Goal: Contribute content: Contribute content

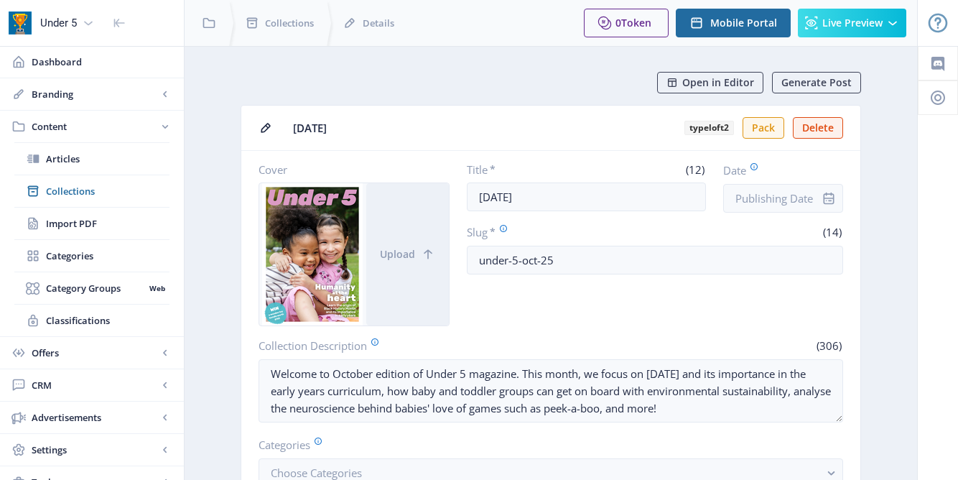
scroll to position [758, 0]
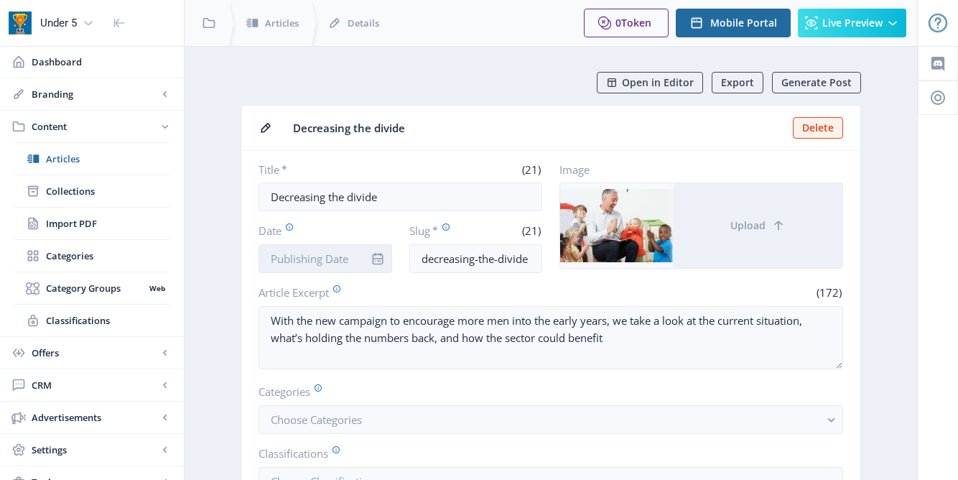
click at [312, 262] on input "Date" at bounding box center [326, 258] width 134 height 29
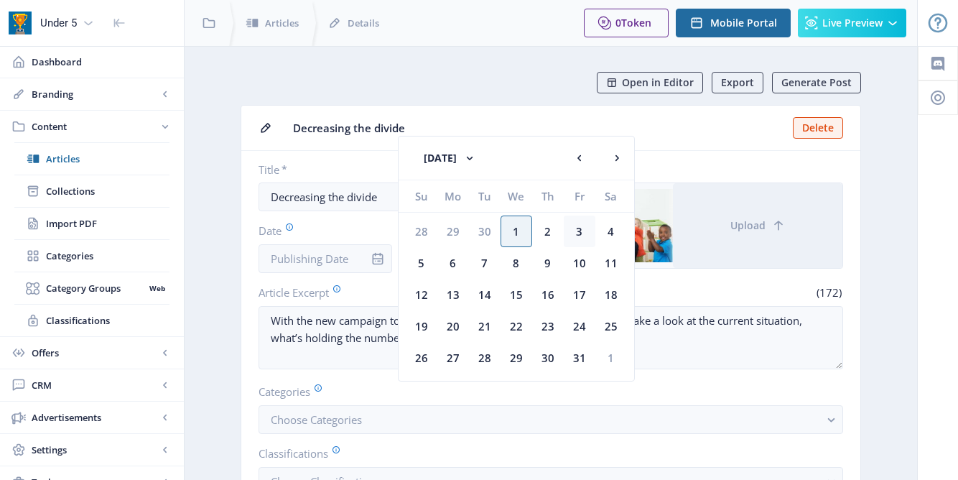
click at [582, 235] on div "3" at bounding box center [580, 231] width 32 height 32
type input "[DATE]"
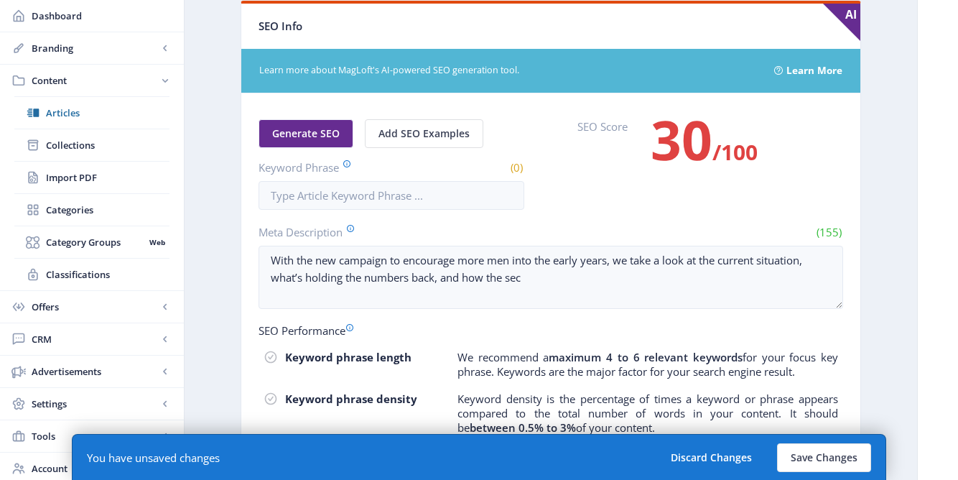
scroll to position [761, 0]
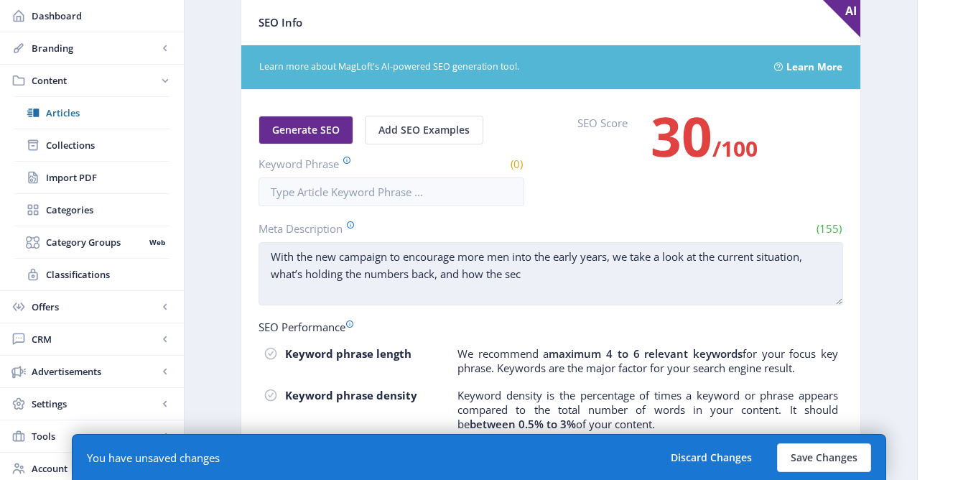
drag, startPoint x: 272, startPoint y: 272, endPoint x: 440, endPoint y: 275, distance: 168.1
click at [440, 275] on textarea "With the new campaign to encourage more men into the early years, we take a loo…" at bounding box center [551, 273] width 585 height 63
click at [331, 278] on textarea "With the new campaign to encourage more men into the early years, we take a loo…" at bounding box center [551, 273] width 585 height 63
click at [373, 273] on textarea "With the new campaign to encourage more men into the early years, we take a loo…" at bounding box center [551, 273] width 585 height 63
click at [453, 276] on textarea "With the new campaign to encourage more men into the early years, we take a loo…" at bounding box center [551, 273] width 585 height 63
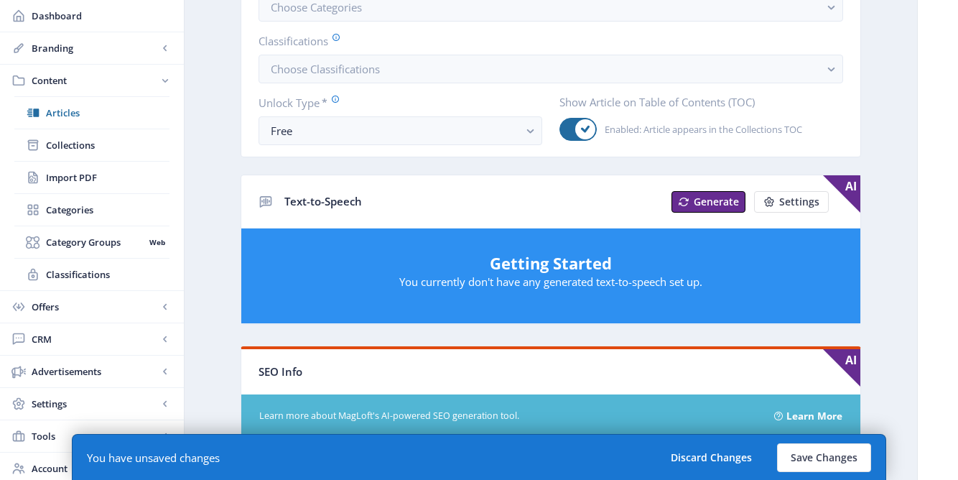
scroll to position [694, 0]
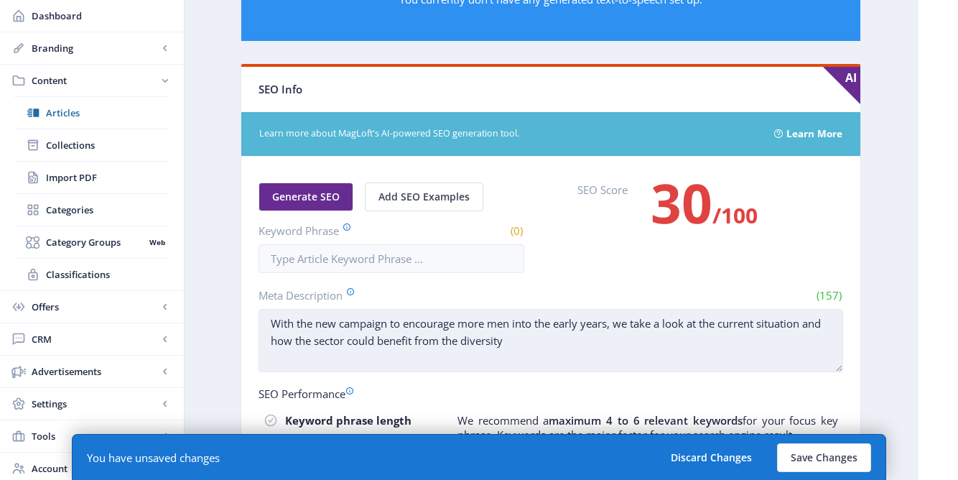
click at [452, 341] on textarea "With the new campaign to encourage more men into the early years, we take a loo…" at bounding box center [551, 340] width 585 height 63
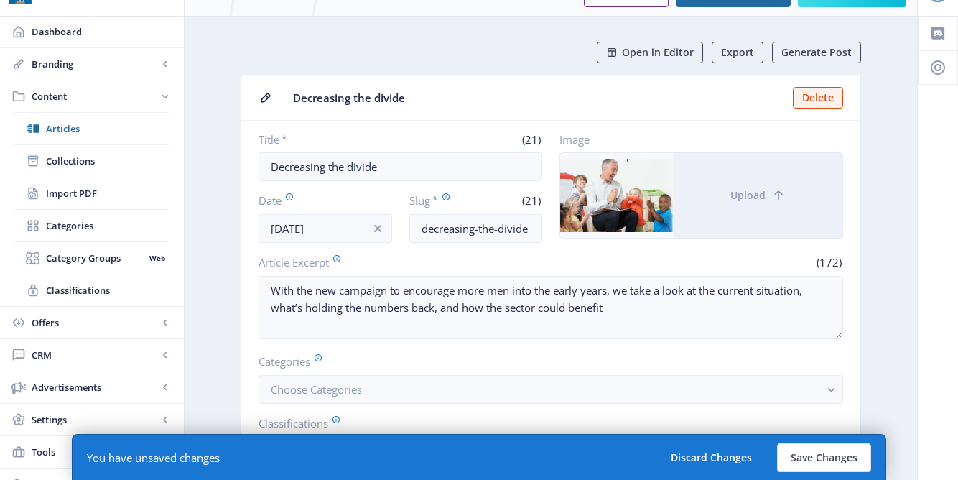
scroll to position [41, 0]
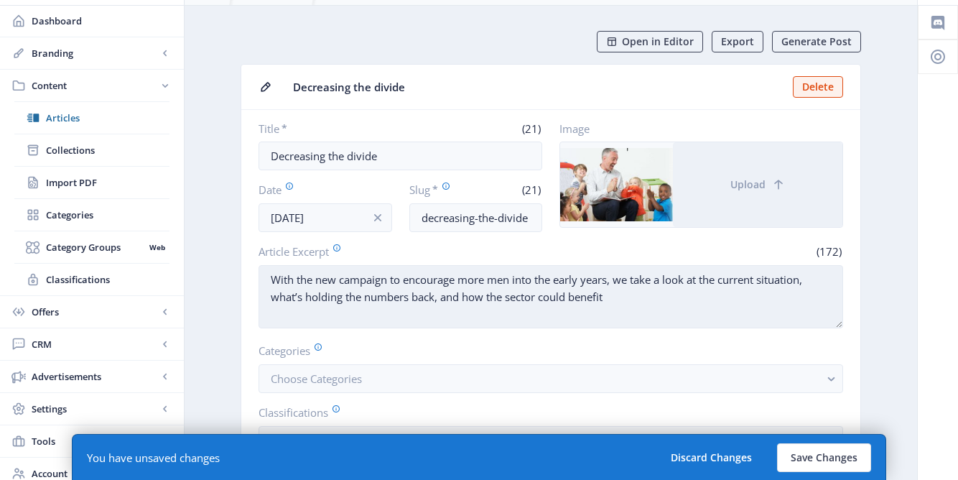
type textarea "With the new campaign to encourage more men into the early years, we take a loo…"
click at [636, 292] on textarea "With the new campaign to encourage more men into the early years, we take a loo…" at bounding box center [551, 296] width 585 height 63
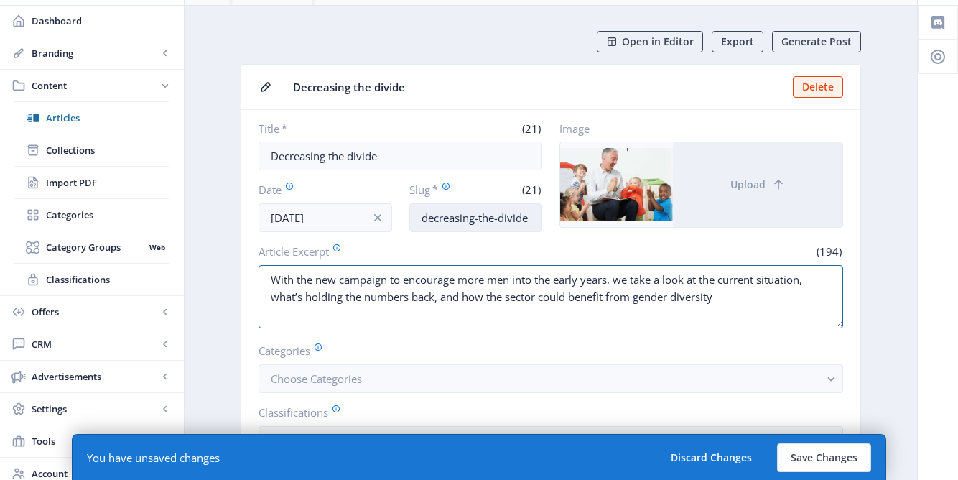
type textarea "With the new campaign to encourage more men into the early years, we take a loo…"
click at [534, 221] on input "decreasing-the-divide" at bounding box center [476, 217] width 134 height 29
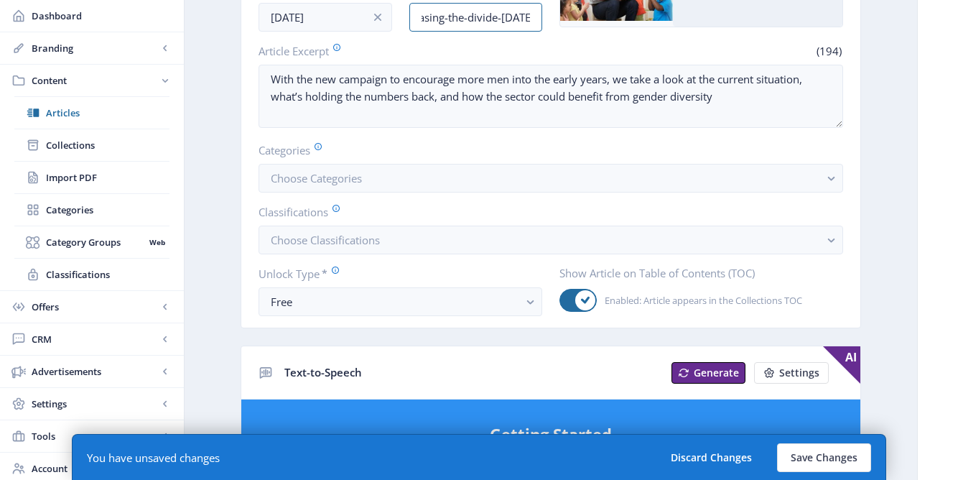
scroll to position [288, 0]
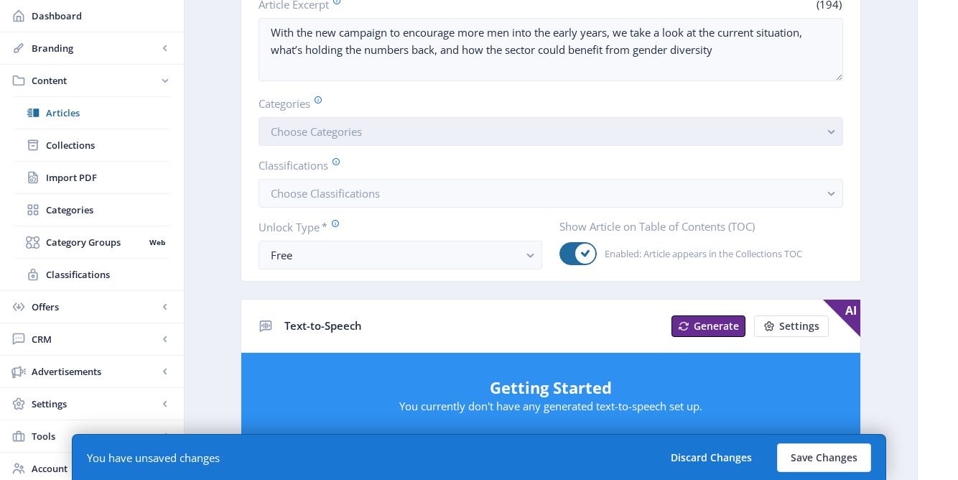
type input "decreasing-the-divide-oct25"
click at [526, 128] on button "Choose Categories" at bounding box center [551, 131] width 585 height 29
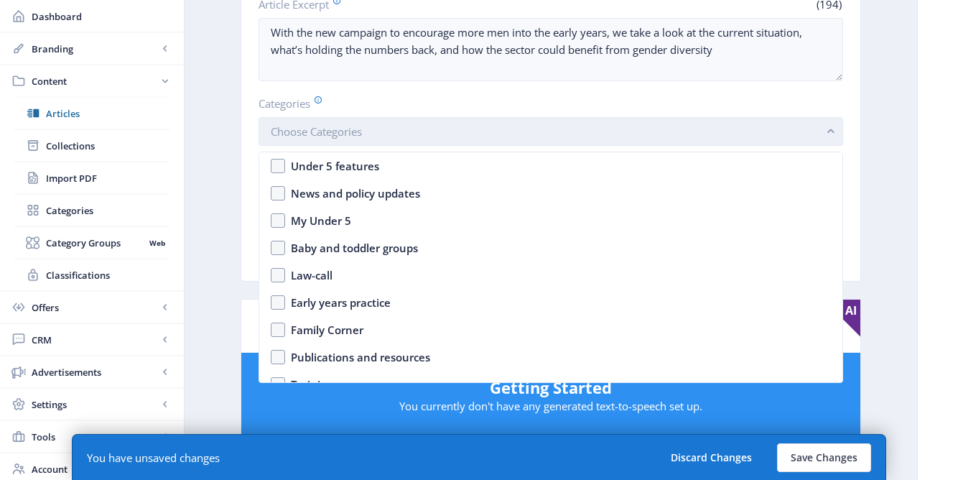
scroll to position [0, 0]
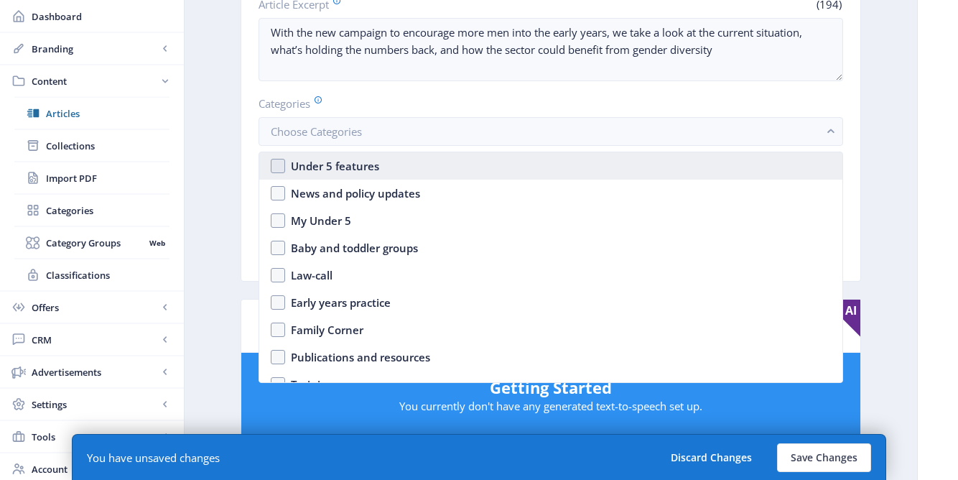
click at [404, 167] on nb-option "Under 5 features" at bounding box center [550, 165] width 583 height 27
checkbox input "true"
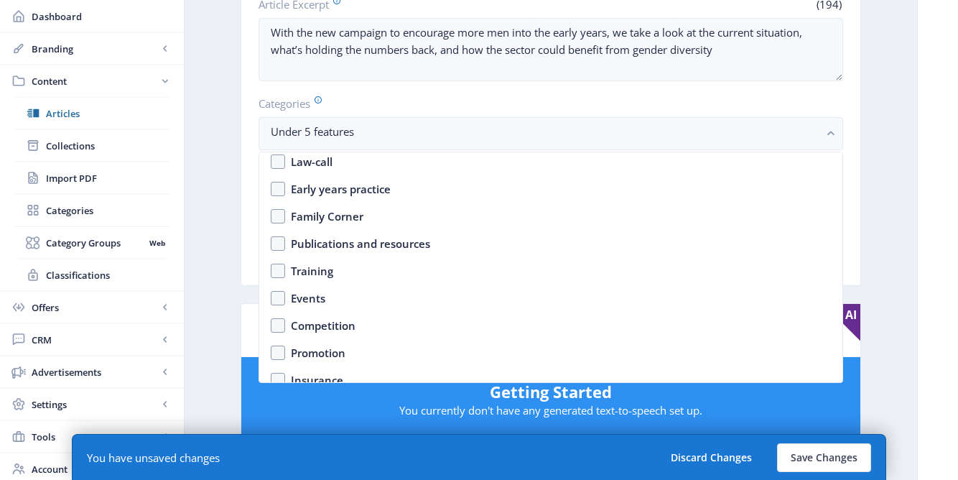
scroll to position [125, 0]
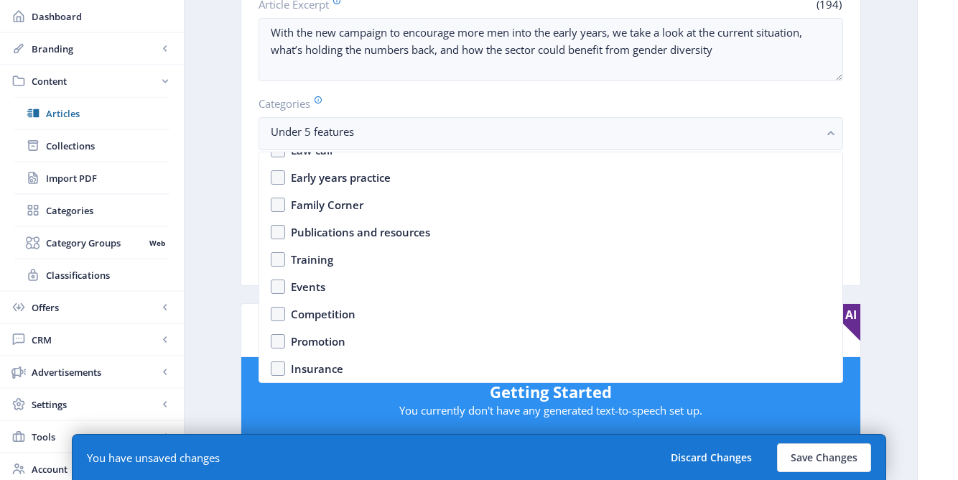
click at [212, 227] on app-content-article "Open in Editor Export Generate Post Decreasing the divide Delete Title * (21) D…" at bounding box center [551, 467] width 682 height 1366
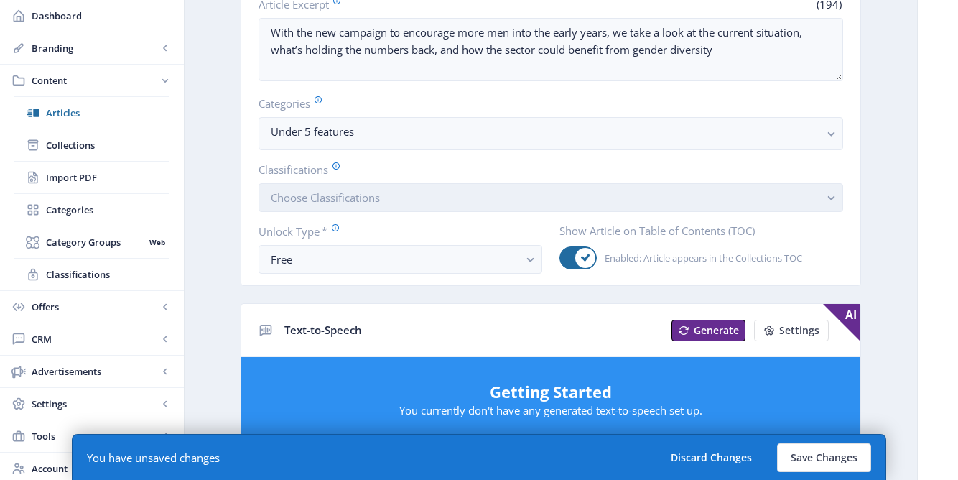
click at [336, 201] on span "Choose Classifications" at bounding box center [325, 197] width 109 height 14
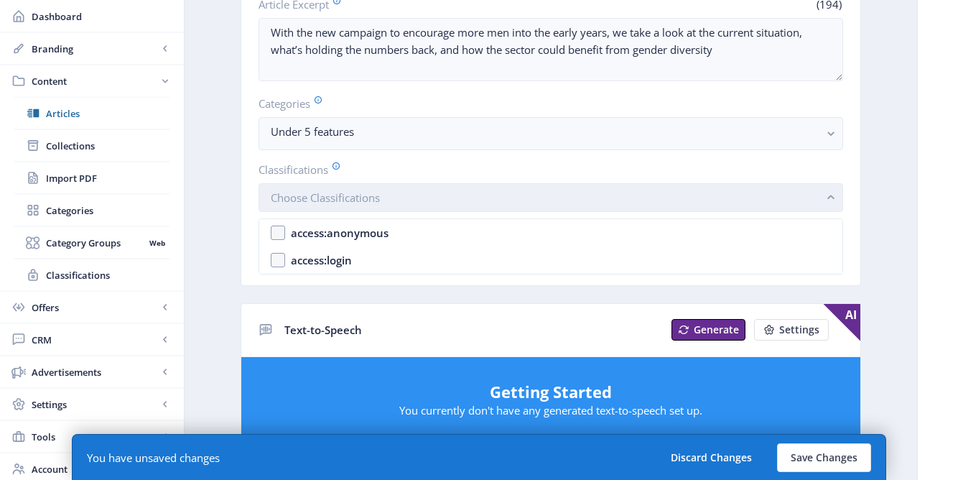
scroll to position [0, 0]
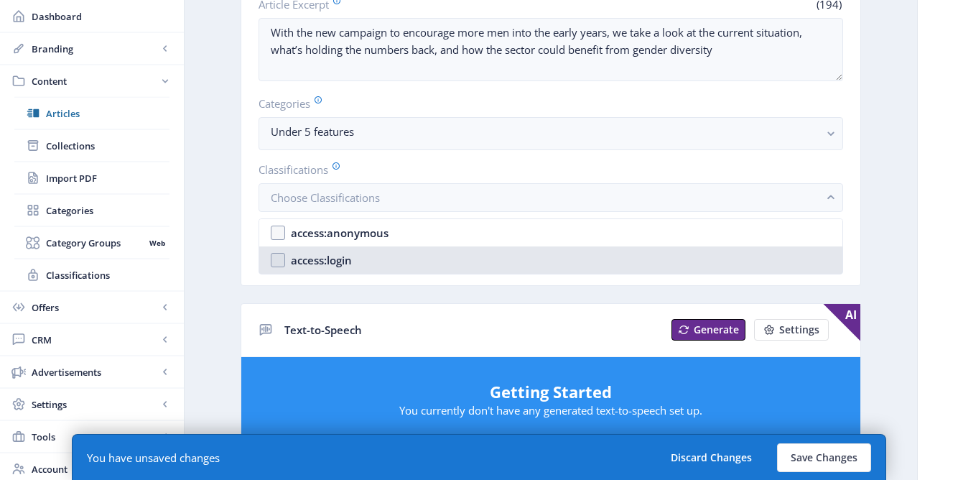
click at [329, 270] on nb-option "access:login" at bounding box center [550, 259] width 583 height 27
checkbox input "true"
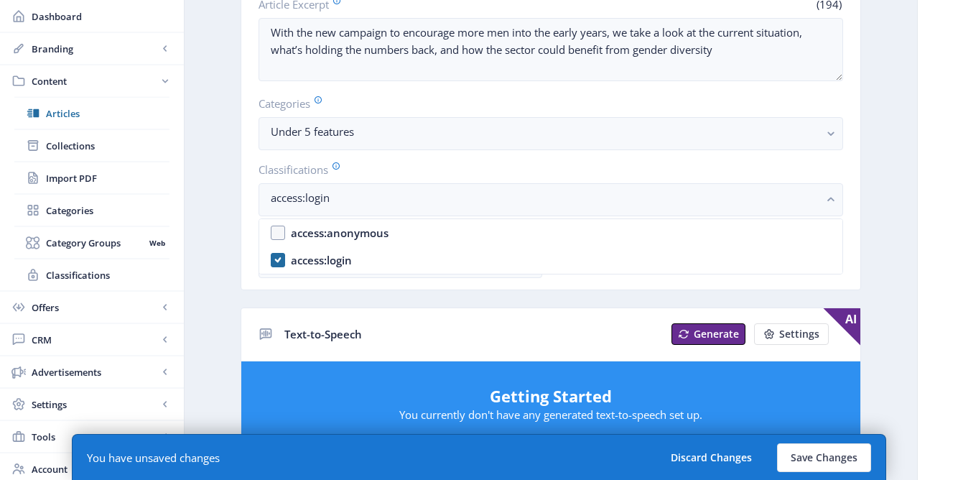
click at [224, 266] on app-content-article "Open in Editor Export Generate Post Decreasing the divide Delete Title * (21) D…" at bounding box center [551, 469] width 682 height 1370
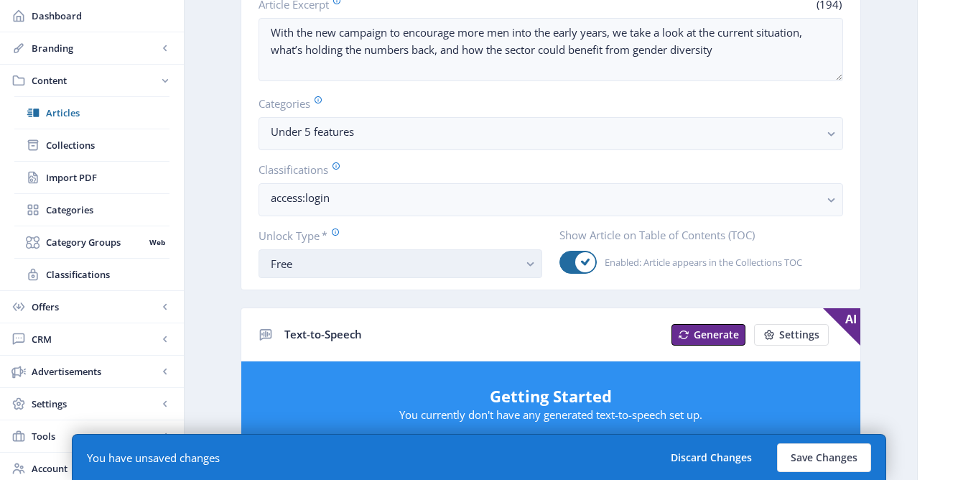
click at [338, 259] on div "Free" at bounding box center [395, 263] width 248 height 17
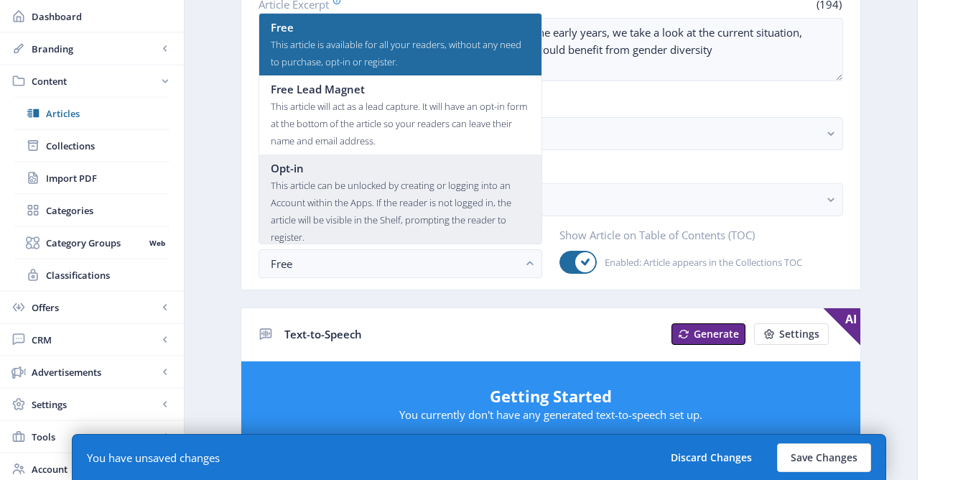
click at [354, 191] on div "This article can be unlocked by creating or logging into an Account within the …" at bounding box center [400, 211] width 259 height 69
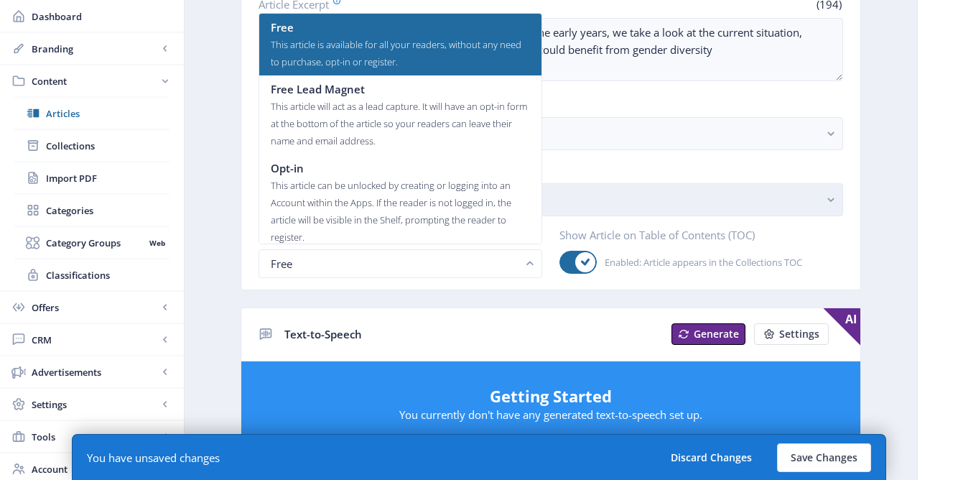
scroll to position [288, 0]
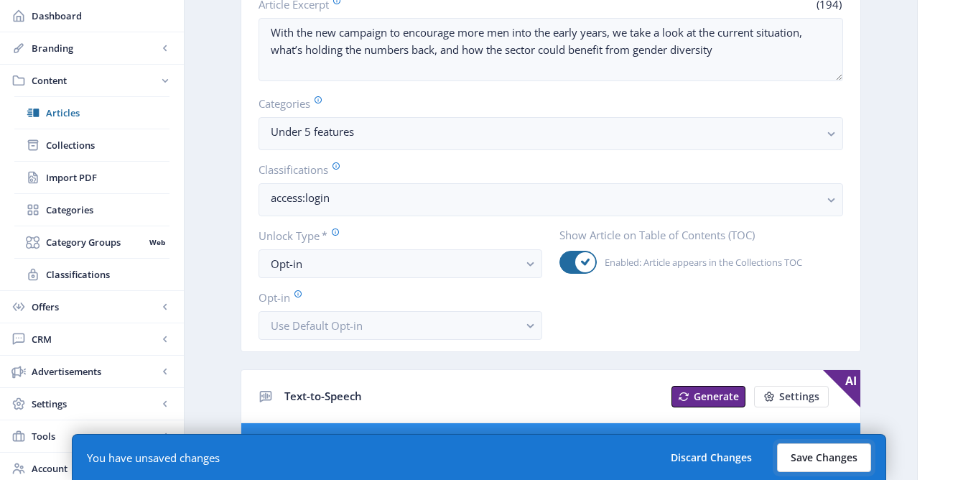
click at [822, 454] on button "Save Changes" at bounding box center [824, 457] width 94 height 29
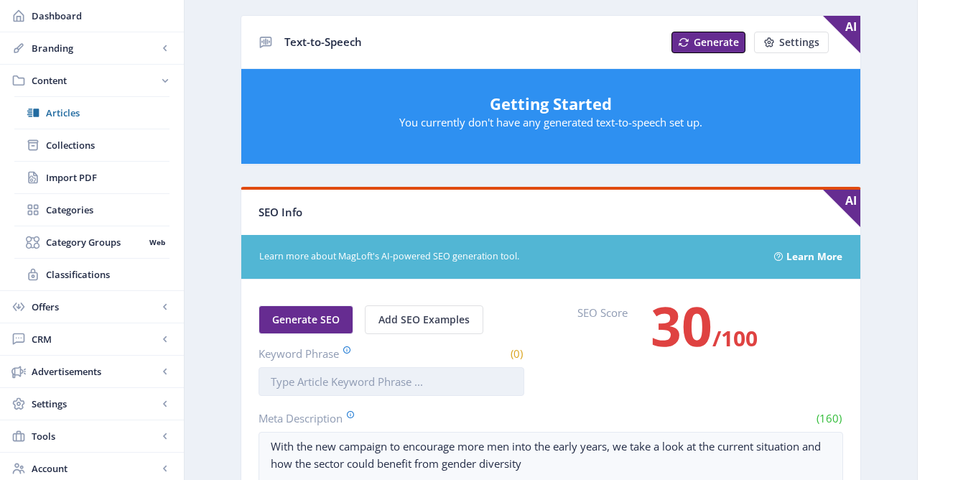
scroll to position [746, 0]
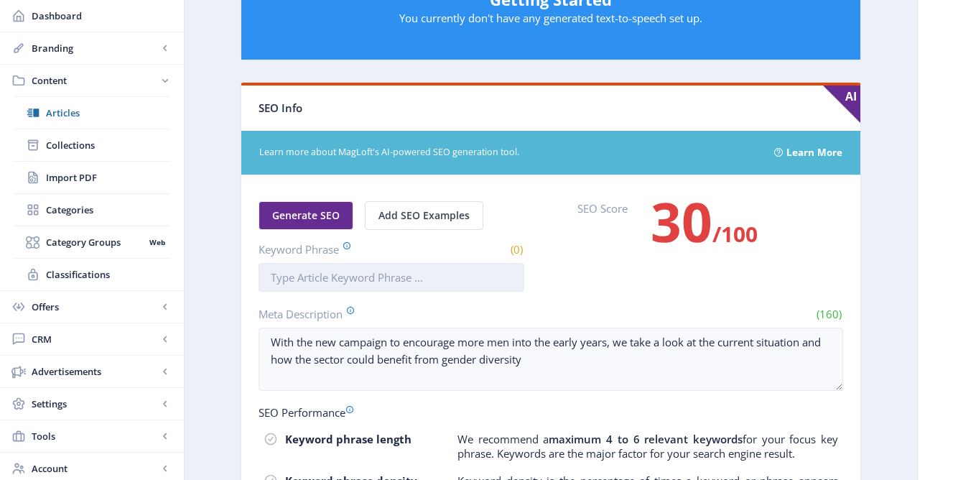
click at [297, 276] on input "Keyword Phrase" at bounding box center [392, 277] width 266 height 29
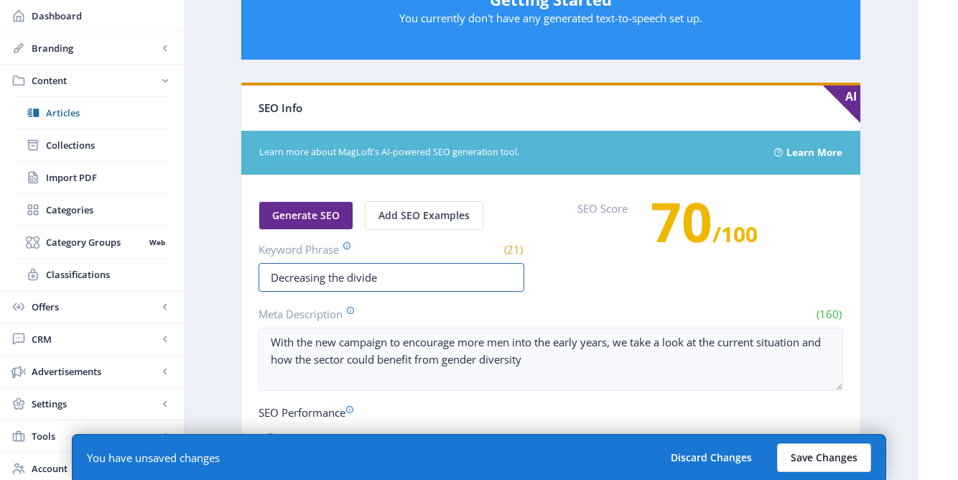
type input "Decreasing the divide"
click at [835, 452] on button "Save Changes" at bounding box center [824, 457] width 94 height 29
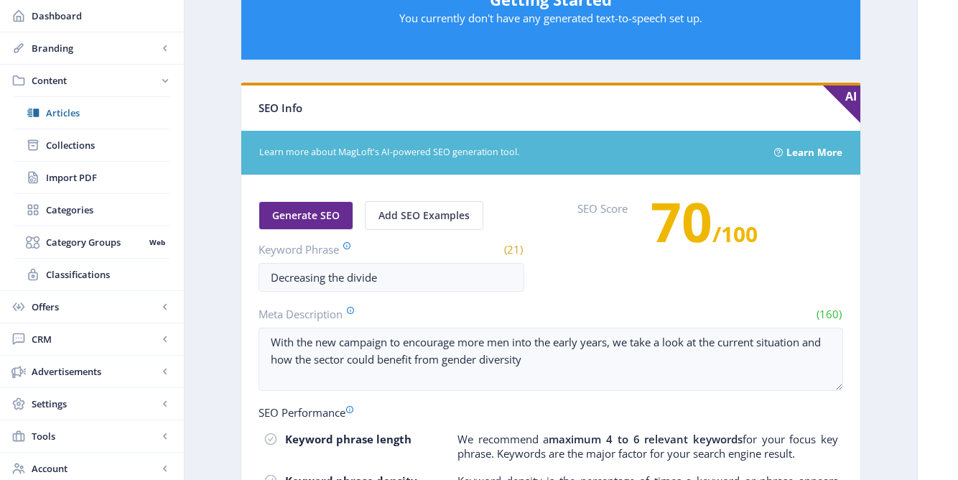
scroll to position [0, 0]
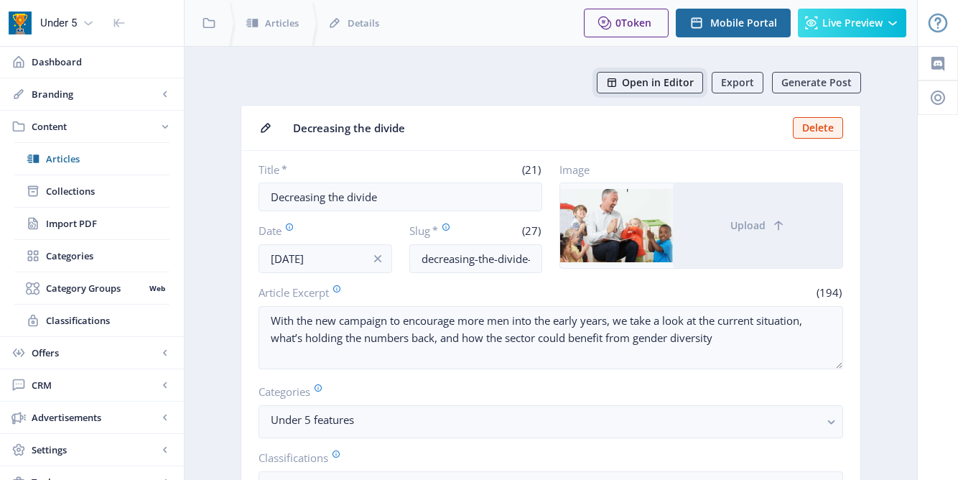
click at [673, 83] on span "Open in Editor" at bounding box center [658, 82] width 72 height 11
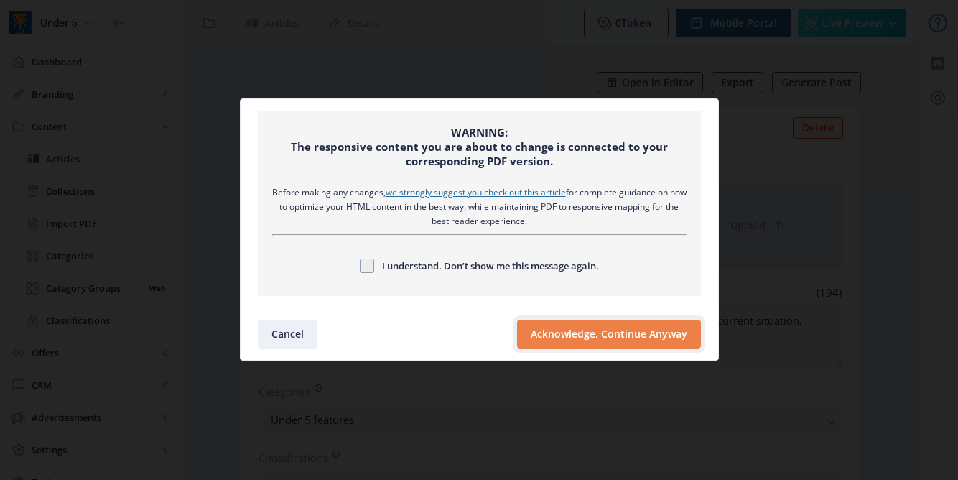
click at [562, 334] on button "Acknowledge, Continue Anyway" at bounding box center [609, 334] width 184 height 29
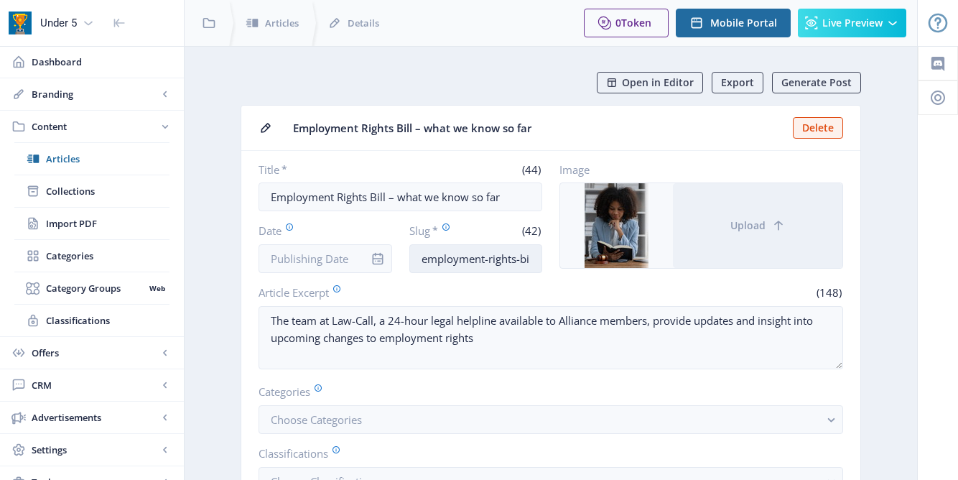
click at [540, 261] on input "employment-rights-bill-what-we-know-so-far" at bounding box center [476, 258] width 134 height 29
click at [534, 261] on input "employment-rights-bill-what-we-know-so-far" at bounding box center [476, 258] width 134 height 29
click at [524, 259] on input "employment-rights-bill-what-we-know-so-far" at bounding box center [476, 258] width 134 height 29
drag, startPoint x: 483, startPoint y: 259, endPoint x: 544, endPoint y: 262, distance: 61.1
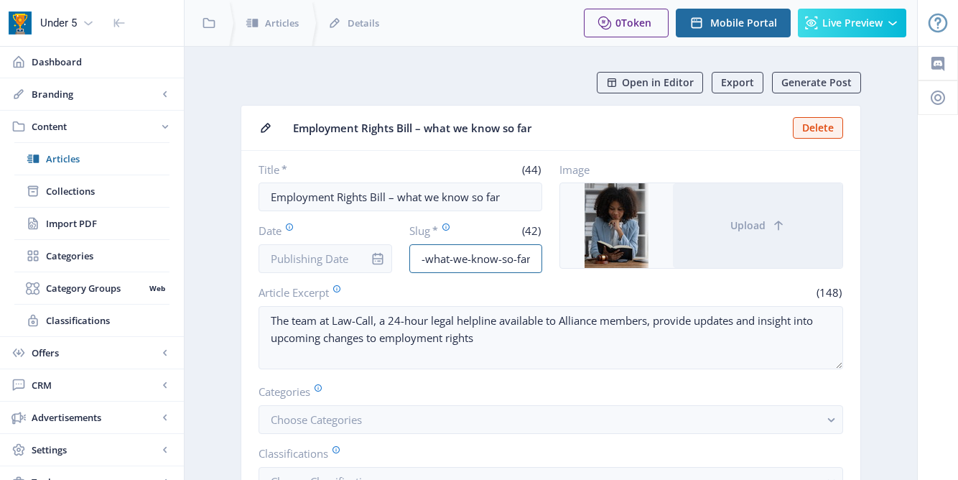
click at [544, 262] on div "Title * (44) Employment Rights Bill – what we know so far Date Slug * (42) empl…" at bounding box center [551, 217] width 585 height 111
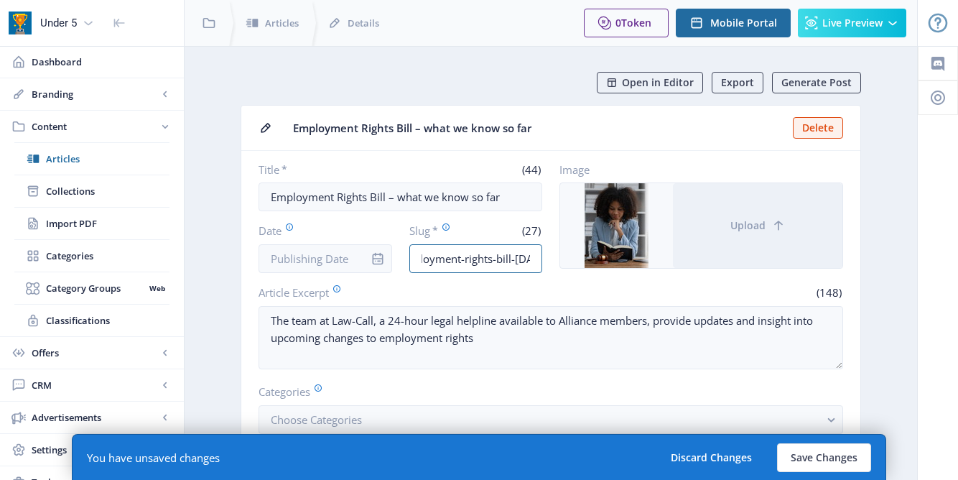
scroll to position [0, 36]
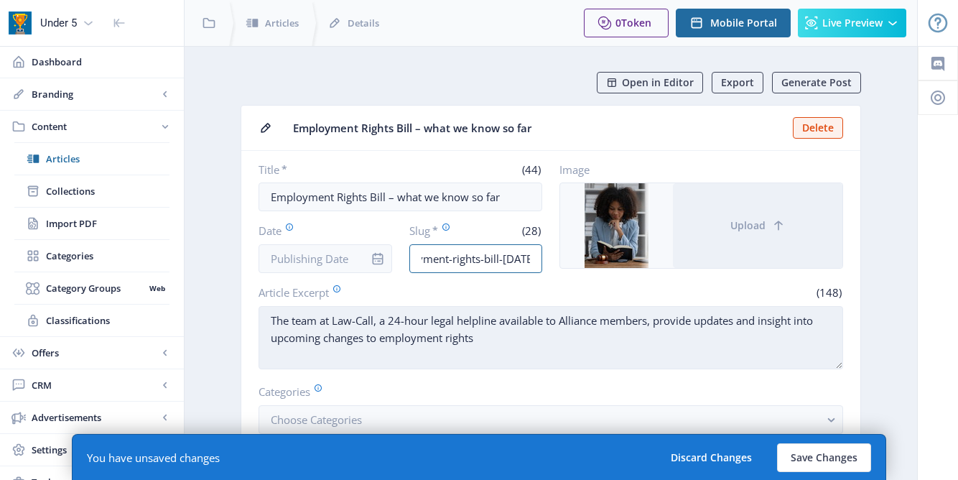
type input "employment-rights-bill-oct25"
click at [520, 355] on textarea "The team at Law-Call, a 24-hour legal helpline available to Alliance members, p…" at bounding box center [551, 337] width 585 height 63
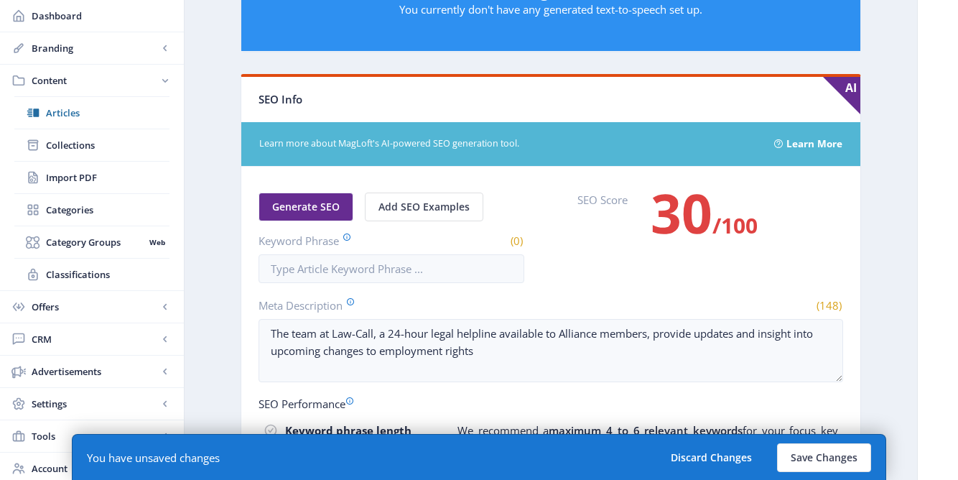
scroll to position [738, 0]
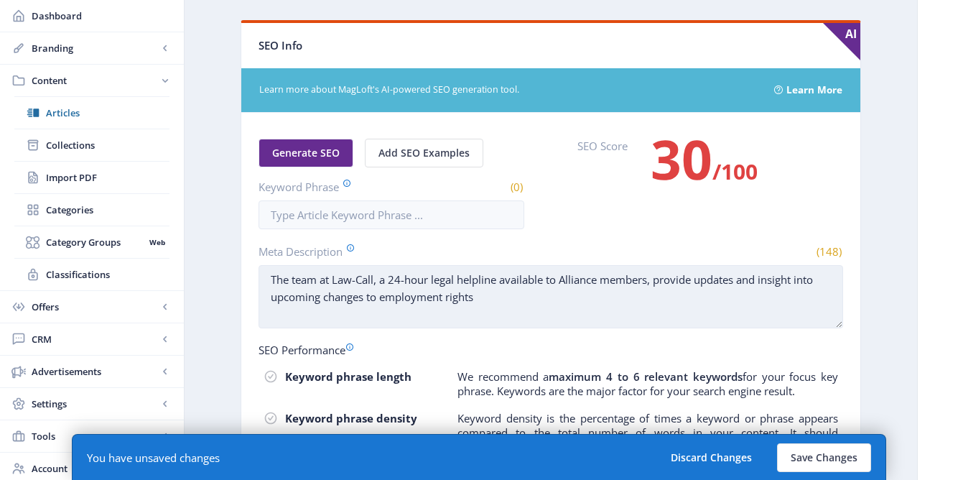
click at [487, 302] on textarea "The team at Law-Call, a 24-hour legal helpline available to Alliance members, p…" at bounding box center [551, 296] width 585 height 63
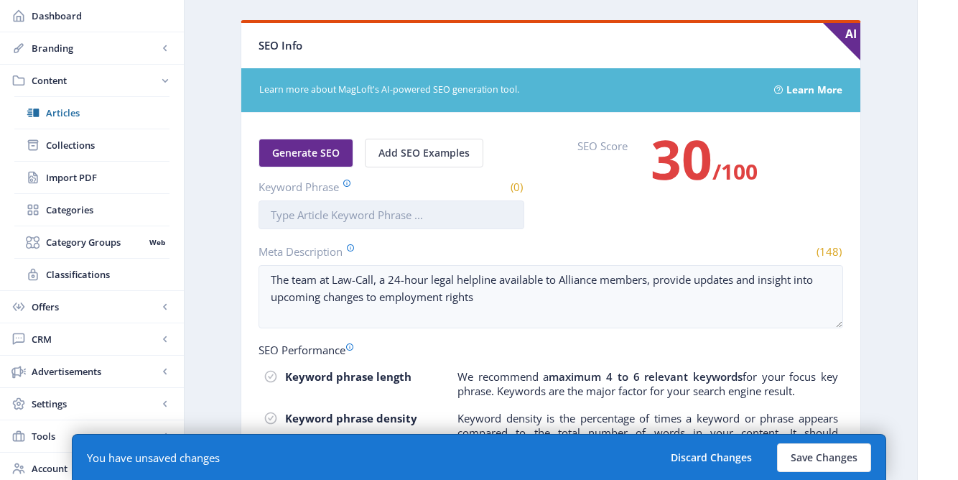
click at [435, 213] on input "Keyword Phrase" at bounding box center [392, 214] width 266 height 29
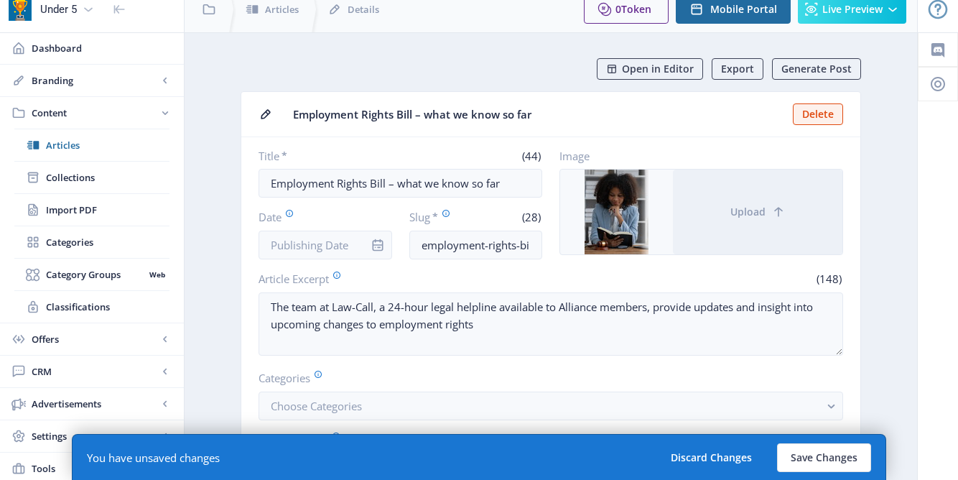
scroll to position [15, 0]
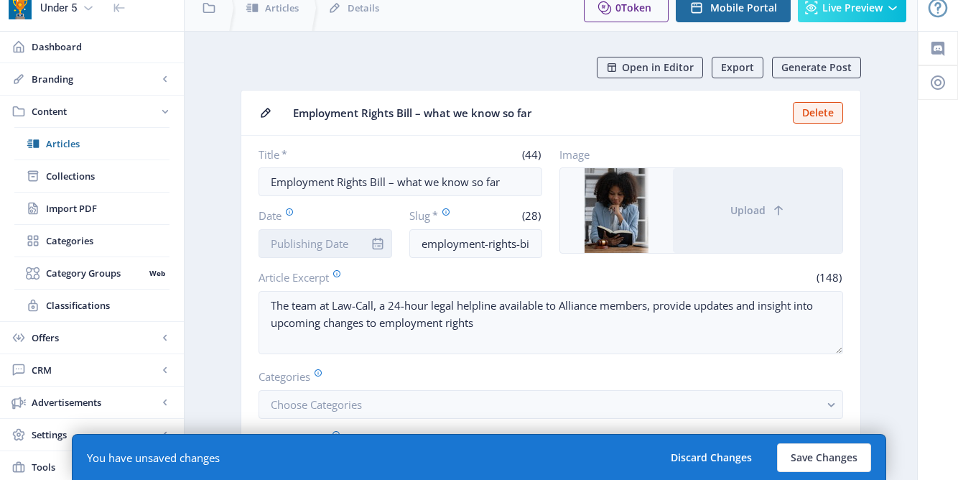
type input "Employment rights"
click at [335, 238] on input "Date" at bounding box center [326, 243] width 134 height 29
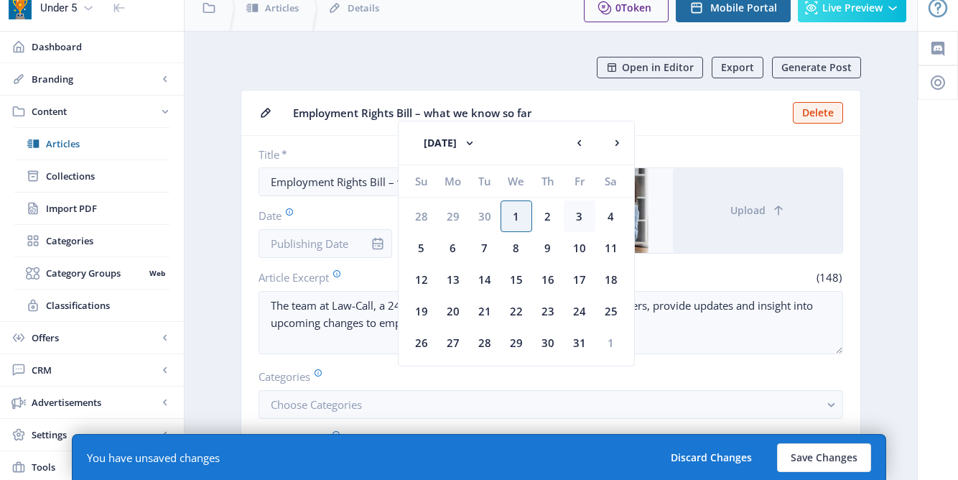
click at [585, 211] on div "3" at bounding box center [580, 216] width 32 height 32
type input "[DATE]"
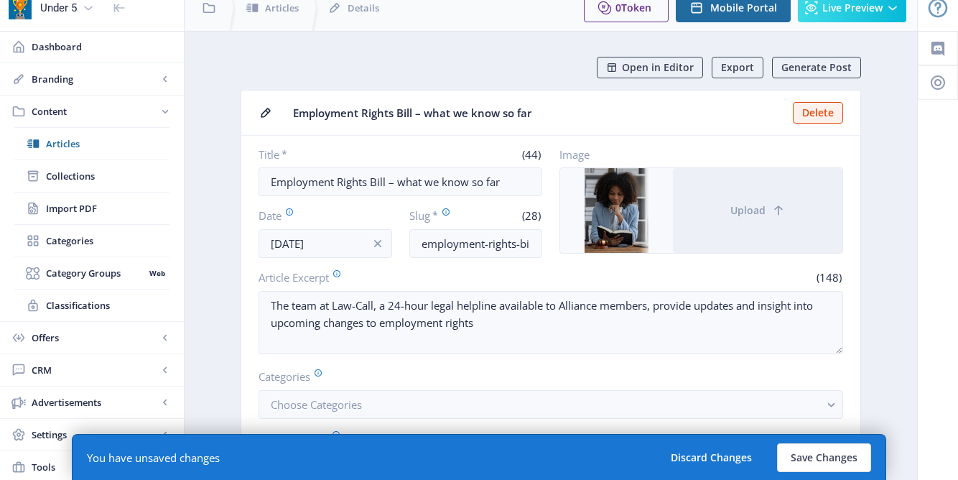
click at [559, 268] on nb-card-body "Title * (44) Employment Rights Bill – what we know so far Date Oct 3, 2025 Slug…" at bounding box center [550, 345] width 619 height 418
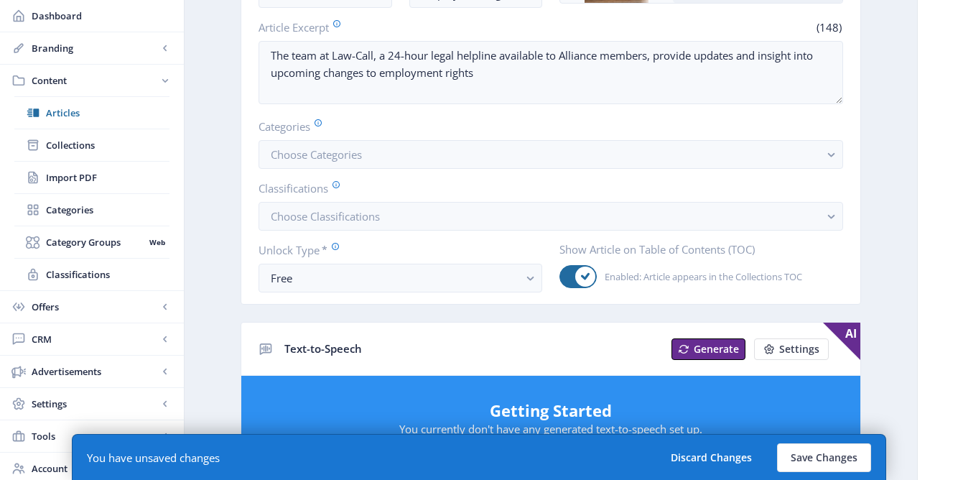
scroll to position [292, 0]
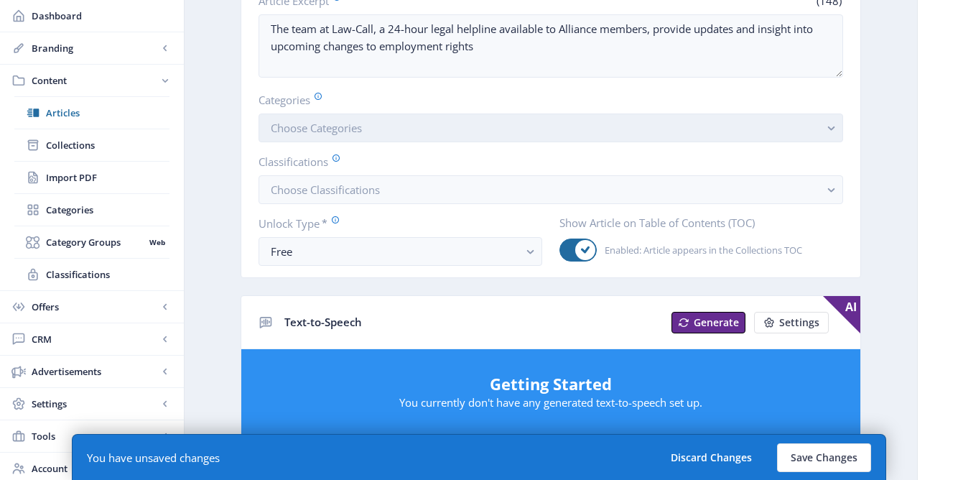
click at [489, 121] on button "Choose Categories" at bounding box center [551, 127] width 585 height 29
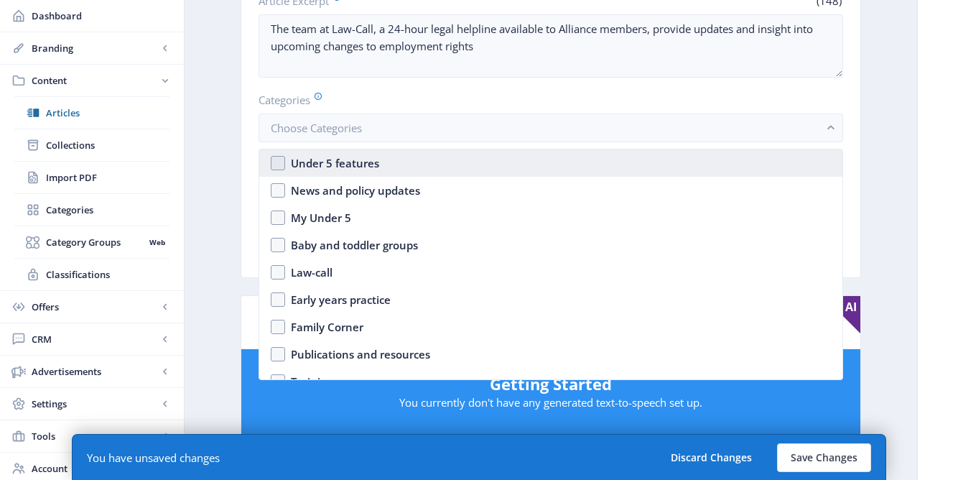
click at [368, 162] on div "Under 5 features" at bounding box center [335, 162] width 88 height 17
checkbox input "true"
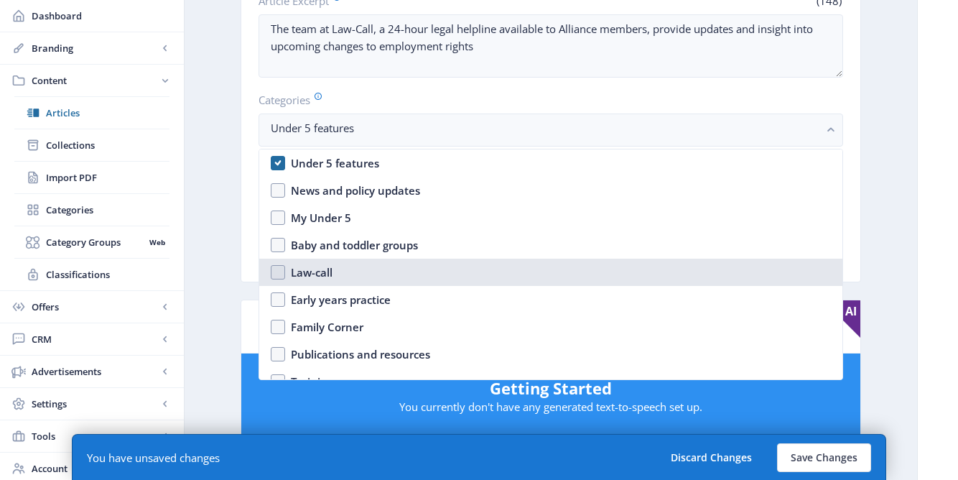
click at [320, 274] on div "Law-call" at bounding box center [312, 272] width 42 height 17
checkbox input "true"
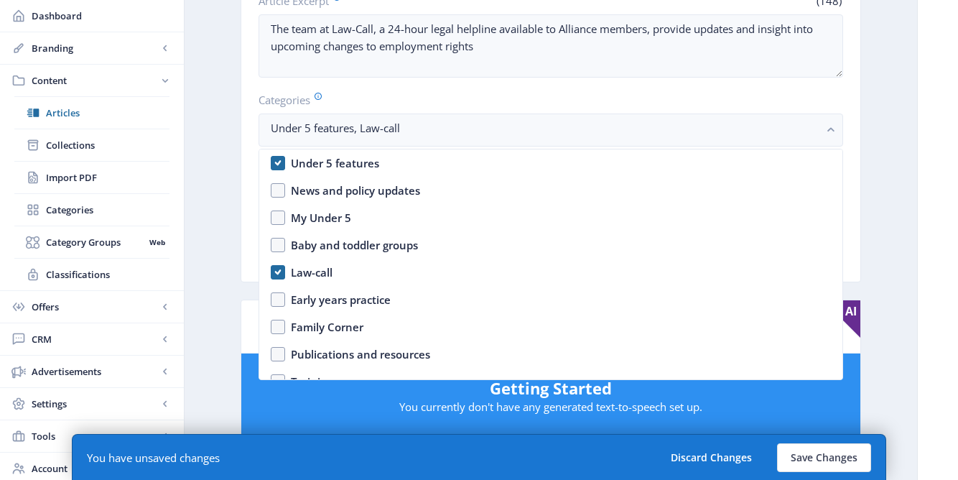
click at [240, 247] on app-content-article "Open in Editor Export Generate Post Employment Rights Bill – what we know so fa…" at bounding box center [551, 435] width 682 height 1310
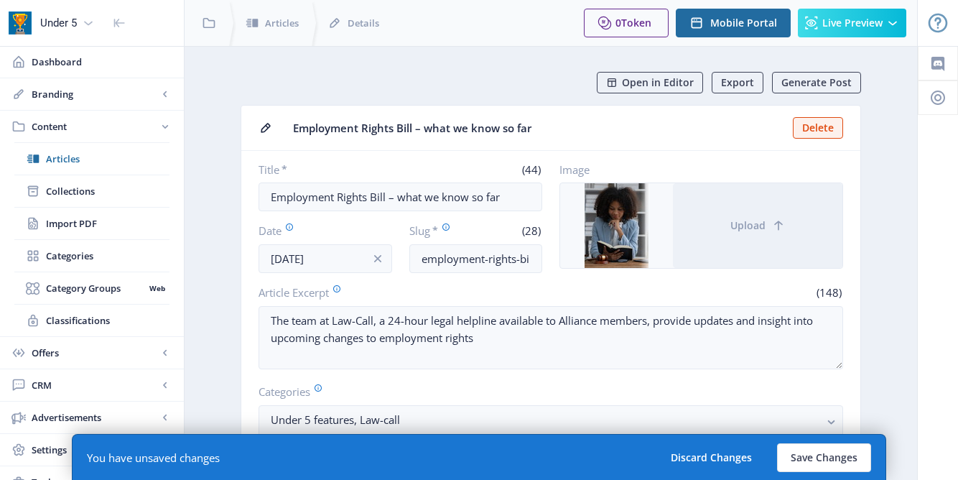
scroll to position [292, 0]
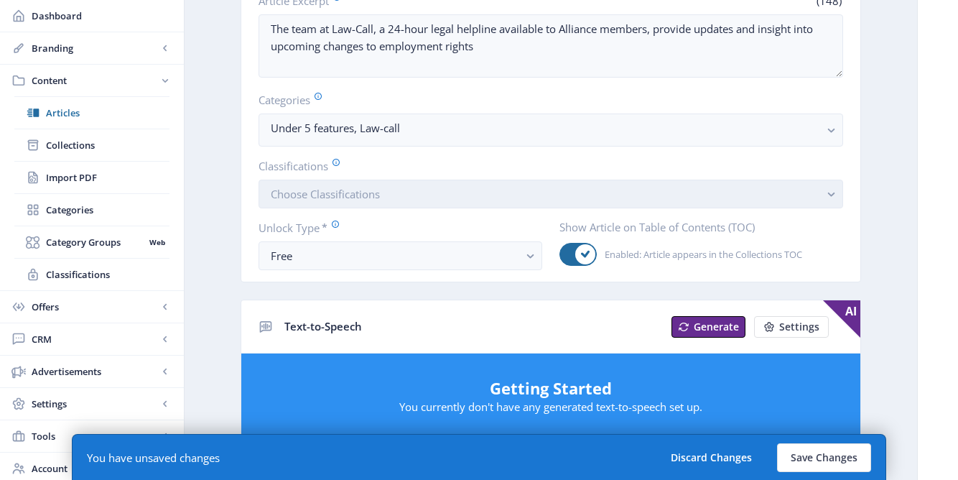
click at [301, 192] on span "Choose Classifications" at bounding box center [325, 194] width 109 height 14
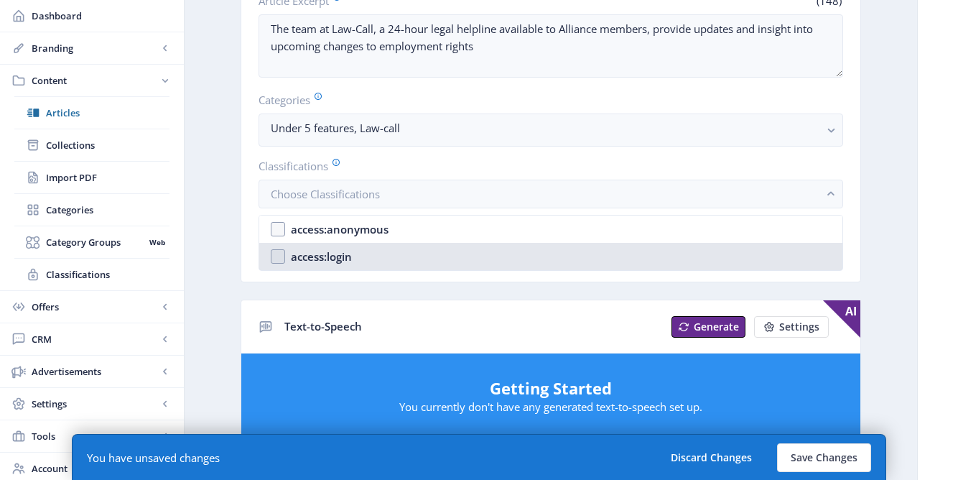
click at [302, 256] on div "access:login" at bounding box center [321, 256] width 61 height 17
checkbox input "true"
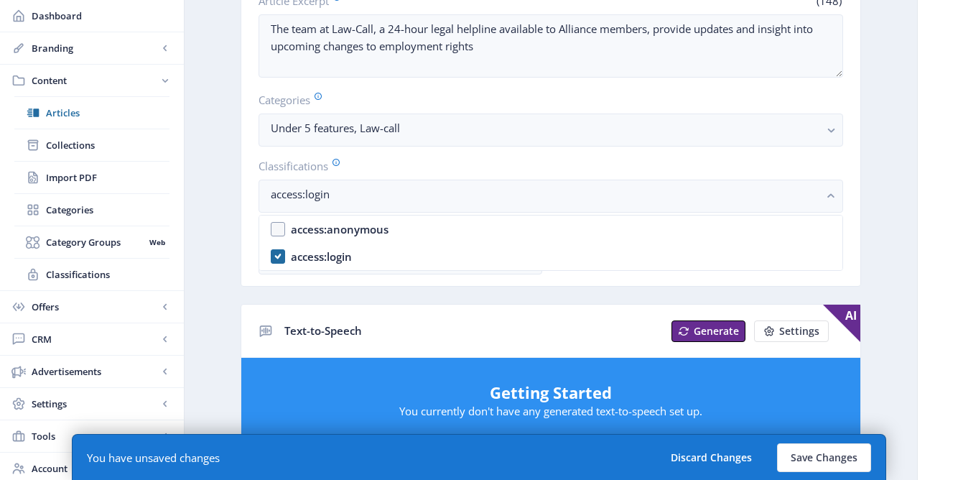
click at [233, 317] on app-content-article "Open in Editor Export Generate Post Employment Rights Bill – what we know so fa…" at bounding box center [551, 437] width 682 height 1314
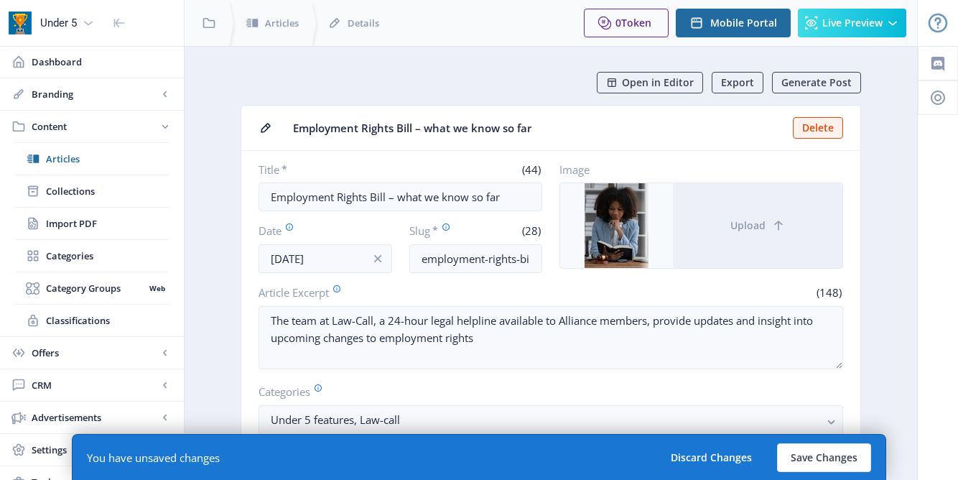
scroll to position [292, 0]
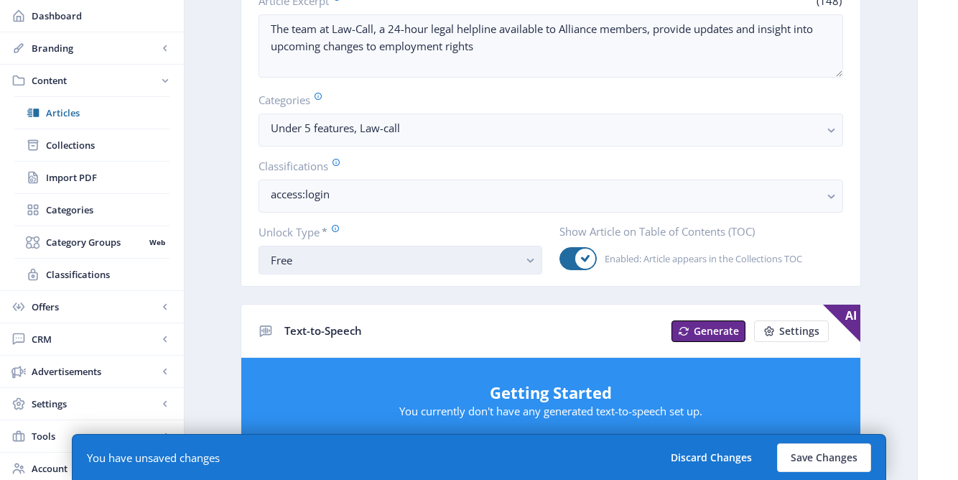
click at [308, 254] on div "Free" at bounding box center [395, 259] width 248 height 17
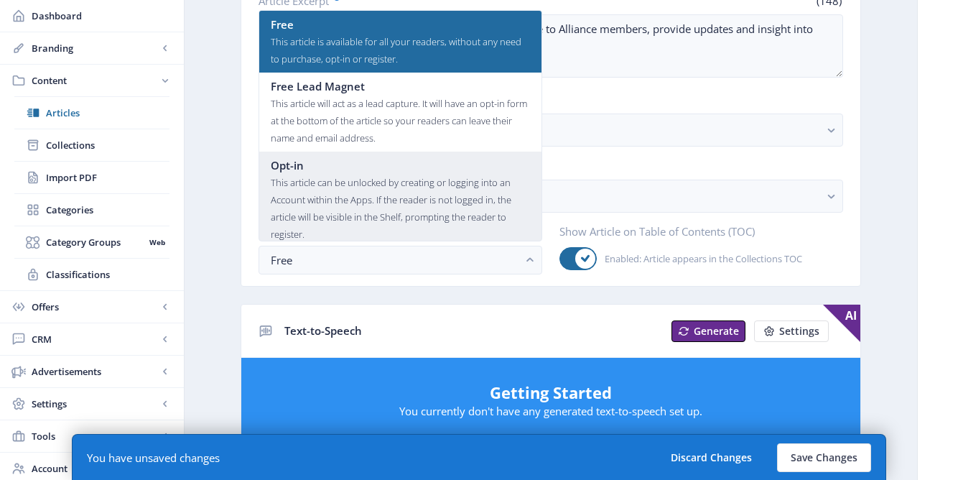
click at [308, 195] on div "This article can be unlocked by creating or logging into an Account within the …" at bounding box center [400, 208] width 259 height 69
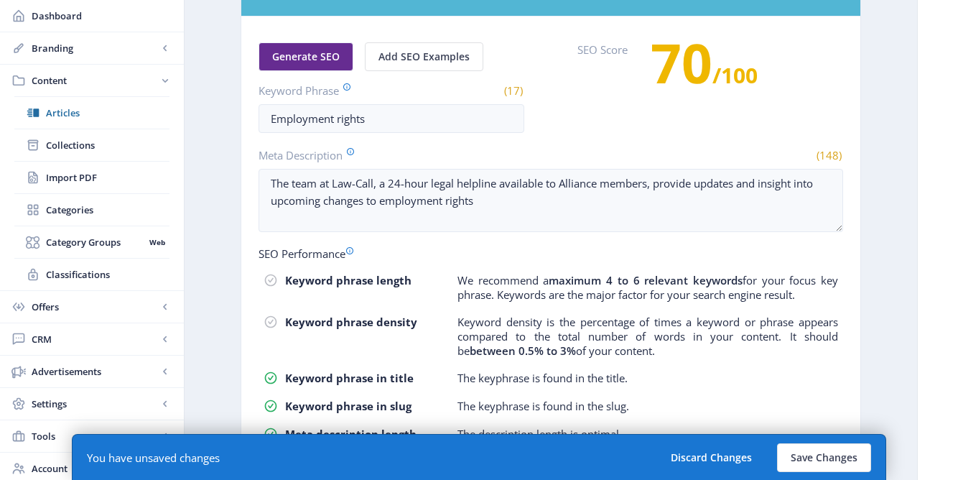
scroll to position [907, 0]
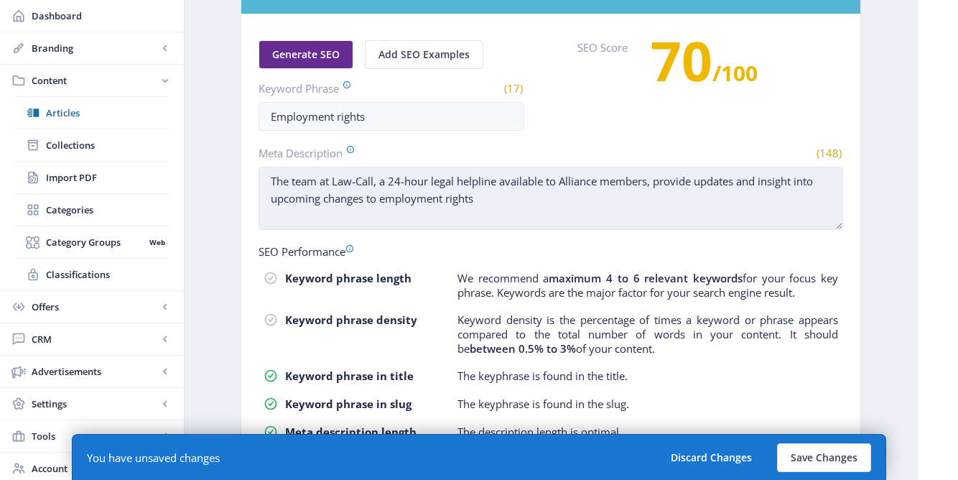
click at [511, 187] on textarea "The team at Law-Call, a 24-hour legal helpline available to Alliance members, p…" at bounding box center [551, 198] width 585 height 63
click at [697, 185] on textarea "The team at Law-Call, a 24-hour legal helpline available to Alliance members, p…" at bounding box center [551, 198] width 585 height 63
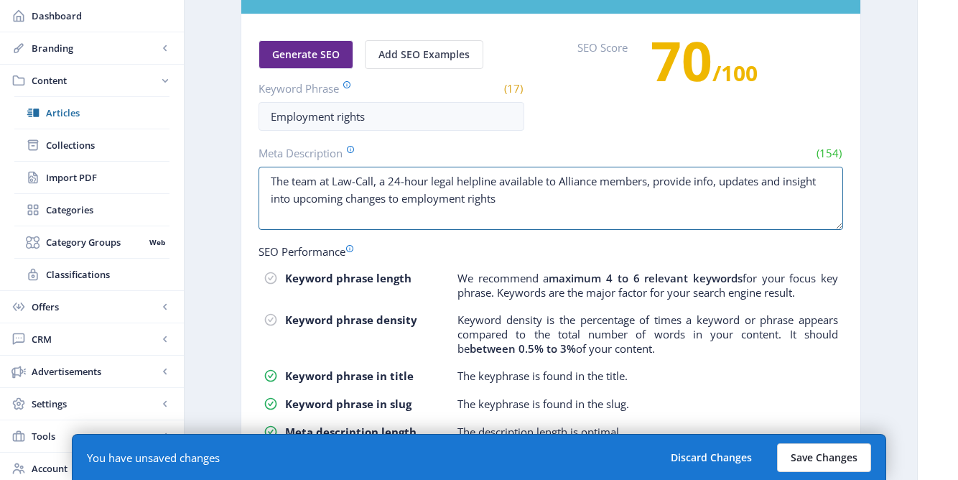
type textarea "The team at Law-Call, a 24-hour legal helpline available to Alliance members, p…"
click at [809, 454] on button "Save Changes" at bounding box center [824, 457] width 94 height 29
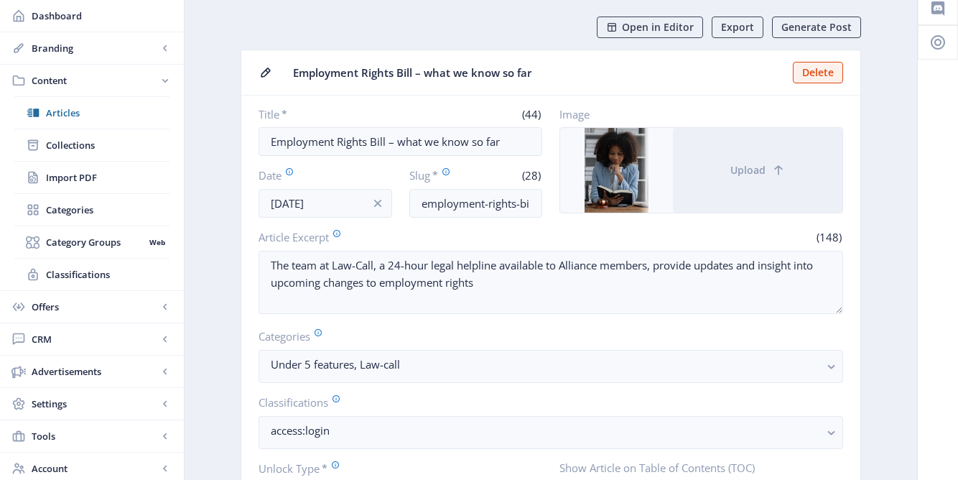
scroll to position [0, 0]
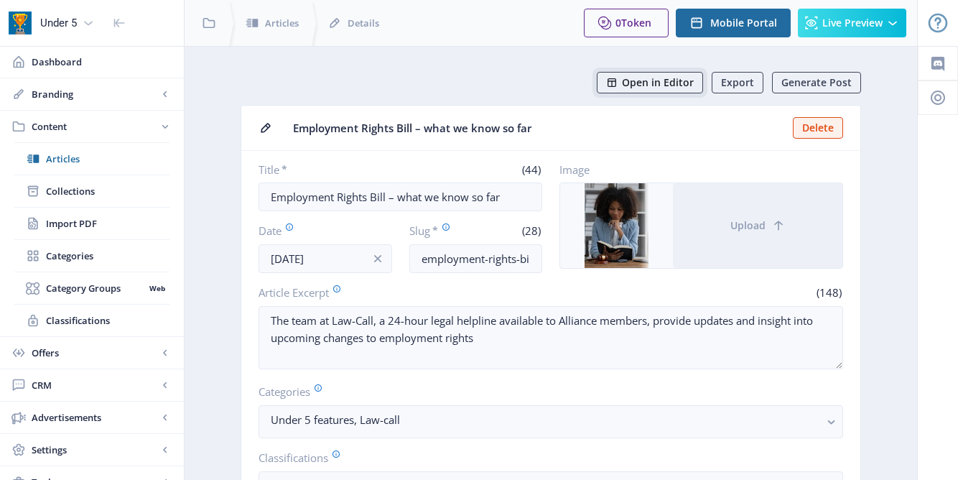
click at [664, 81] on span "Open in Editor" at bounding box center [658, 82] width 72 height 11
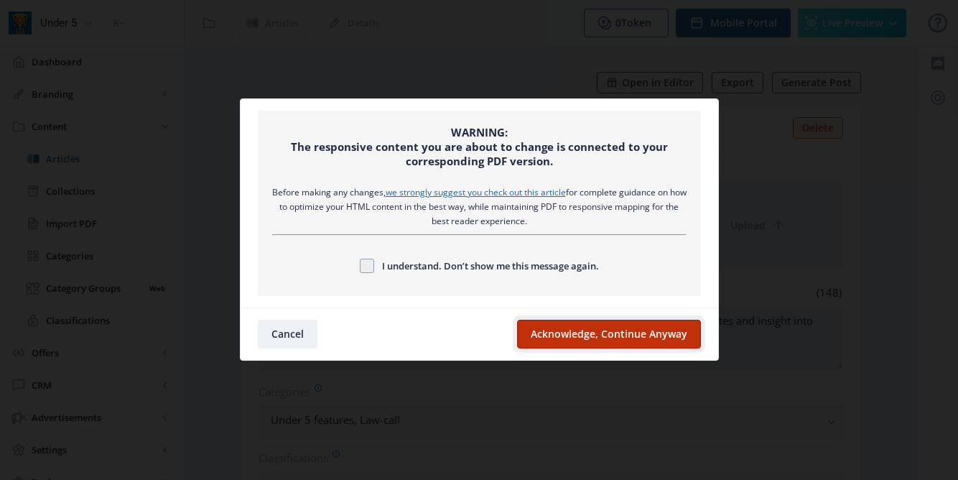
click at [590, 340] on button "Acknowledge, Continue Anyway" at bounding box center [609, 334] width 184 height 29
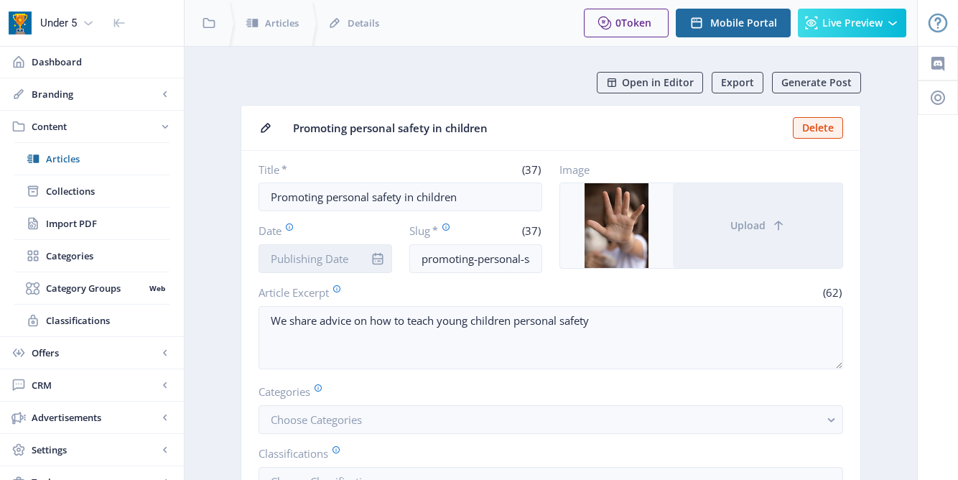
click at [310, 266] on input "Date" at bounding box center [326, 258] width 134 height 29
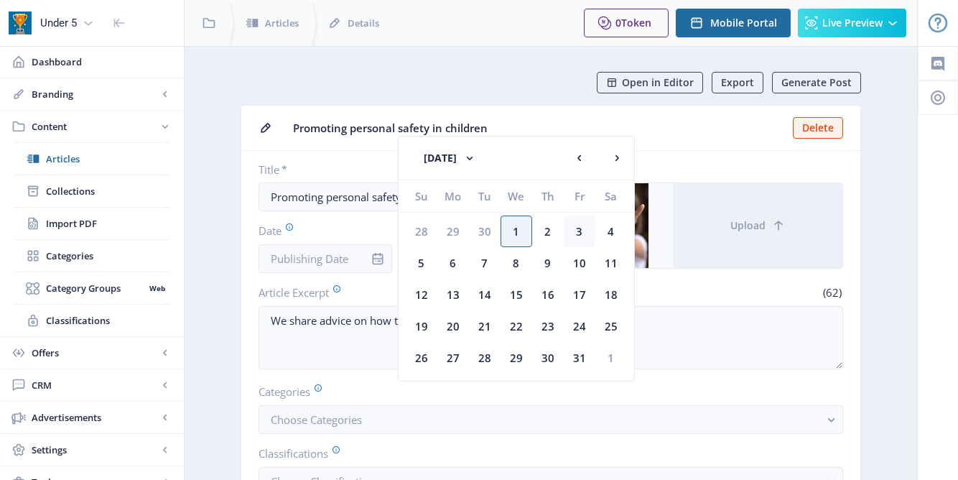
click at [577, 234] on div "3" at bounding box center [580, 231] width 32 height 32
type input "[DATE]"
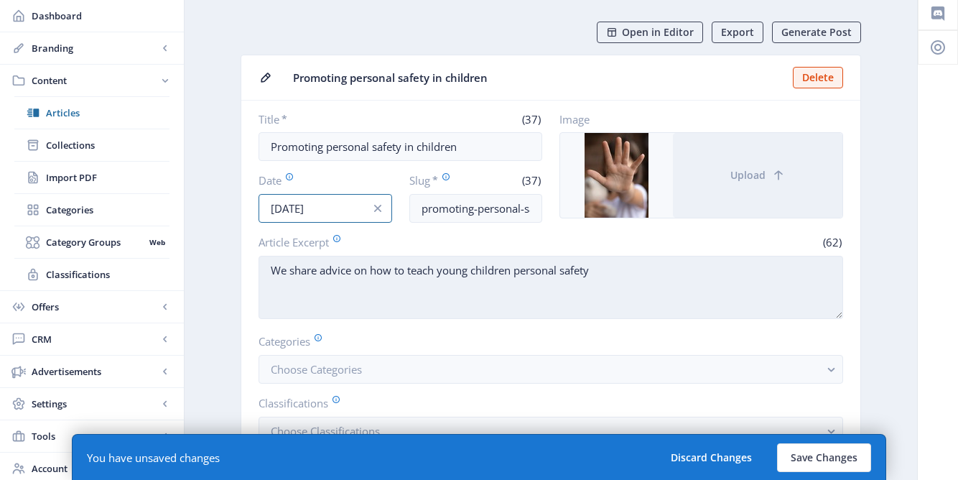
scroll to position [50, 0]
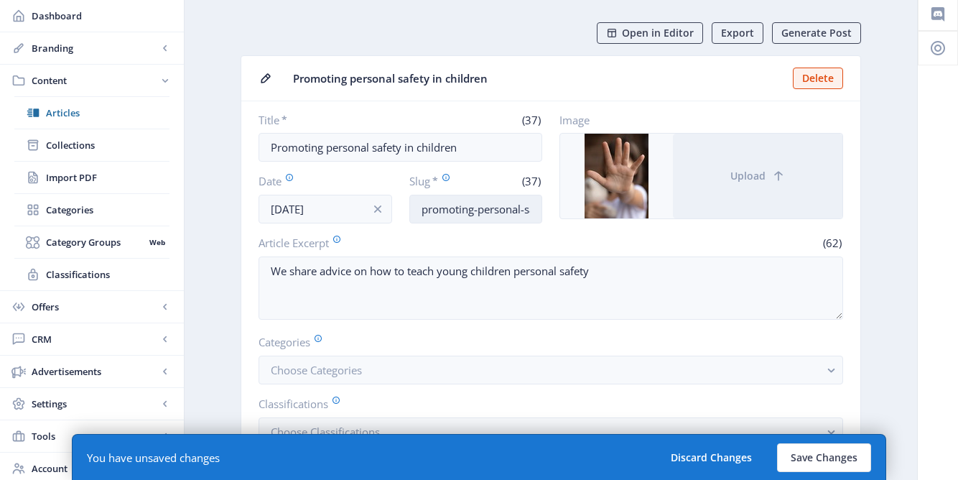
click at [537, 210] on input "promoting-personal-safety-in-children" at bounding box center [476, 209] width 134 height 29
drag, startPoint x: 475, startPoint y: 211, endPoint x: 536, endPoint y: 209, distance: 60.4
click at [537, 210] on input "promoting-personal-safety-in-children" at bounding box center [476, 209] width 134 height 29
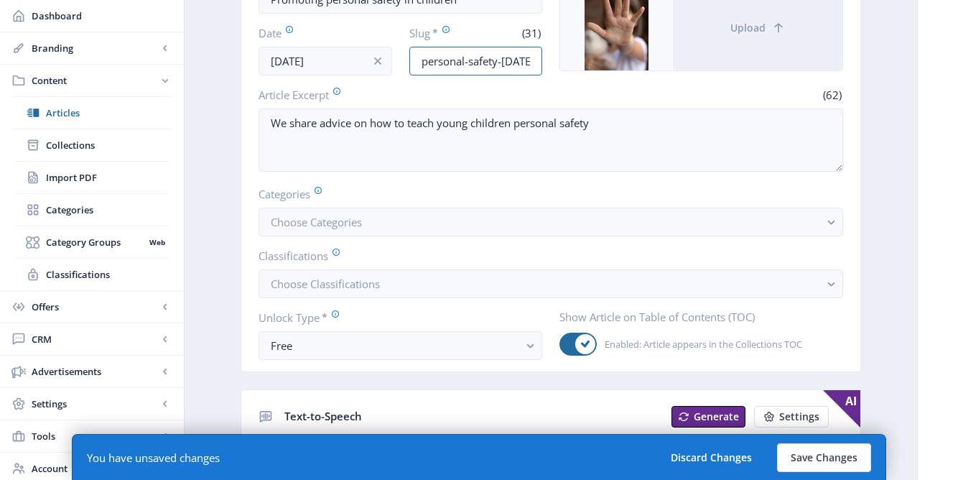
scroll to position [211, 0]
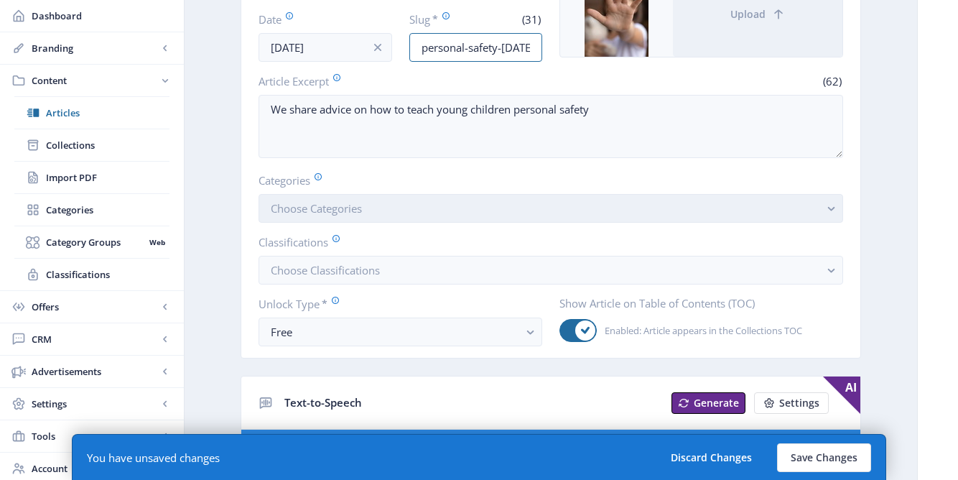
type input "promoting-personal-safety-oct25"
click at [503, 208] on button "Choose Categories" at bounding box center [551, 208] width 585 height 29
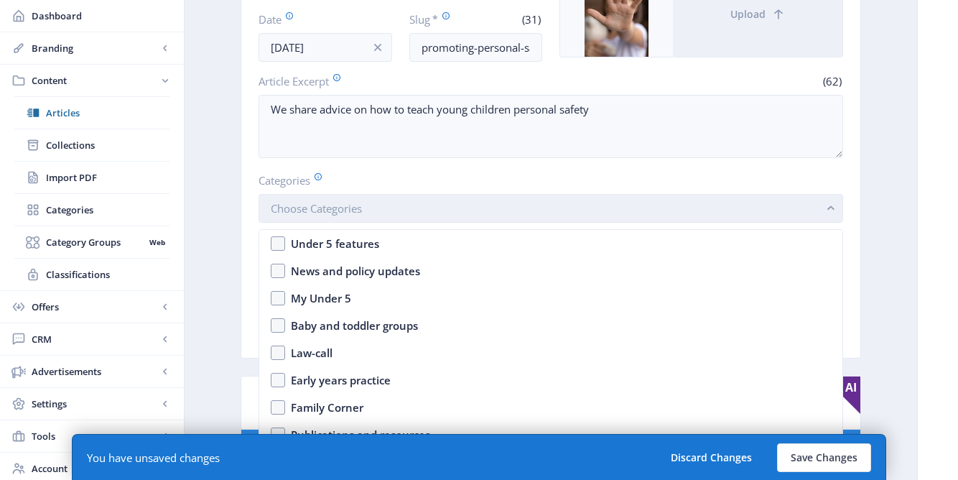
scroll to position [0, 0]
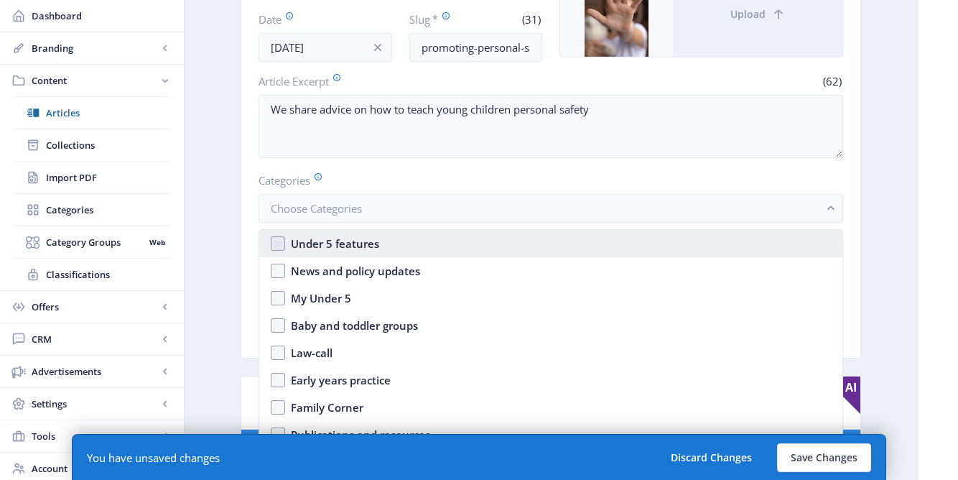
click at [350, 254] on nb-option "Under 5 features" at bounding box center [550, 243] width 583 height 27
checkbox input "true"
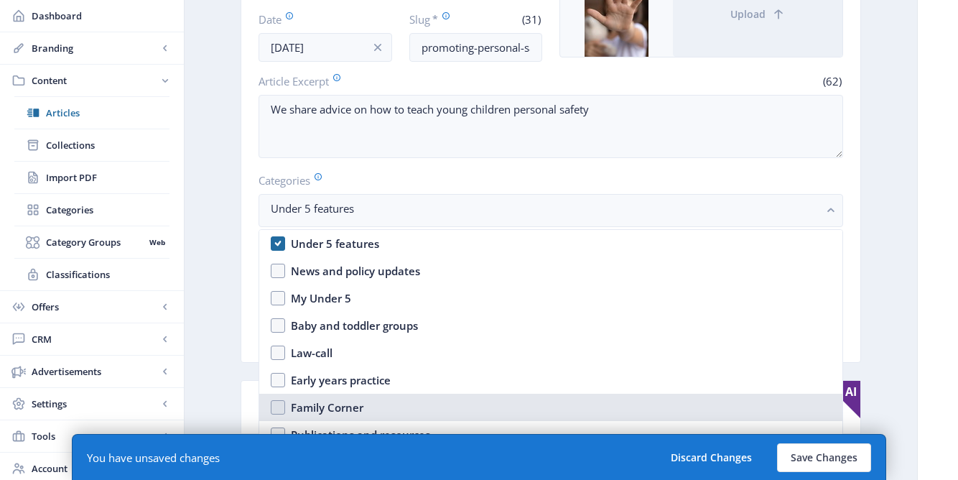
click at [324, 405] on div "Family Corner" at bounding box center [327, 407] width 73 height 17
checkbox input "true"
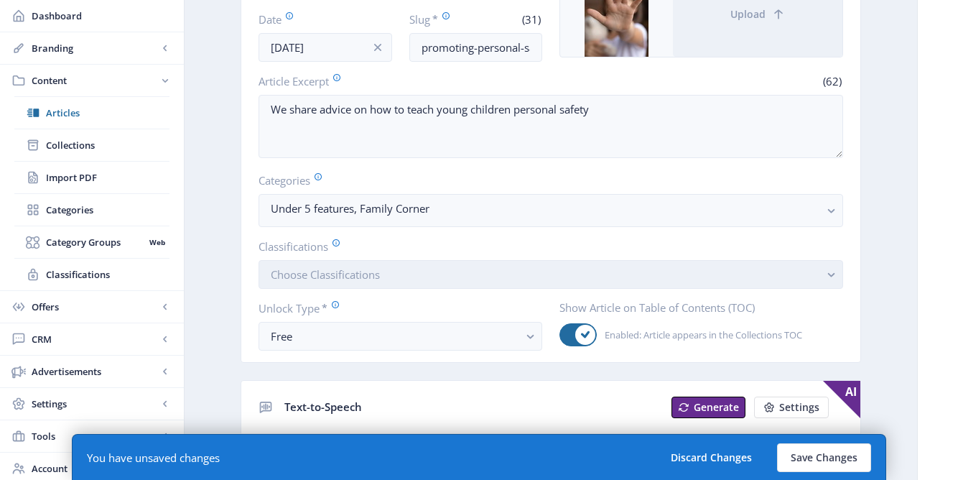
click at [345, 267] on span "Choose Classifications" at bounding box center [325, 274] width 109 height 14
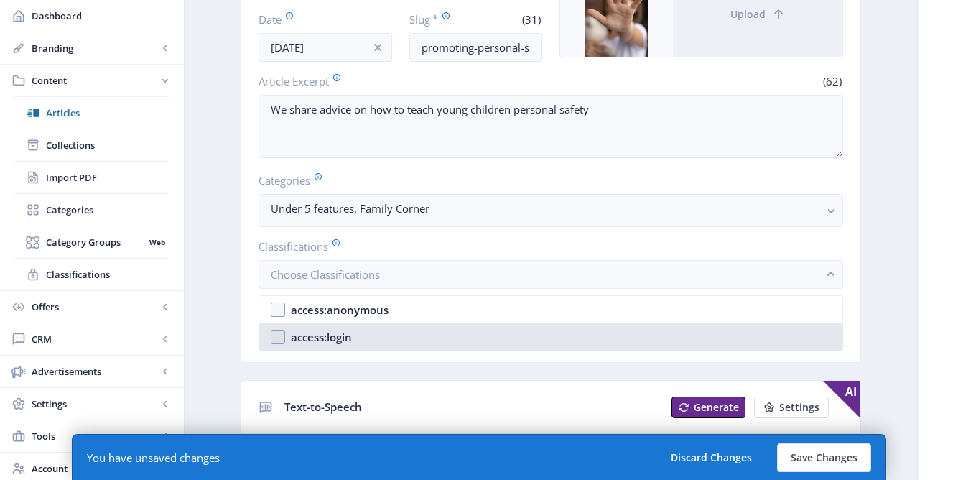
click at [320, 337] on div "access:login" at bounding box center [321, 336] width 61 height 17
checkbox input "true"
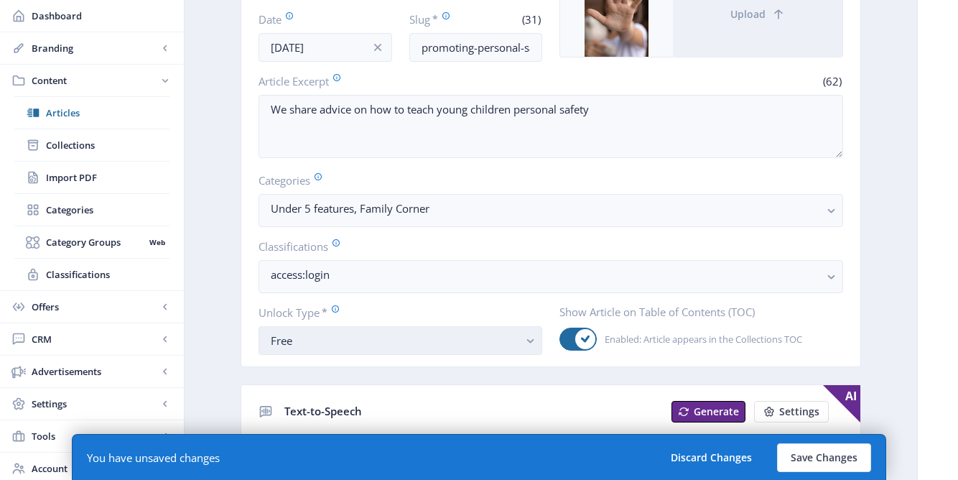
click at [294, 352] on button "Free" at bounding box center [401, 340] width 284 height 29
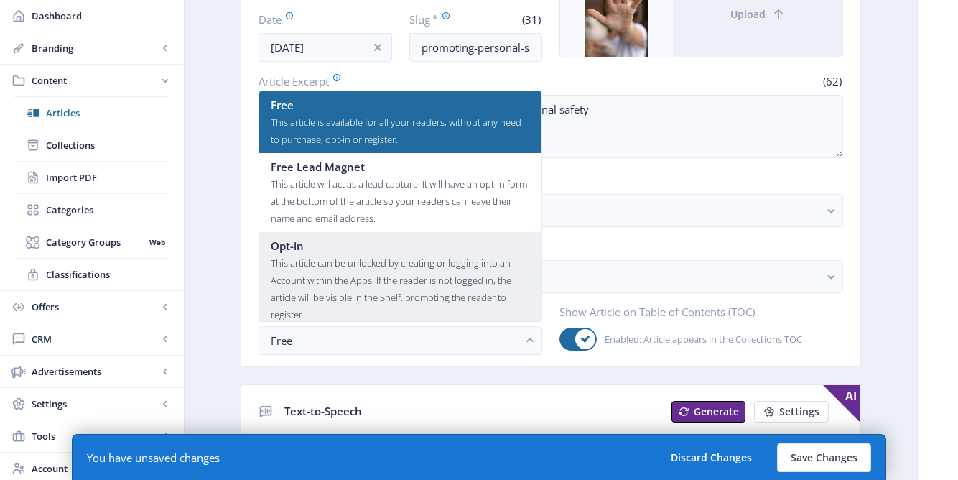
click at [317, 266] on div "This article can be unlocked by creating or logging into an Account within the …" at bounding box center [400, 288] width 259 height 69
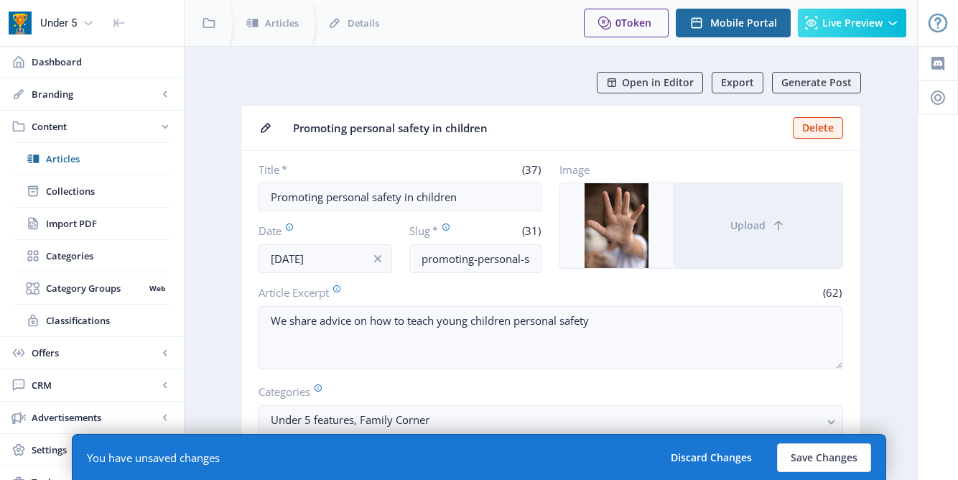
scroll to position [211, 0]
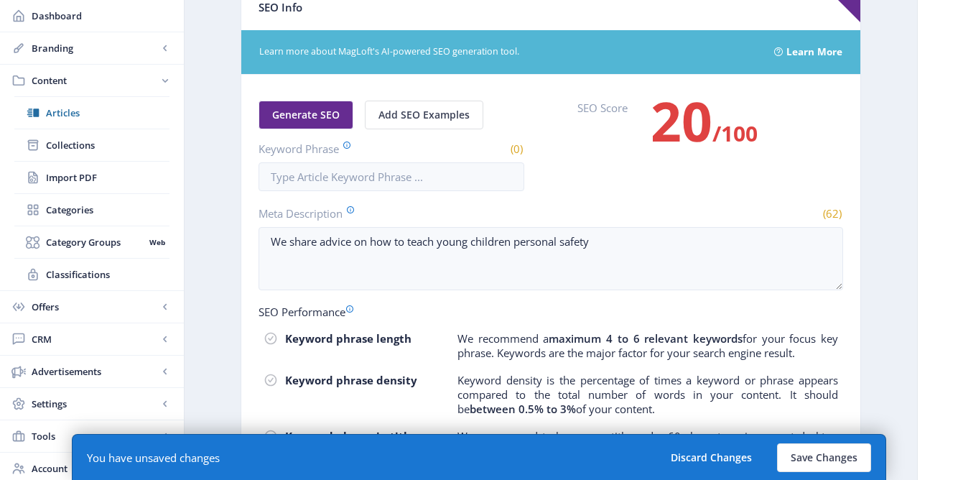
scroll to position [891, 0]
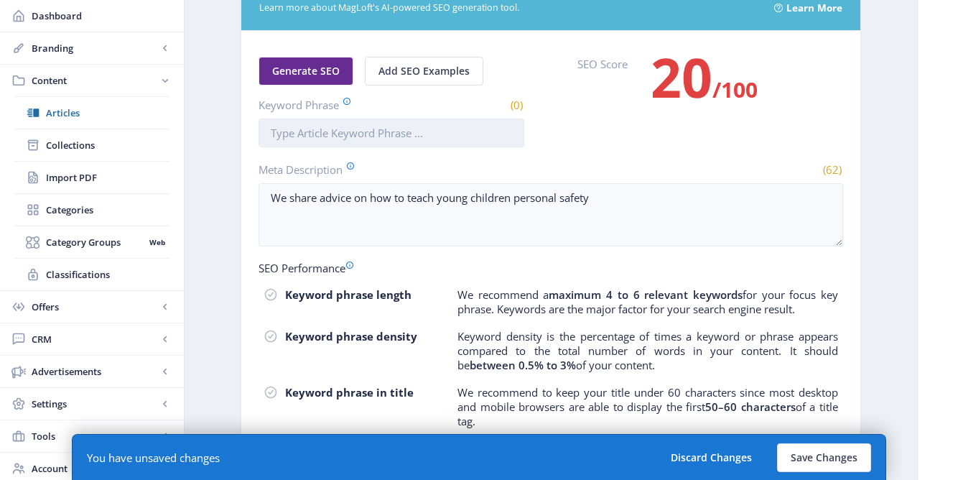
click at [312, 137] on input "Keyword Phrase" at bounding box center [392, 132] width 266 height 29
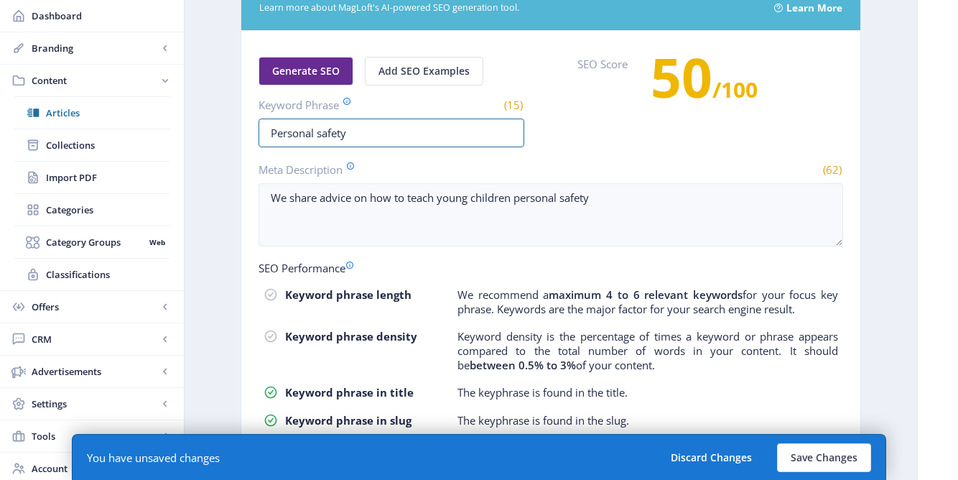
type input "Personal safety"
click at [587, 141] on div "Generate SEO Add SEO Examples Keyword Phrase (15) Personal safety SEO Score 50 …" at bounding box center [551, 102] width 585 height 90
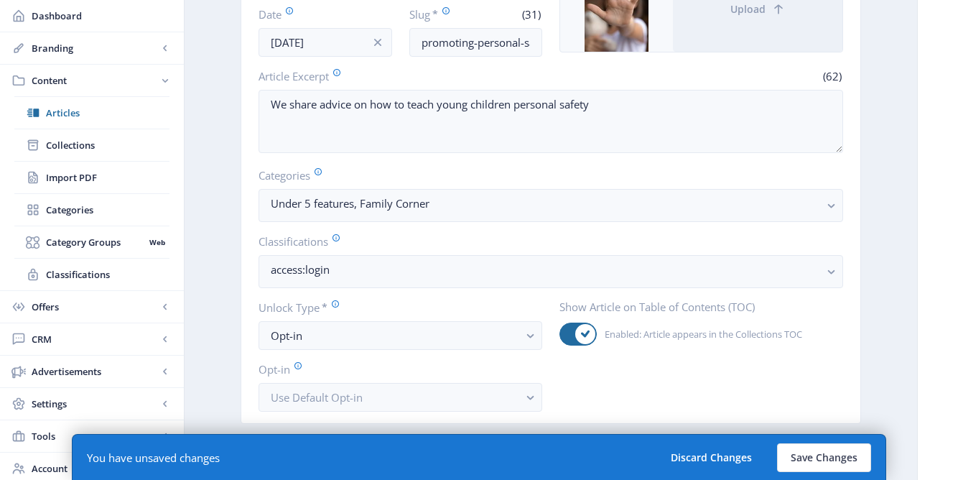
scroll to position [0, 0]
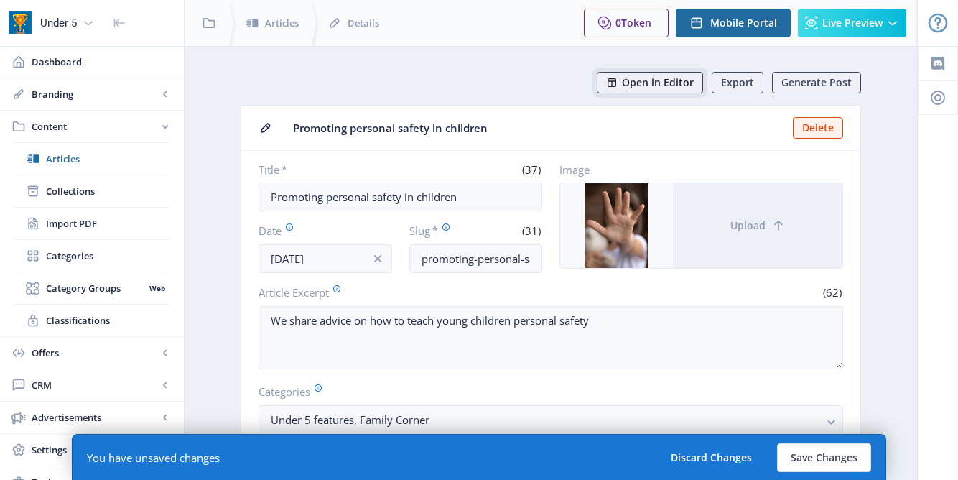
click at [649, 88] on span "Open in Editor" at bounding box center [658, 82] width 72 height 11
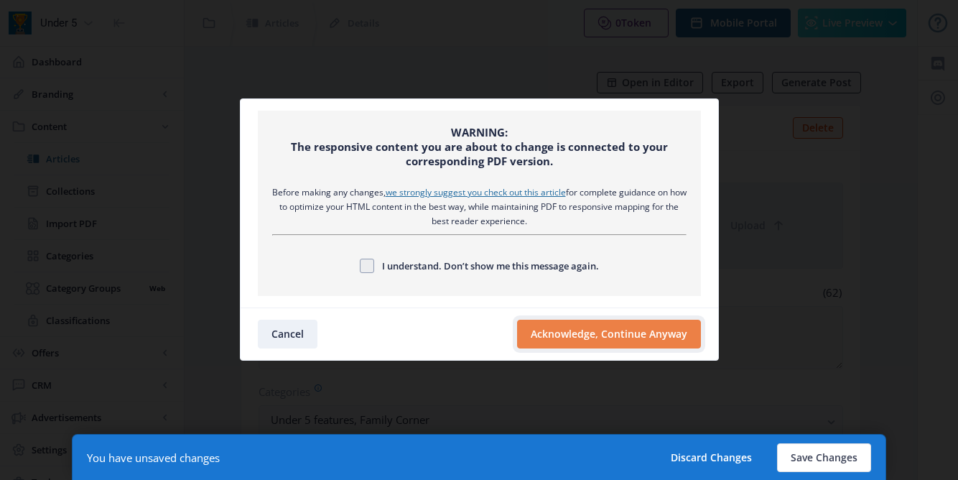
click at [566, 330] on button "Acknowledge, Continue Anyway" at bounding box center [609, 334] width 184 height 29
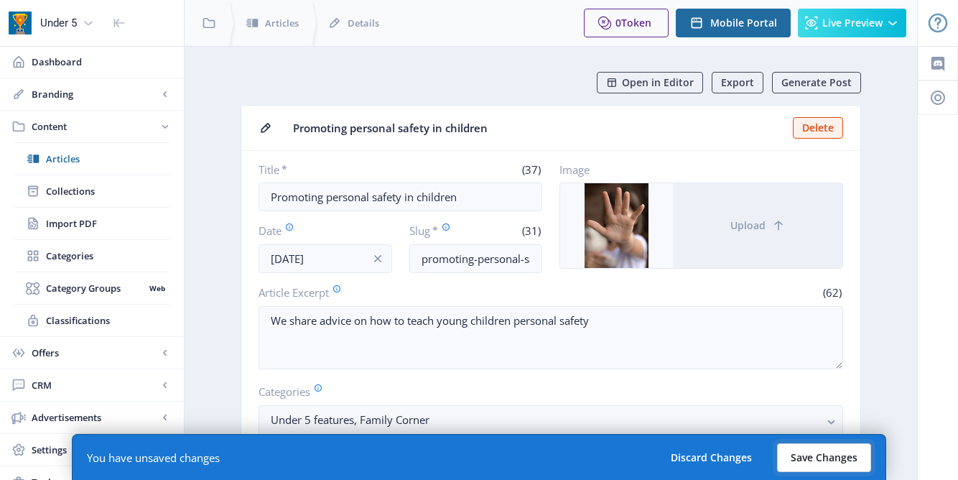
click at [837, 464] on button "Save Changes" at bounding box center [824, 457] width 94 height 29
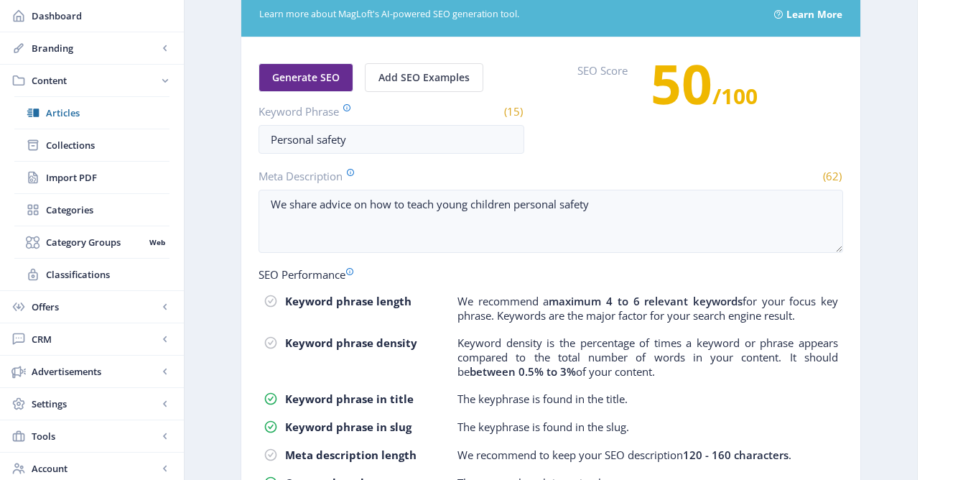
scroll to position [859, 0]
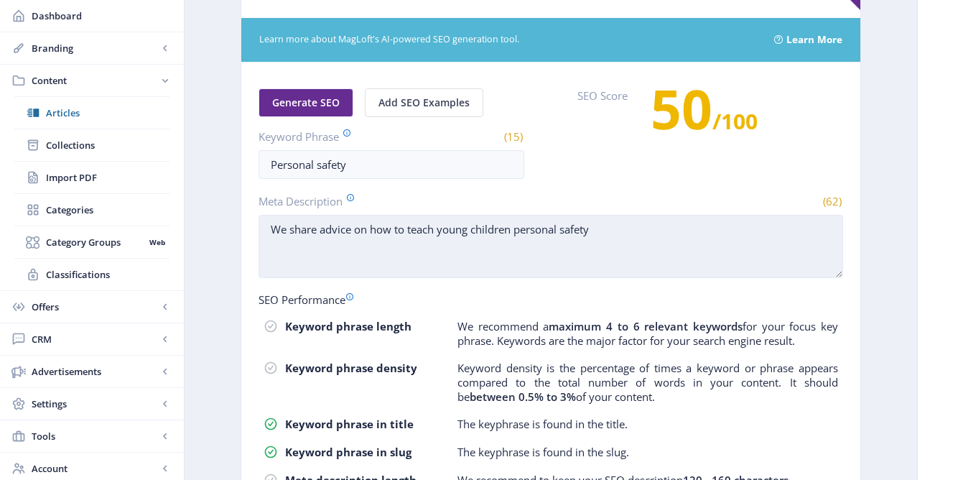
click at [279, 231] on textarea "We share advice on how to teach young children personal safety" at bounding box center [551, 246] width 585 height 63
click at [592, 232] on textarea "We share advice on how to teach young children personal safety" at bounding box center [551, 246] width 585 height 63
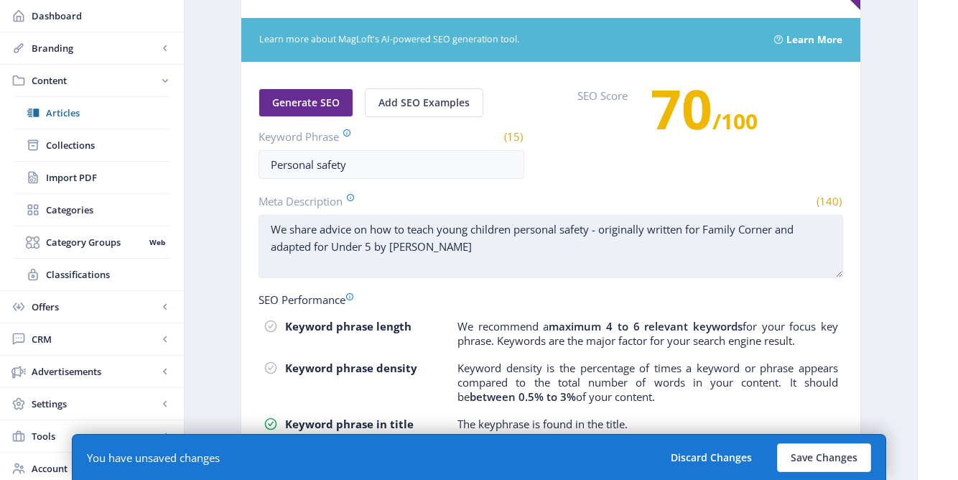
click at [776, 235] on textarea "We share advice on how to teach young children personal safety - originally wri…" at bounding box center [551, 246] width 585 height 63
click at [373, 248] on textarea "We share advice on how to teach young children personal safety - originally wri…" at bounding box center [551, 246] width 585 height 63
click at [389, 248] on textarea "We share advice on how to teach young children personal safety - originally wri…" at bounding box center [551, 246] width 585 height 63
click at [793, 231] on textarea "We share advice on how to teach young children personal safety - originally wri…" at bounding box center [551, 246] width 585 height 63
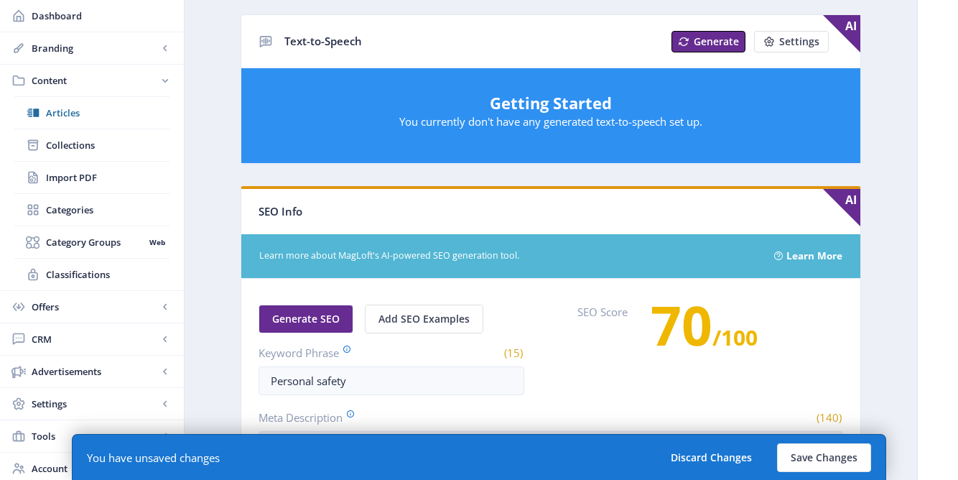
scroll to position [887, 0]
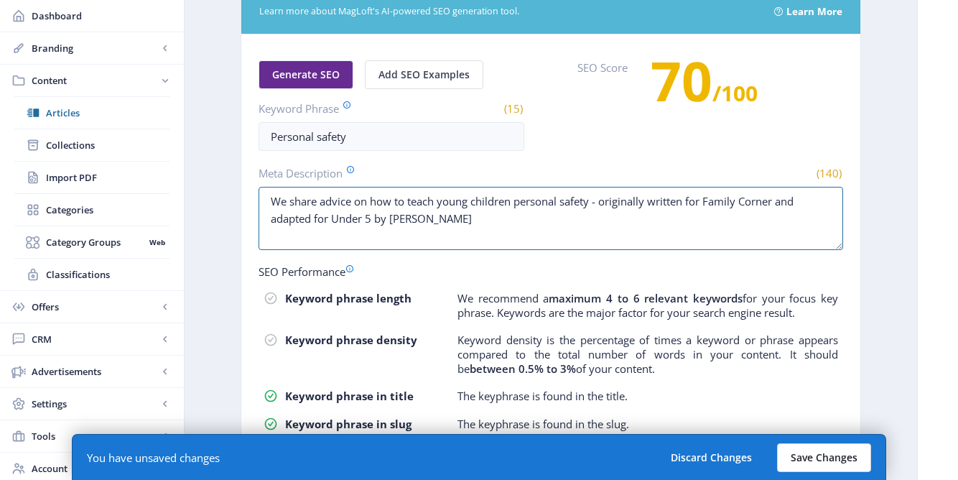
type textarea "We share advice on how to teach young children personal safety - originally wri…"
click at [826, 459] on button "Save Changes" at bounding box center [824, 457] width 94 height 29
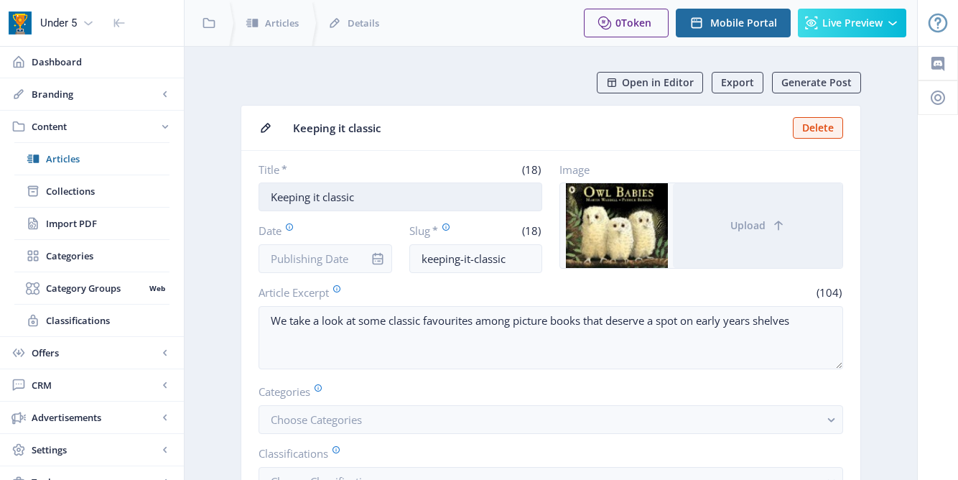
click at [272, 199] on input "Keeping it classic" at bounding box center [401, 196] width 284 height 29
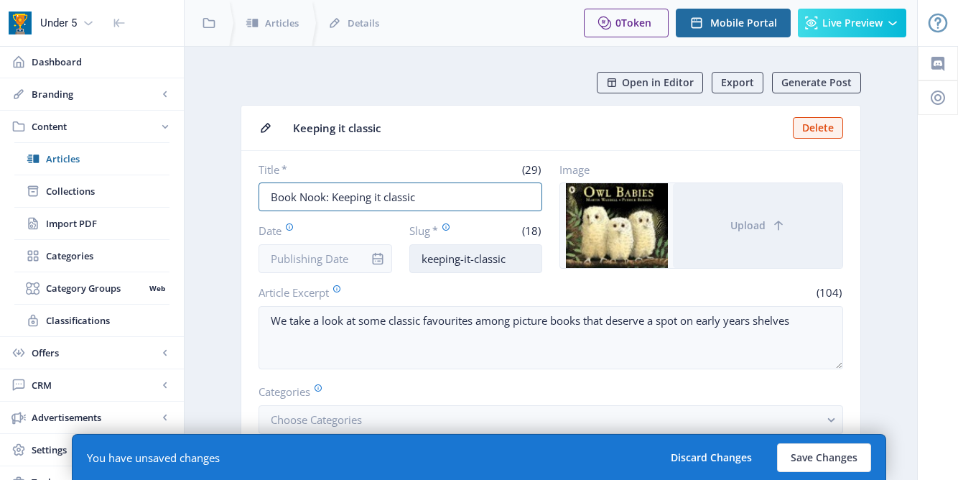
type input "Book Nook: Keeping it classic"
click at [510, 266] on input "keeping-it-classic" at bounding box center [476, 258] width 134 height 29
type input "keeping-it-classic-[DATE]"
click at [327, 262] on input "Date" at bounding box center [326, 258] width 134 height 29
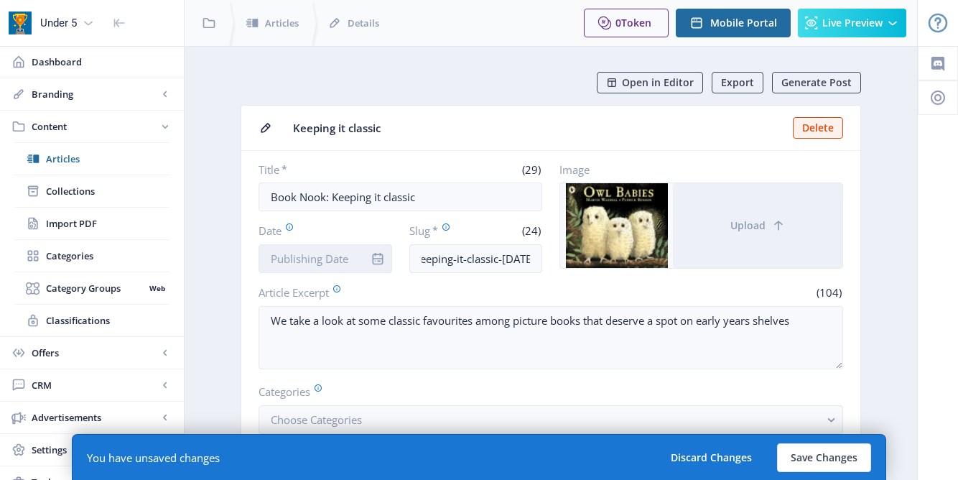
scroll to position [0, 0]
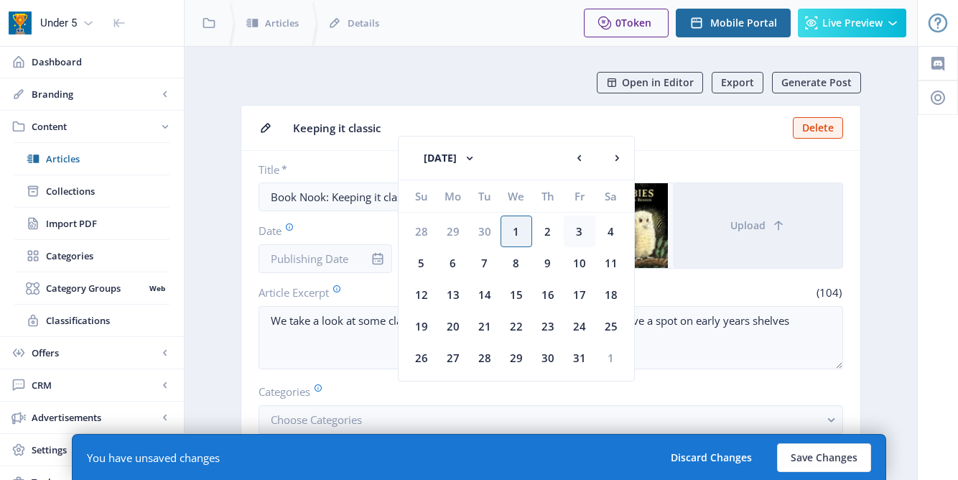
click at [580, 228] on div "3" at bounding box center [580, 231] width 32 height 32
type input "[DATE]"
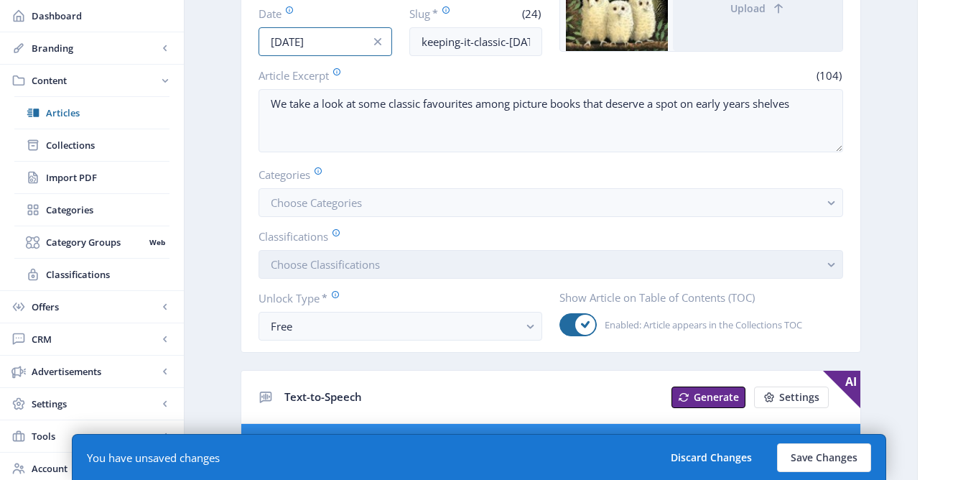
scroll to position [220, 0]
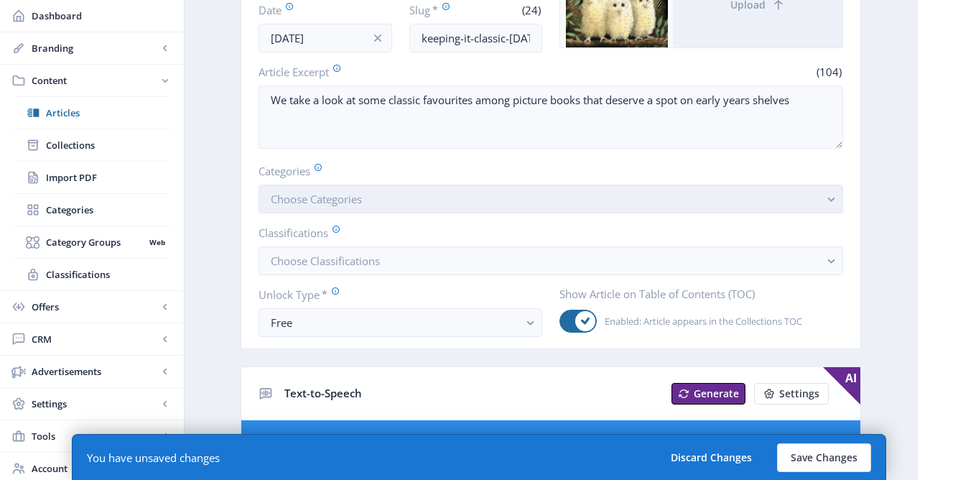
click at [482, 209] on button "Choose Categories" at bounding box center [551, 199] width 585 height 29
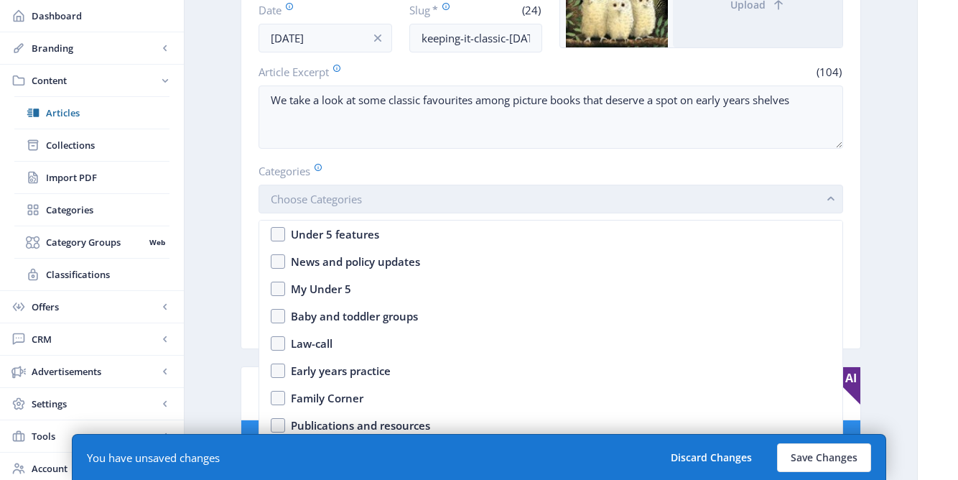
scroll to position [0, 0]
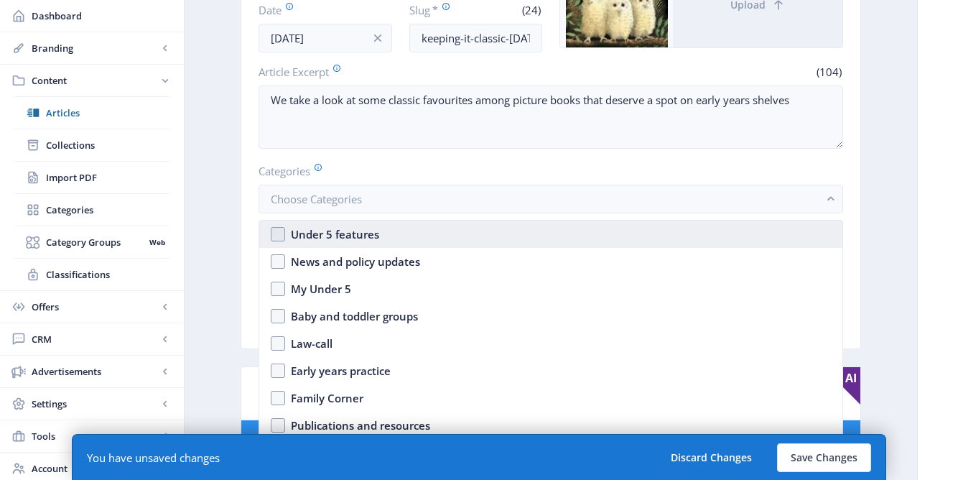
click at [401, 226] on nb-option "Under 5 features" at bounding box center [550, 233] width 583 height 27
checkbox input "true"
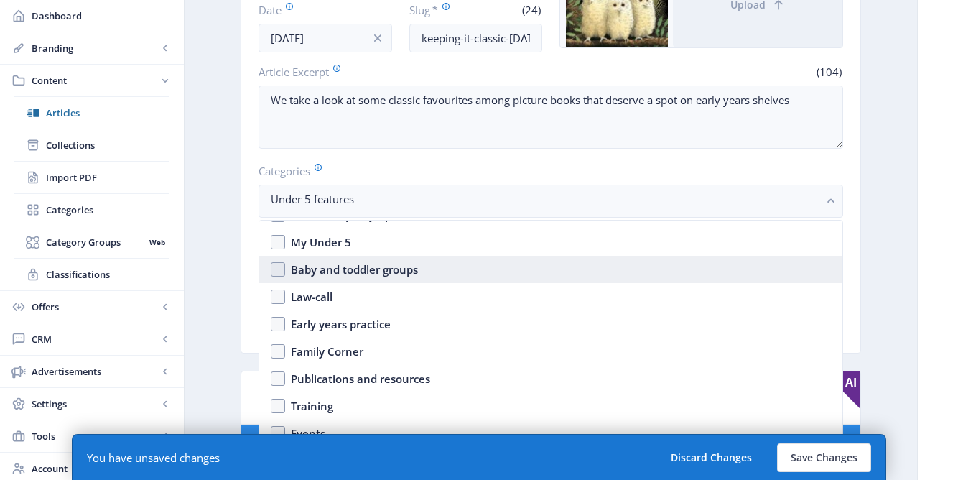
scroll to position [24, 0]
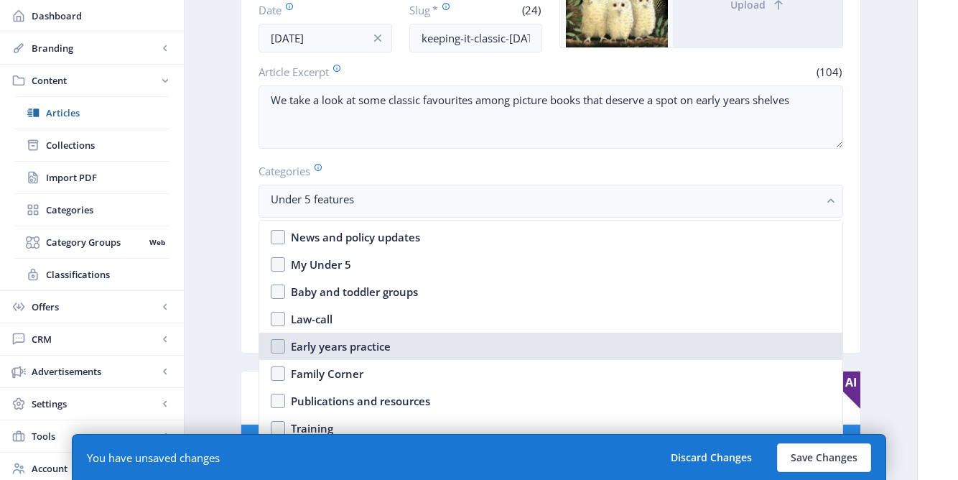
click at [363, 342] on div "Early years practice" at bounding box center [341, 346] width 100 height 17
checkbox input "true"
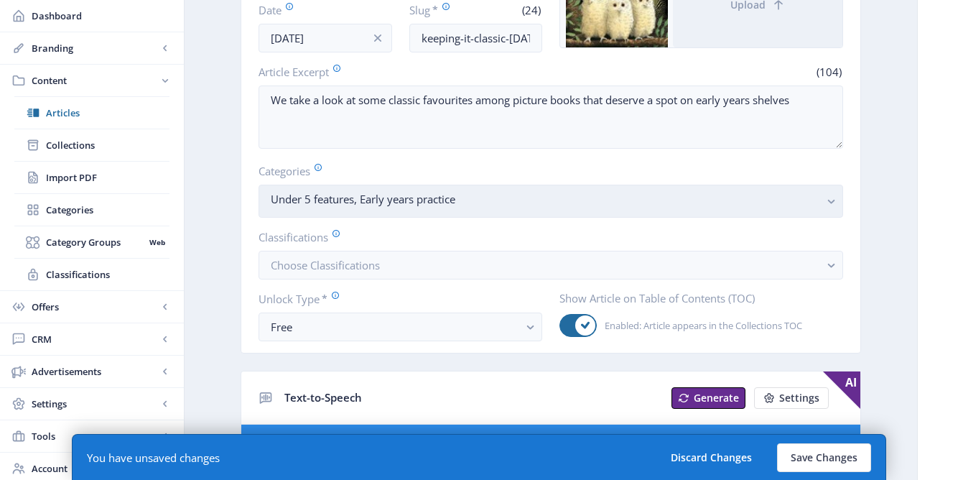
click at [490, 205] on nb-select-label "Under 5 features, Early years practice" at bounding box center [545, 198] width 549 height 17
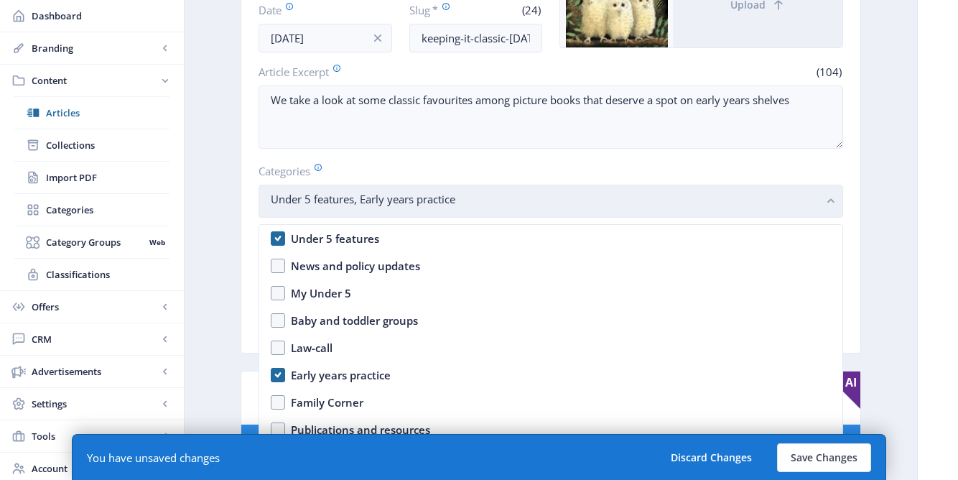
scroll to position [0, 0]
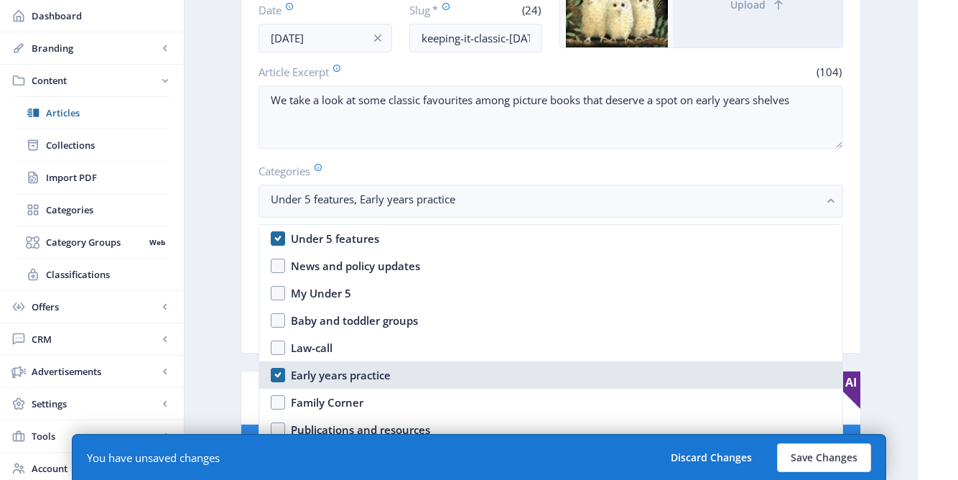
click at [271, 381] on nb-option "Early years practice" at bounding box center [550, 374] width 583 height 27
checkbox input "false"
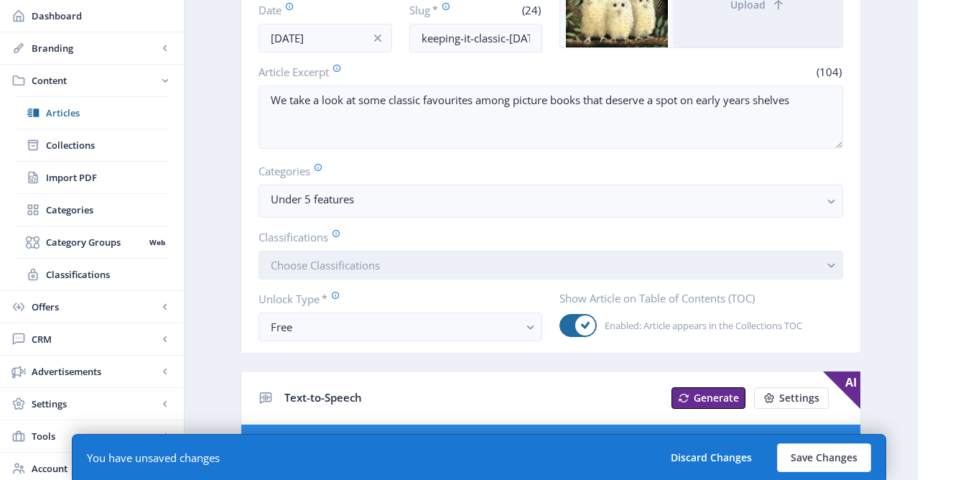
click at [376, 263] on span "Choose Classifications" at bounding box center [325, 265] width 109 height 14
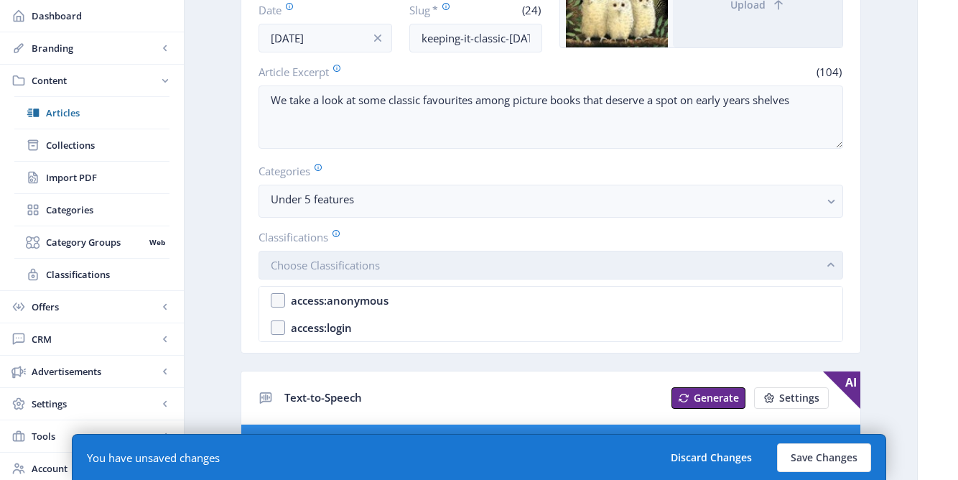
scroll to position [0, 0]
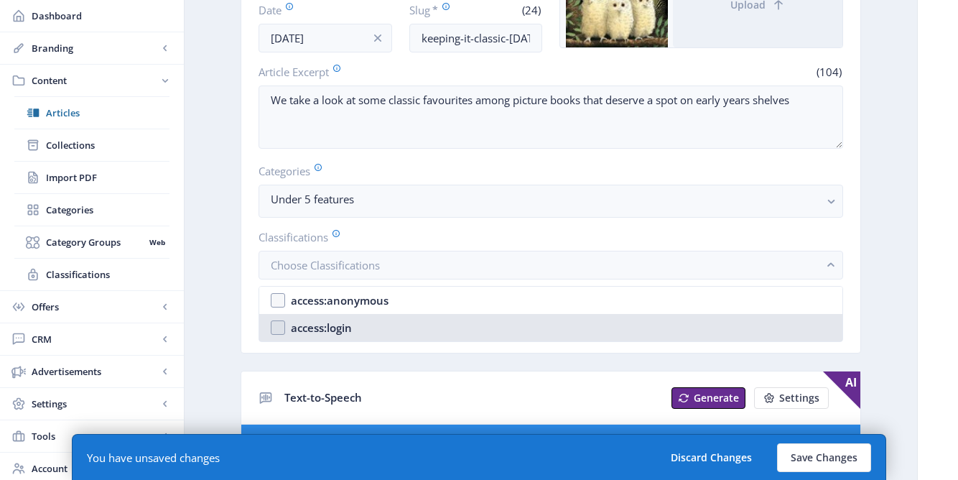
click at [338, 329] on div "access:login" at bounding box center [321, 327] width 61 height 17
checkbox input "true"
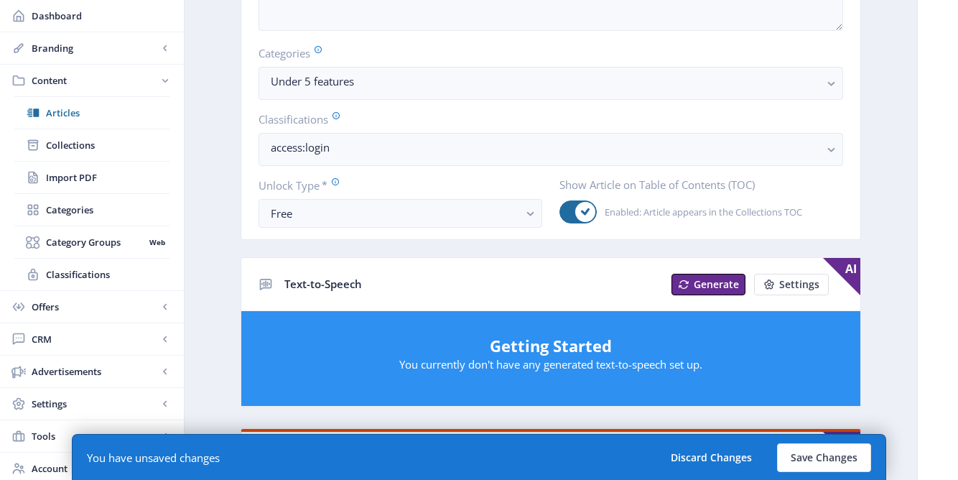
scroll to position [534, 0]
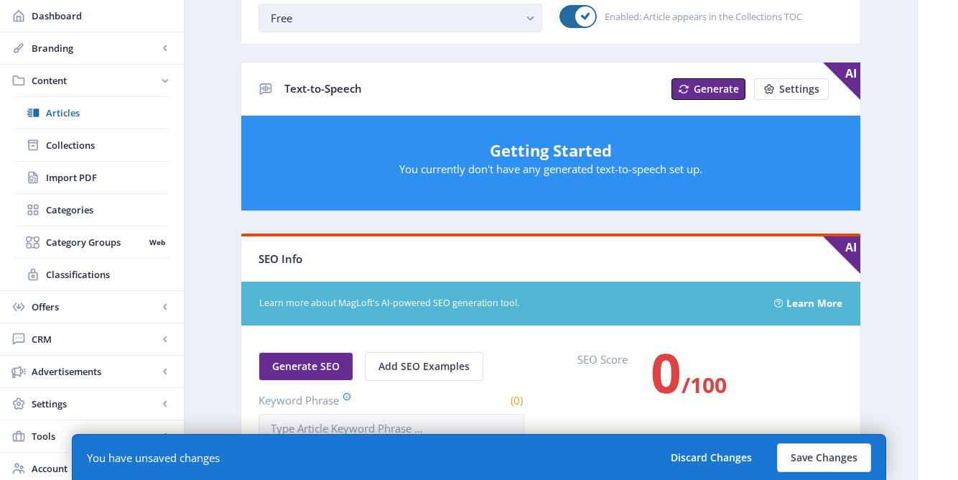
click at [414, 11] on div "Free" at bounding box center [395, 17] width 248 height 17
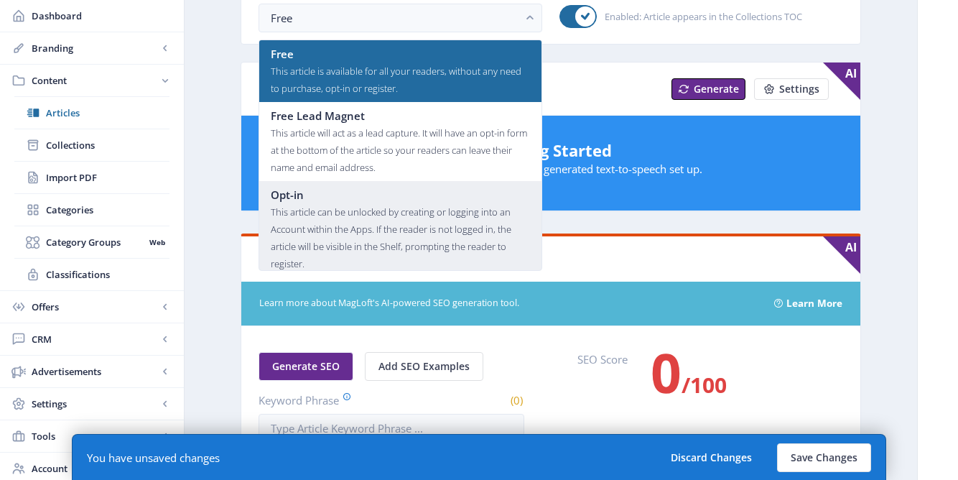
click at [340, 210] on div "This article can be unlocked by creating or logging into an Account within the …" at bounding box center [400, 237] width 259 height 69
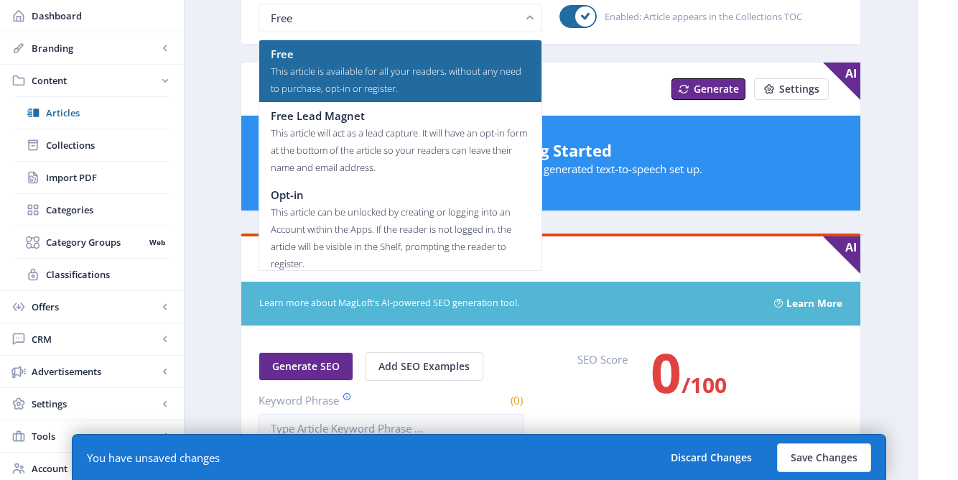
scroll to position [534, 0]
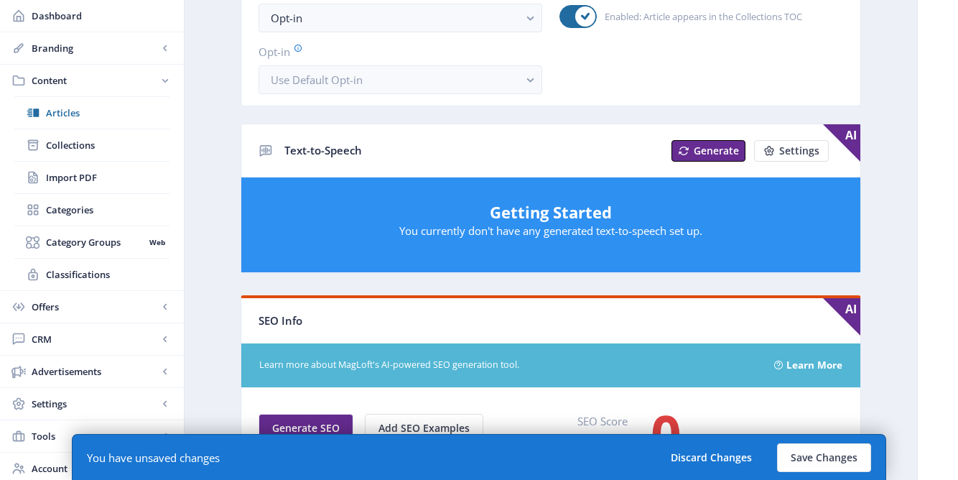
click at [205, 307] on nb-layout-column "Open in Editor Export Generate Post Keeping it classic Delete Title * (29) Book…" at bounding box center [551, 255] width 734 height 1487
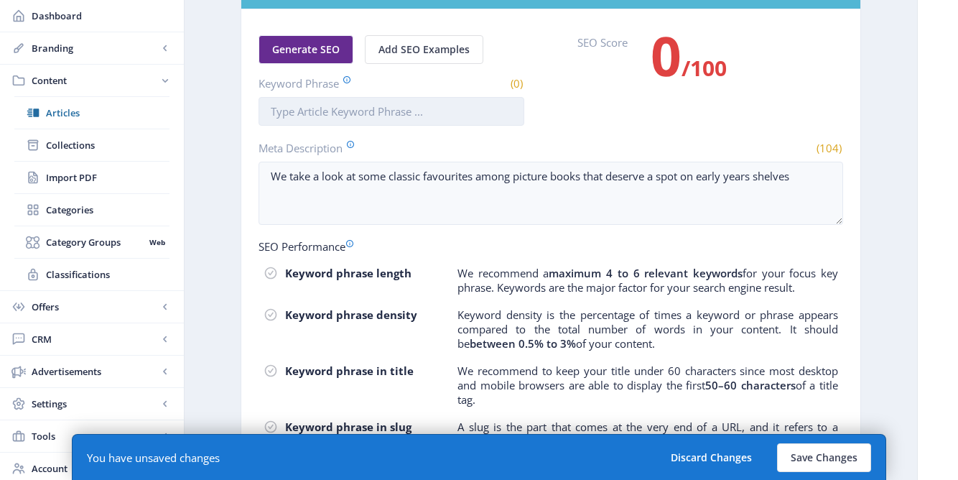
scroll to position [758, 0]
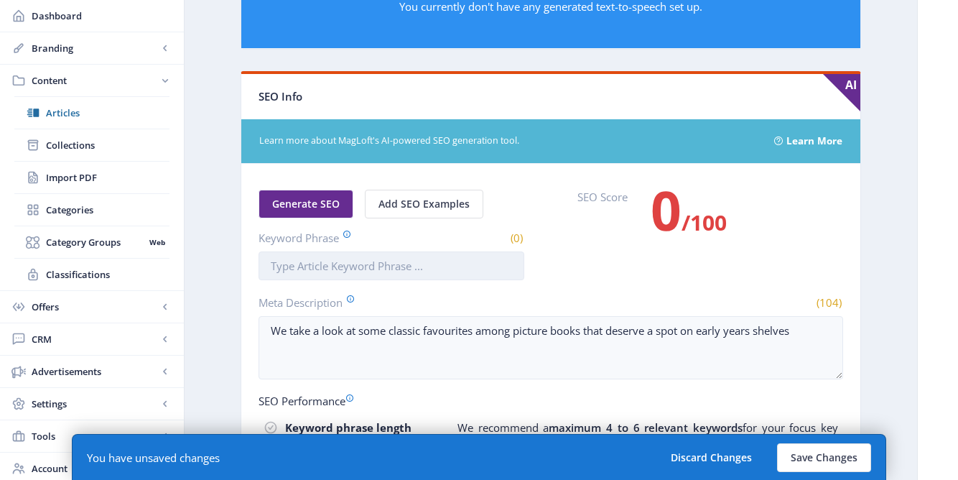
click at [330, 276] on input "Keyword Phrase" at bounding box center [392, 265] width 266 height 29
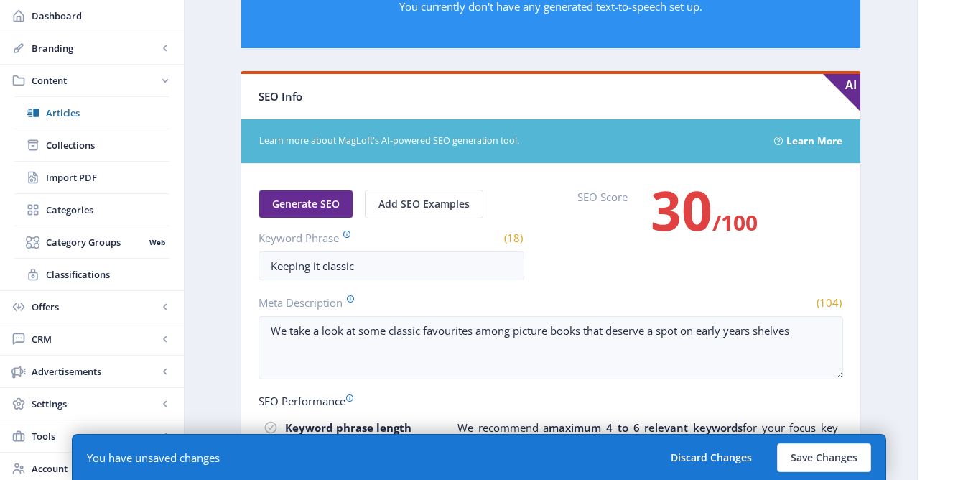
click at [633, 285] on nb-card-body "Generate SEO Add SEO Examples Keyword Phrase (18) Keeping it classic SEO Score …" at bounding box center [550, 416] width 619 height 504
drag, startPoint x: 327, startPoint y: 270, endPoint x: 241, endPoint y: 269, distance: 86.9
click at [241, 270] on nb-card "SEO Info AI Learn more about MagLoft's AI-powered SEO generation tool. Learn Mo…" at bounding box center [551, 370] width 620 height 598
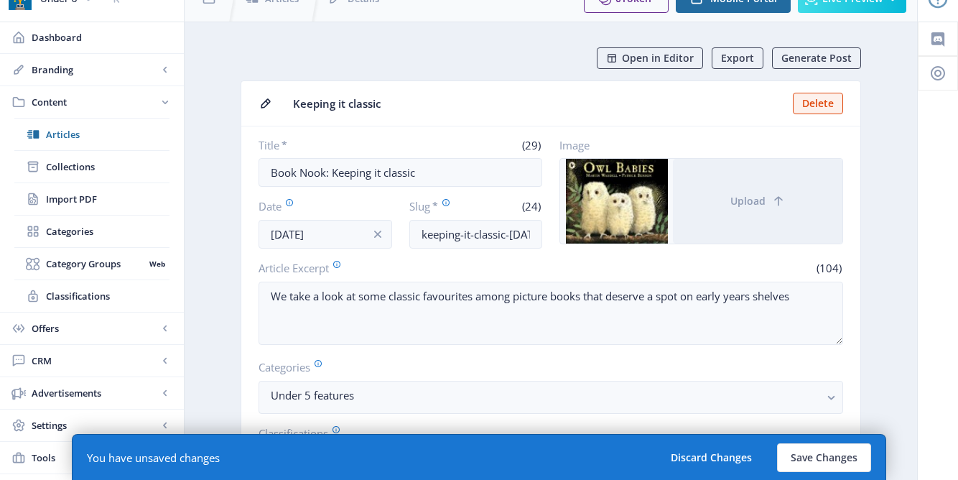
scroll to position [0, 0]
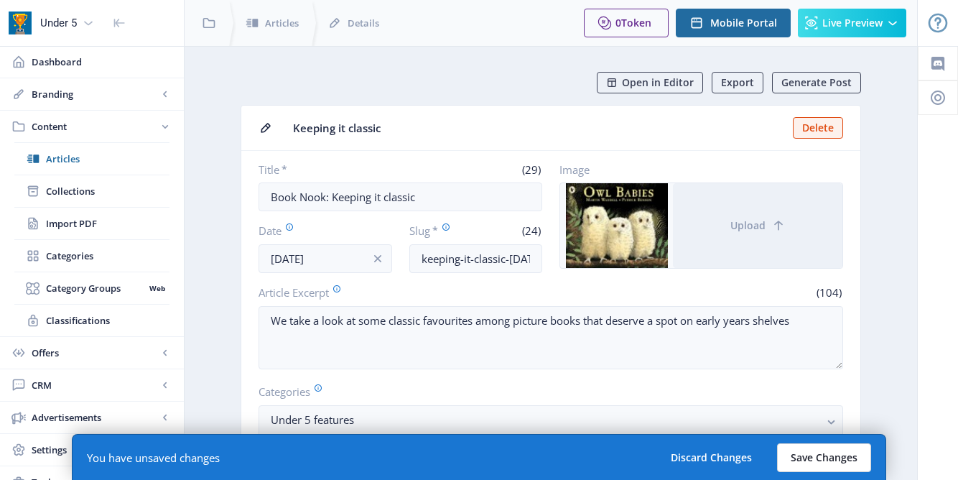
type input "Classic"
click at [833, 462] on button "Save Changes" at bounding box center [824, 457] width 94 height 29
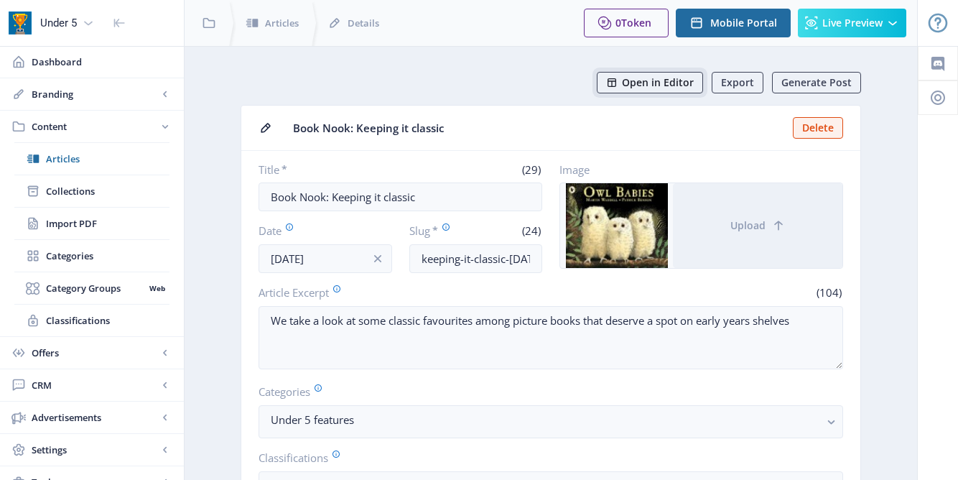
click at [661, 83] on span "Open in Editor" at bounding box center [658, 82] width 72 height 11
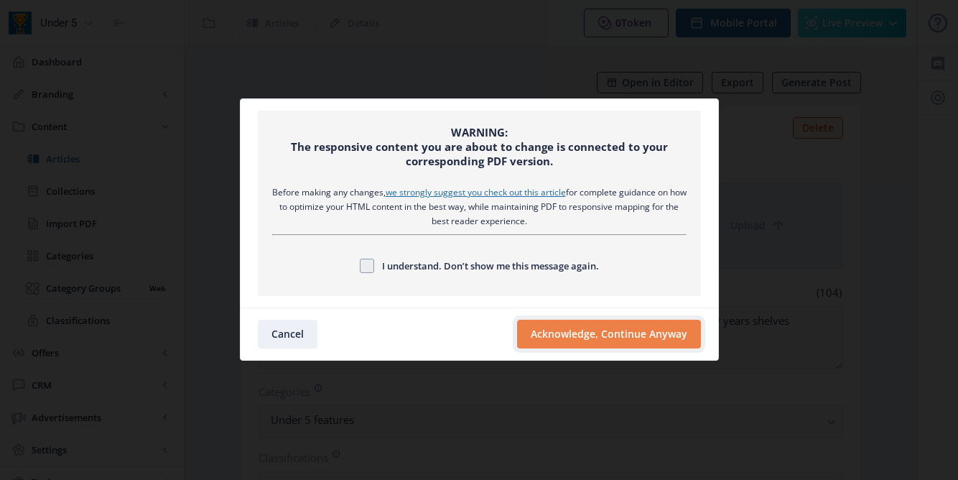
click at [597, 342] on button "Acknowledge, Continue Anyway" at bounding box center [609, 334] width 184 height 29
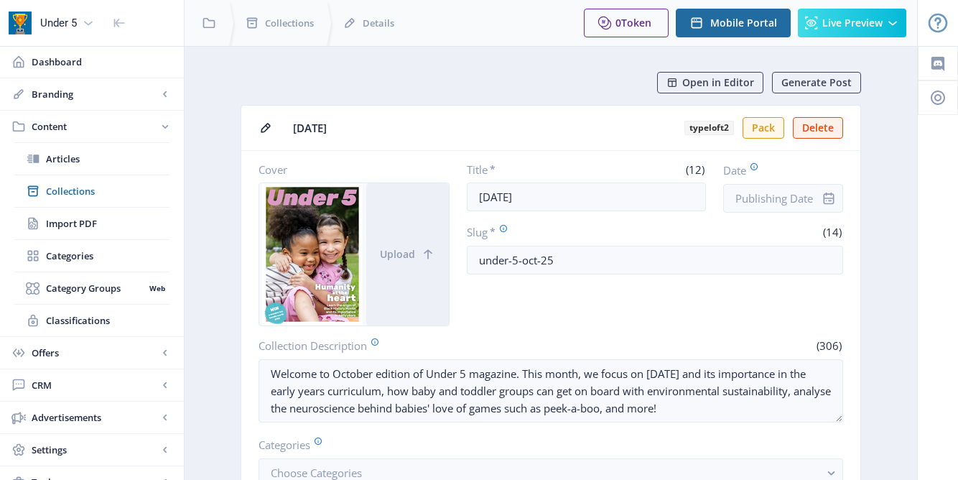
scroll to position [758, 0]
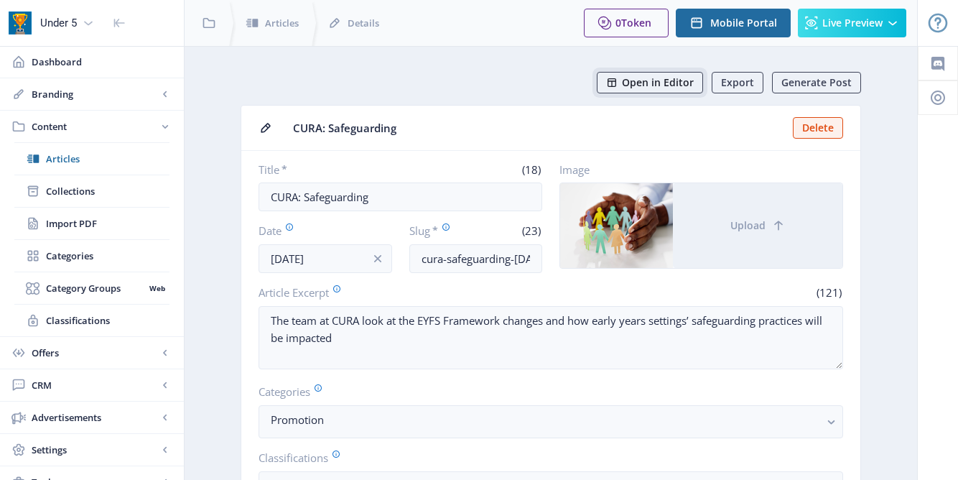
click at [659, 83] on span "Open in Editor" at bounding box center [658, 82] width 72 height 11
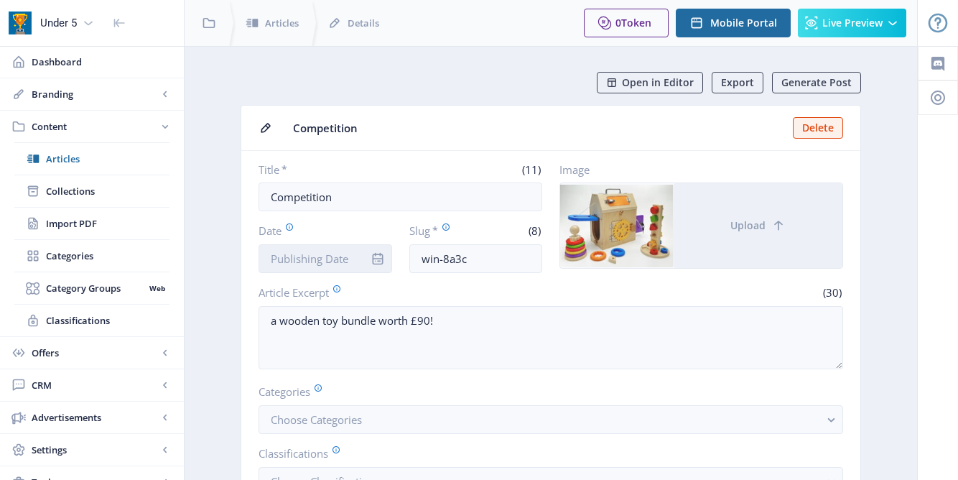
click at [342, 259] on input "Date" at bounding box center [326, 258] width 134 height 29
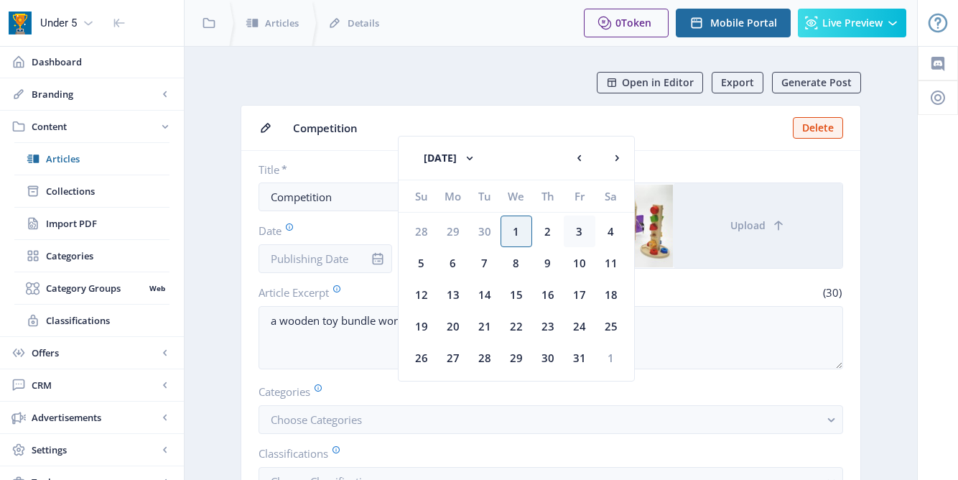
click at [577, 236] on div "3" at bounding box center [580, 231] width 32 height 32
type input "[DATE]"
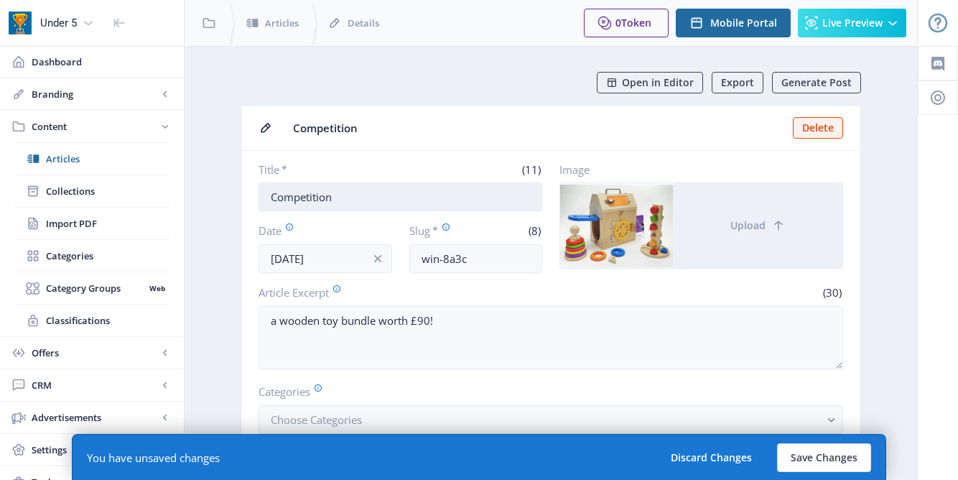
click at [328, 201] on input "Competition" at bounding box center [401, 196] width 284 height 29
click at [339, 199] on input "Competition" at bounding box center [401, 196] width 284 height 29
type input "Competition: Early Years Direct"
drag, startPoint x: 472, startPoint y: 259, endPoint x: 414, endPoint y: 259, distance: 58.2
click at [414, 259] on input "win-8a3c" at bounding box center [476, 258] width 134 height 29
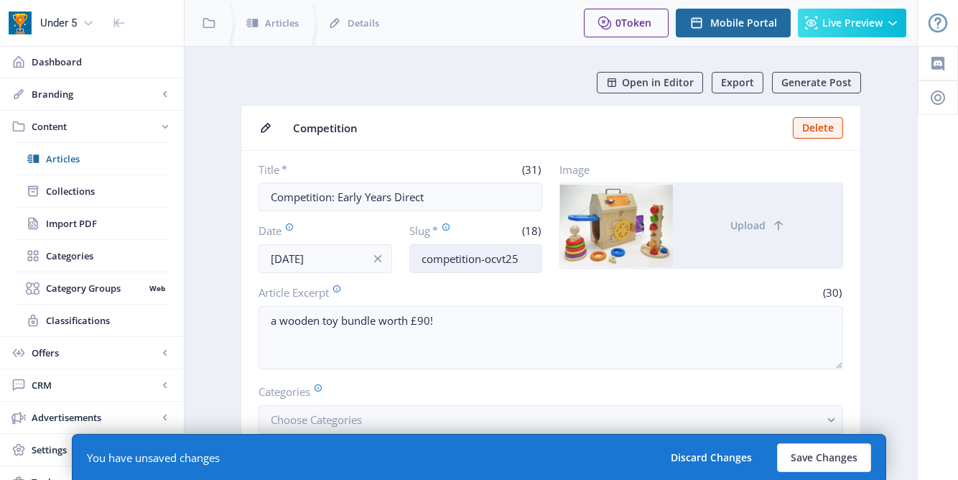
click at [501, 260] on input "competition-ocvt25" at bounding box center [476, 258] width 134 height 29
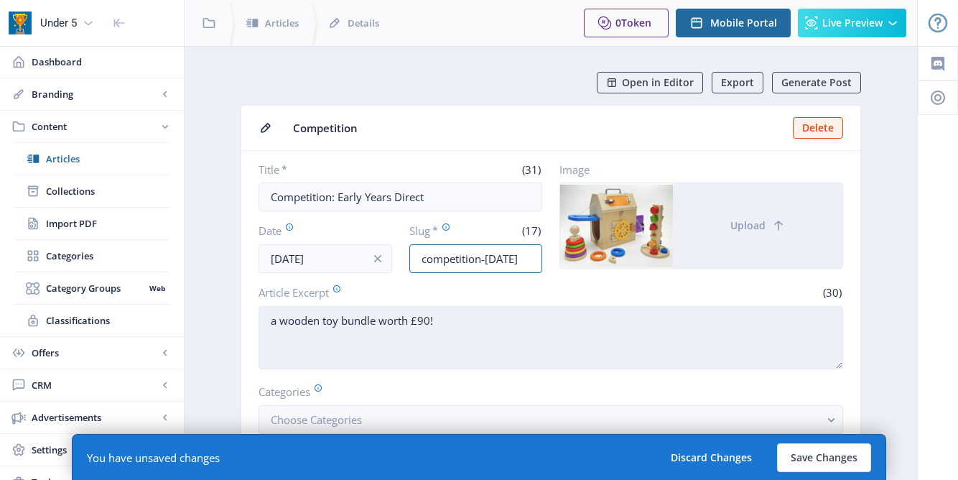
type input "competition-oct25"
click at [268, 321] on textarea "a wooden toy bundle worth £90!" at bounding box center [551, 337] width 585 height 63
click at [403, 317] on textarea "Win a wooden toy bundle worth £90!" at bounding box center [551, 337] width 585 height 63
drag, startPoint x: 272, startPoint y: 318, endPoint x: 589, endPoint y: 317, distance: 316.7
click at [590, 318] on textarea "Win a wooden toy bundle by Early Years Direct worth £90!" at bounding box center [551, 337] width 585 height 63
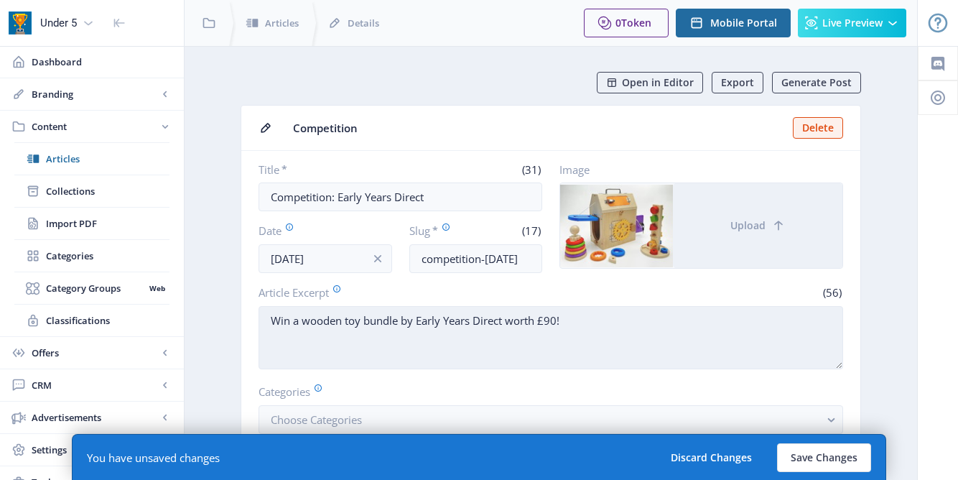
click at [270, 324] on textarea "Win a wooden toy bundle by Early Years Direct worth £90!" at bounding box center [551, 337] width 585 height 63
drag, startPoint x: 269, startPoint y: 318, endPoint x: 713, endPoint y: 329, distance: 444.0
click at [714, 330] on textarea "EYA Competition: Win a wooden toy bundle by Early Years Direct worth £90!" at bounding box center [551, 337] width 585 height 63
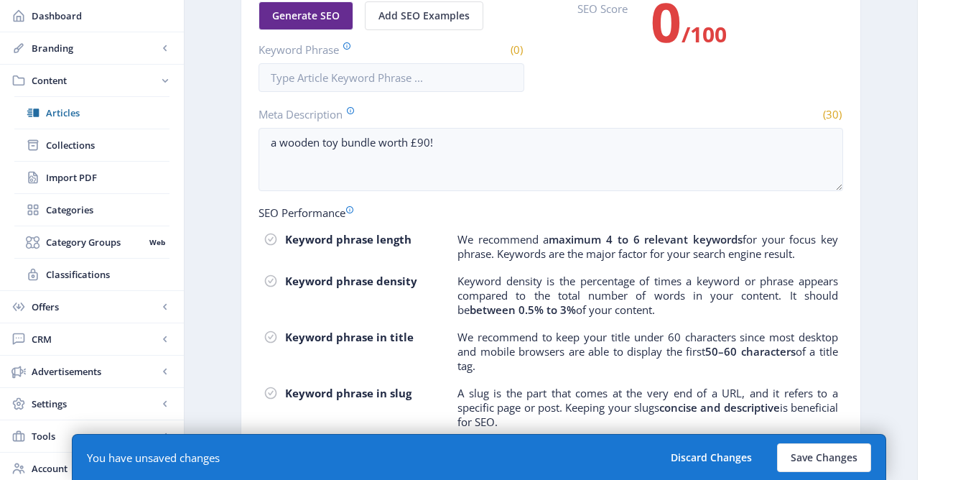
scroll to position [942, 0]
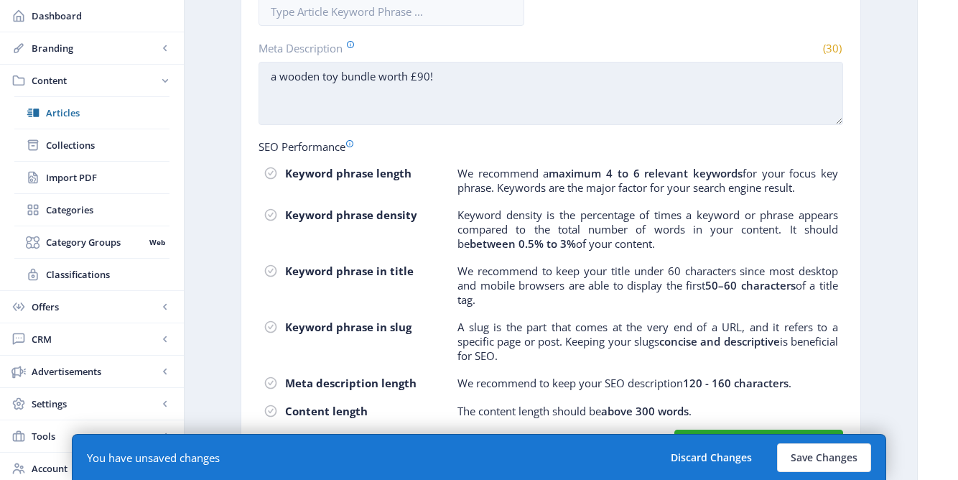
type textarea "EYA Competition: Win a wooden toy bundle by Early Years Direct worth £90!"
drag, startPoint x: 438, startPoint y: 82, endPoint x: 259, endPoint y: 85, distance: 178.9
click at [259, 85] on textarea "a wooden toy bundle worth £90!" at bounding box center [551, 93] width 585 height 63
drag, startPoint x: 448, startPoint y: 75, endPoint x: 268, endPoint y: 73, distance: 180.3
click at [267, 73] on textarea "a wooden toy bundle worth £90!" at bounding box center [551, 93] width 585 height 63
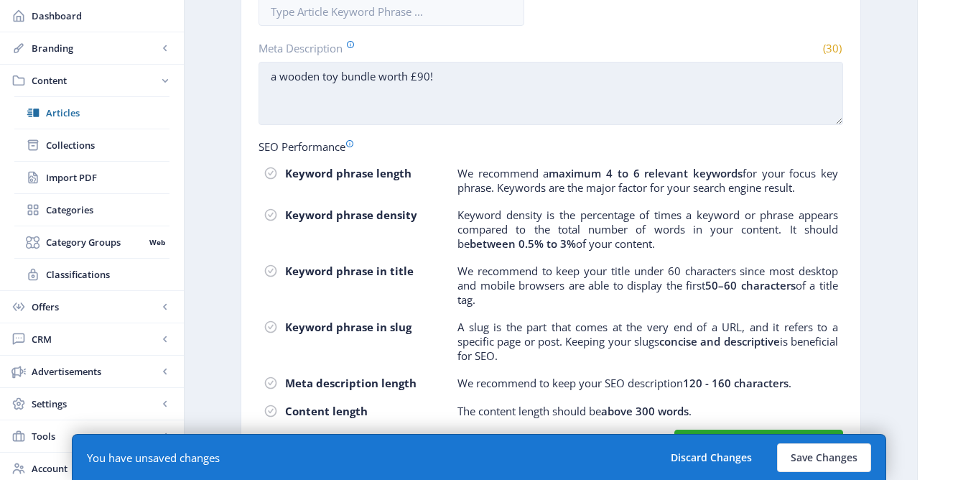
paste textarea "EYA Competition: Win a wooden toy bundle by Early Years Direct"
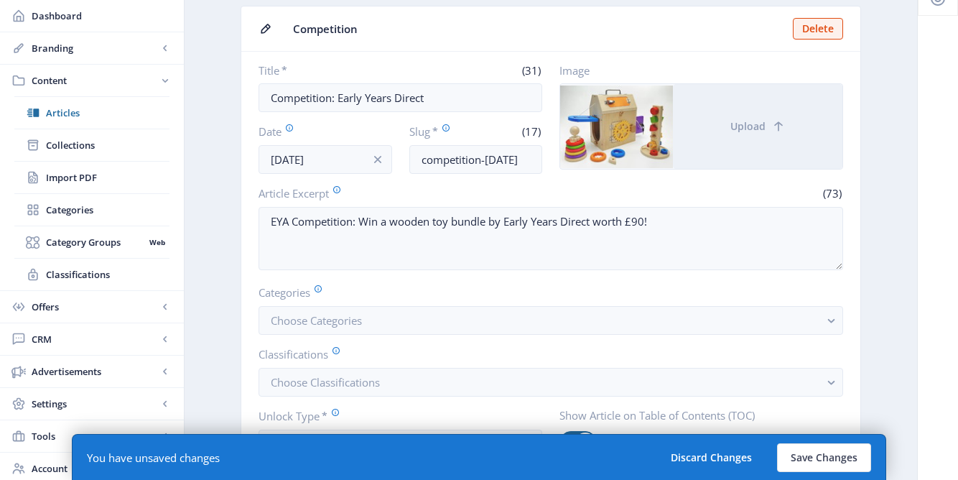
scroll to position [93, 0]
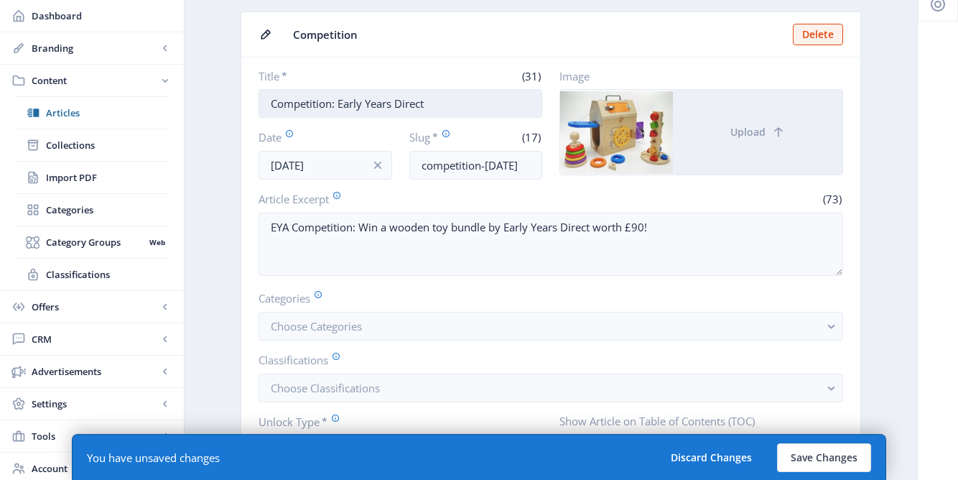
type textarea "EYA Competition: Win a wooden toy bundle by Early Years Direct worth £90!"
click at [268, 103] on input "Competition: Early Years Direct" at bounding box center [401, 103] width 284 height 29
type input "EYA Competition: Early Years Direct"
click at [420, 169] on input "competition-oct25" at bounding box center [476, 165] width 134 height 29
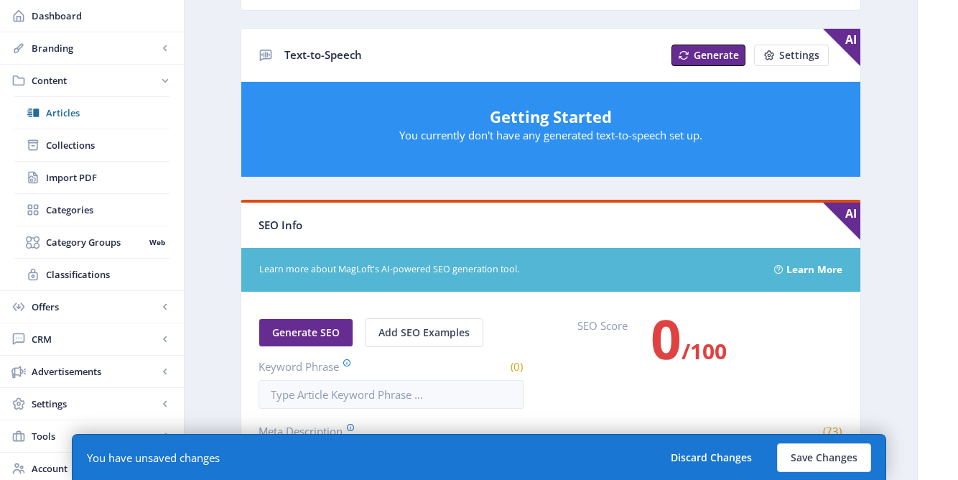
scroll to position [695, 0]
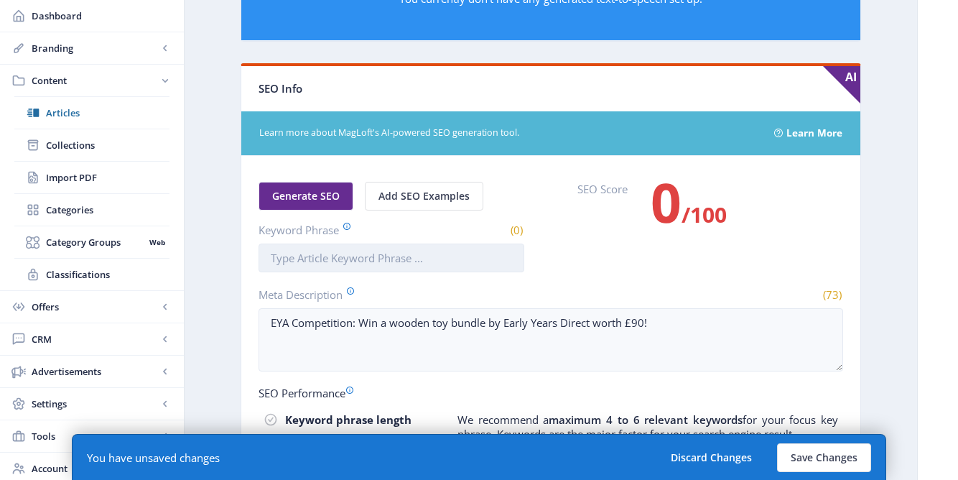
type input "eya-competition-oct25"
click at [320, 261] on input "Keyword Phrase" at bounding box center [392, 257] width 266 height 29
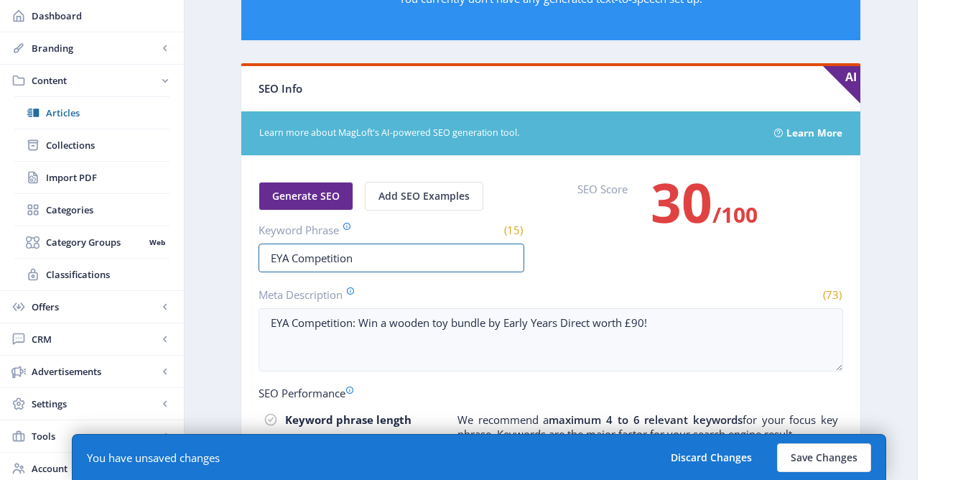
type input "EYA Competition"
click at [694, 253] on div "Generate SEO Add SEO Examples Keyword Phrase (15) EYA Competition SEO Score 30 …" at bounding box center [551, 227] width 585 height 90
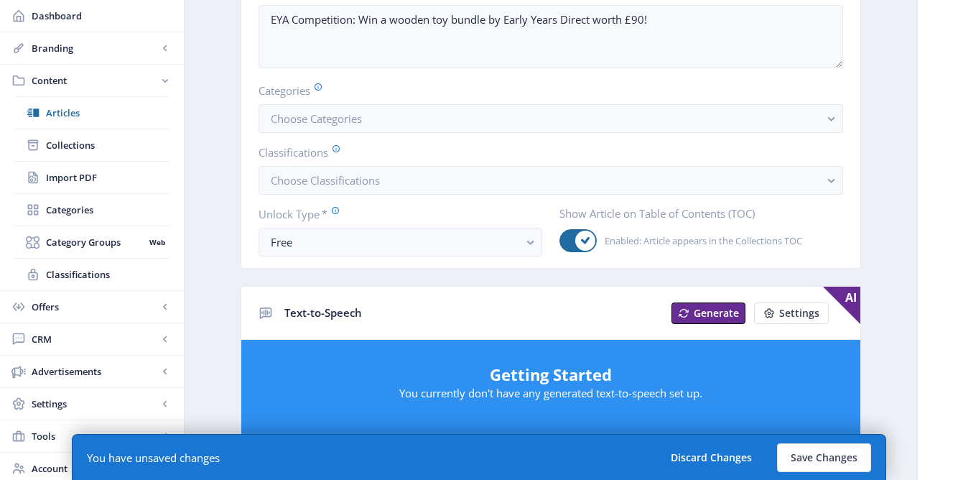
scroll to position [320, 0]
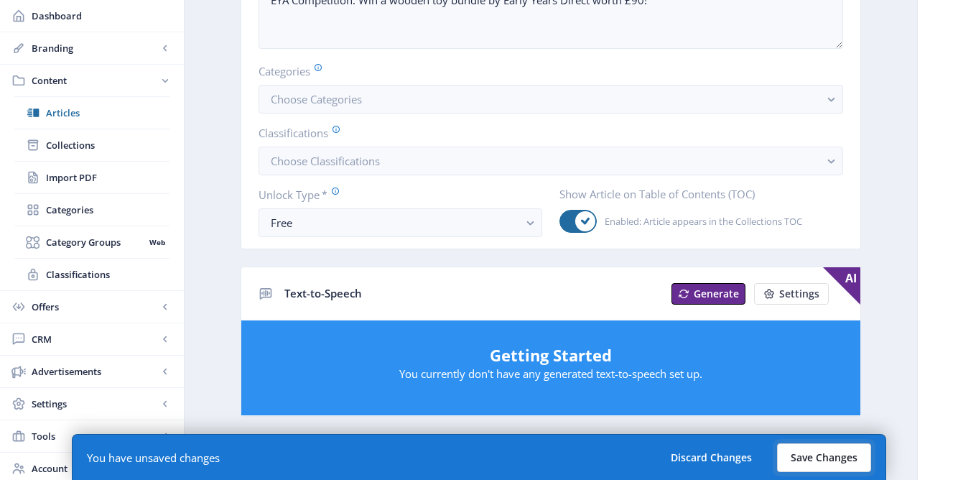
click at [823, 455] on button "Save Changes" at bounding box center [824, 457] width 94 height 29
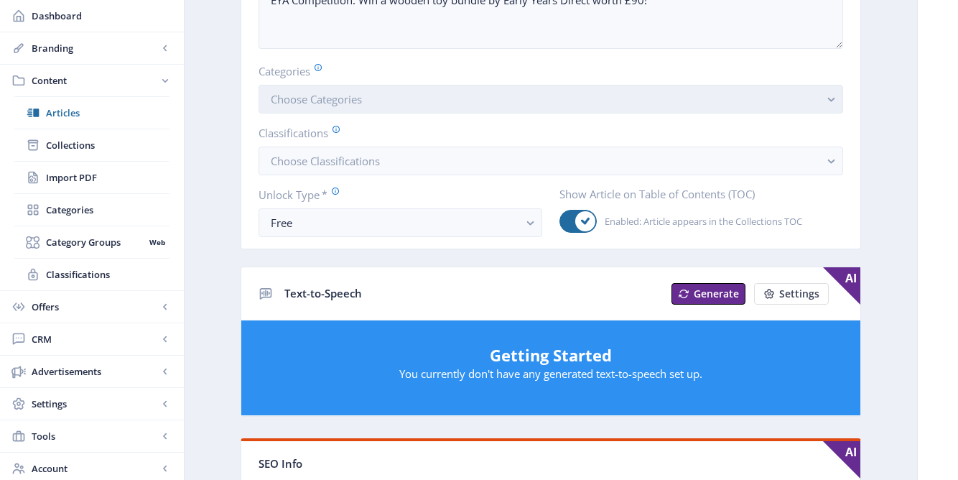
click at [422, 96] on button "Choose Categories" at bounding box center [551, 99] width 585 height 29
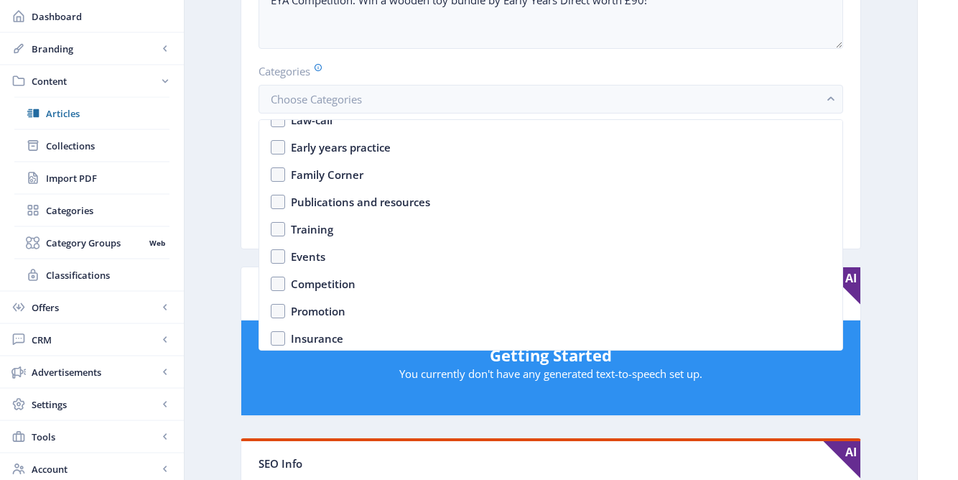
scroll to position [125, 0]
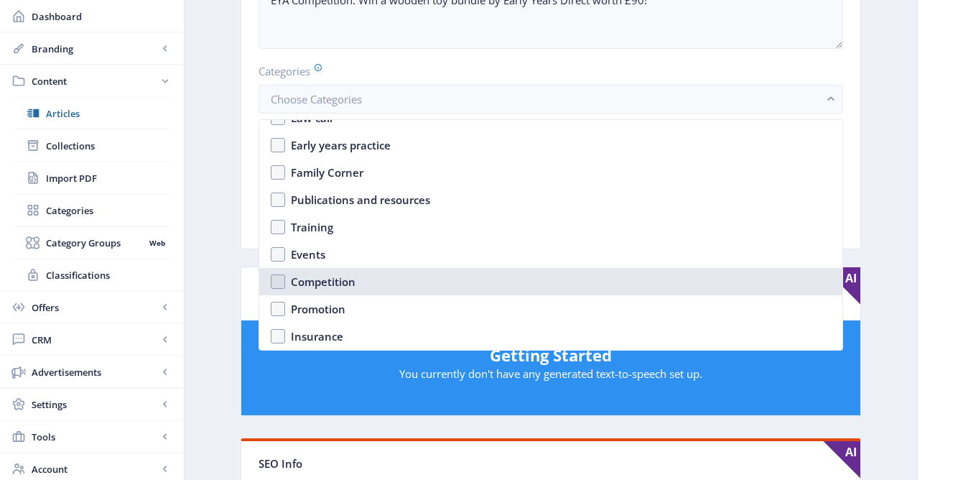
click at [308, 282] on div "Competition" at bounding box center [323, 281] width 65 height 17
checkbox input "true"
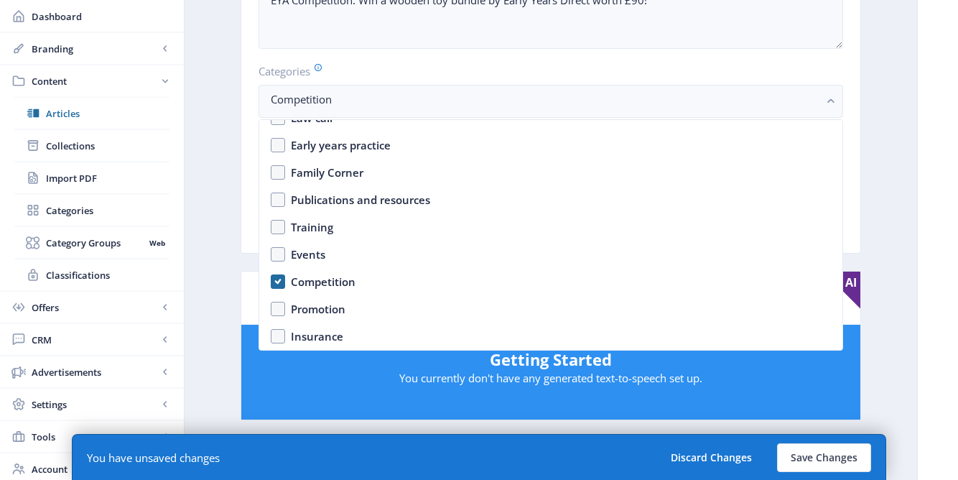
click at [212, 243] on app-content-article "Open in Editor Export Generate Post EYA Competition: Early Years Direct Delete …" at bounding box center [551, 407] width 682 height 1310
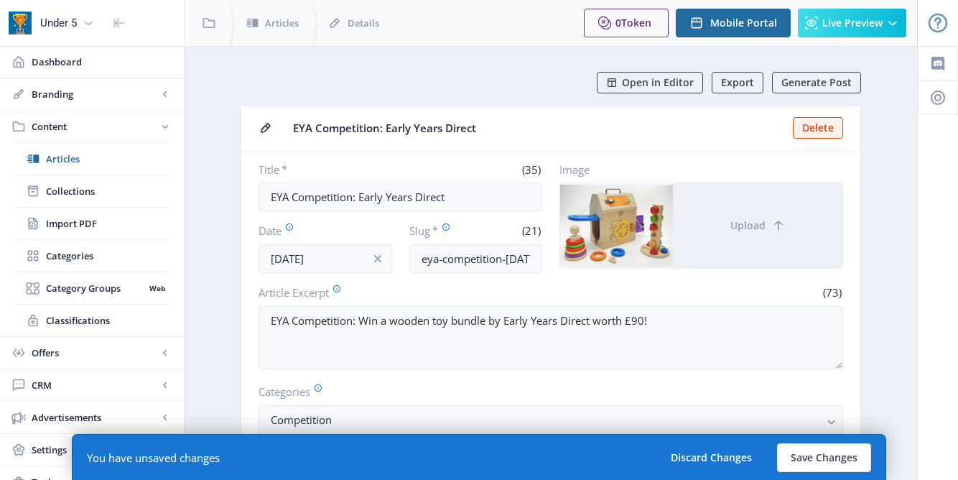
scroll to position [320, 0]
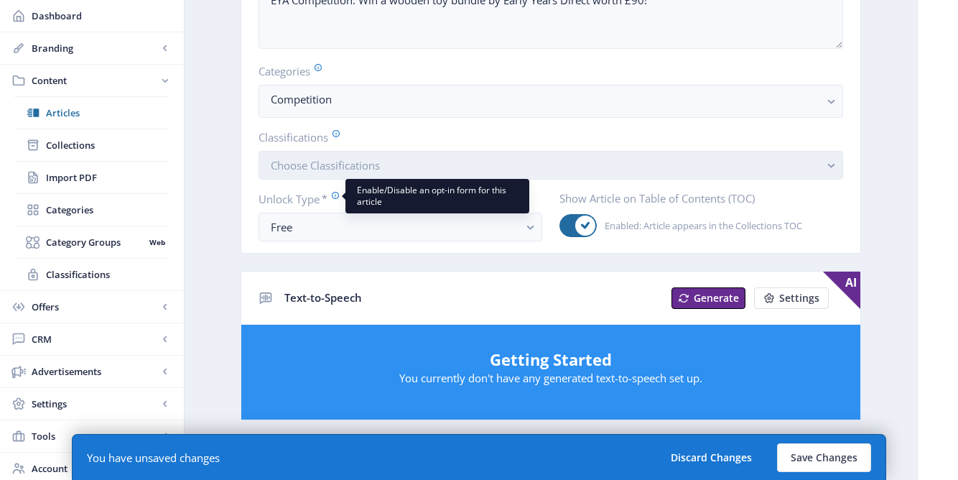
click at [344, 172] on span "Choose Classifications" at bounding box center [325, 165] width 109 height 14
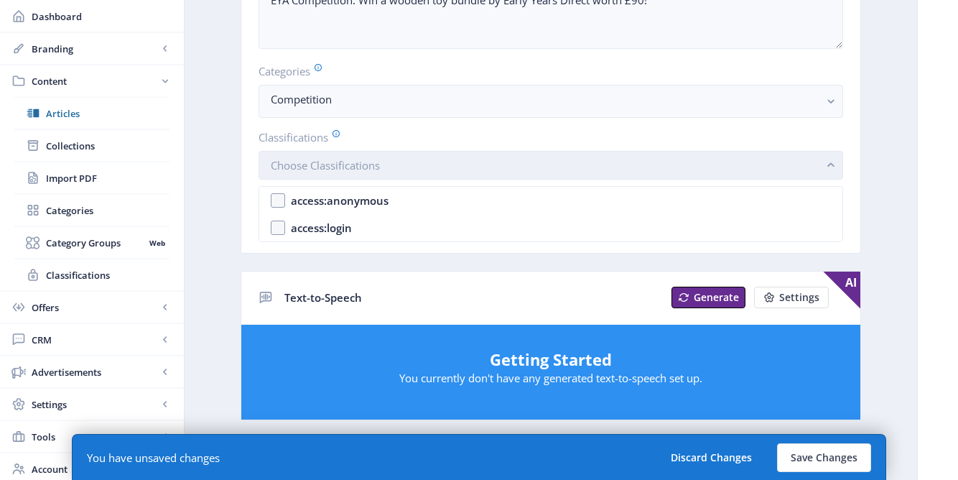
scroll to position [0, 0]
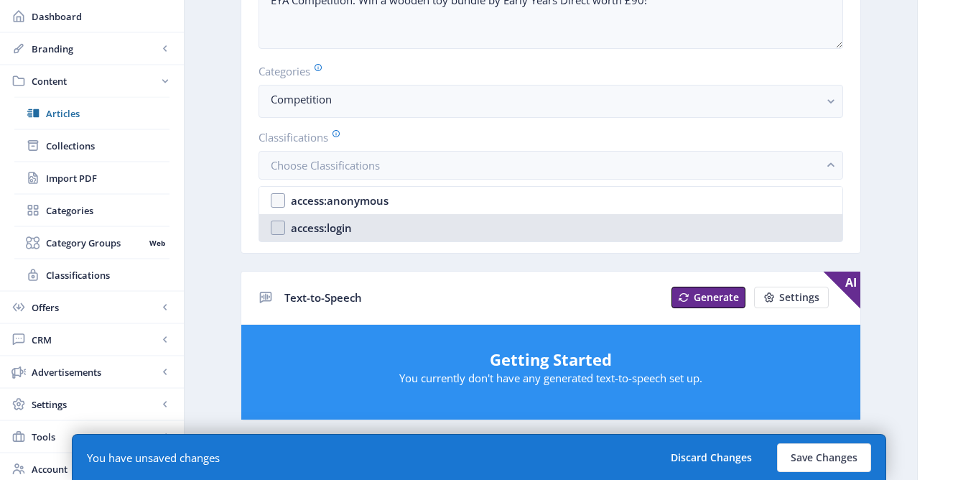
click at [340, 219] on div "access:login" at bounding box center [321, 227] width 61 height 17
checkbox input "true"
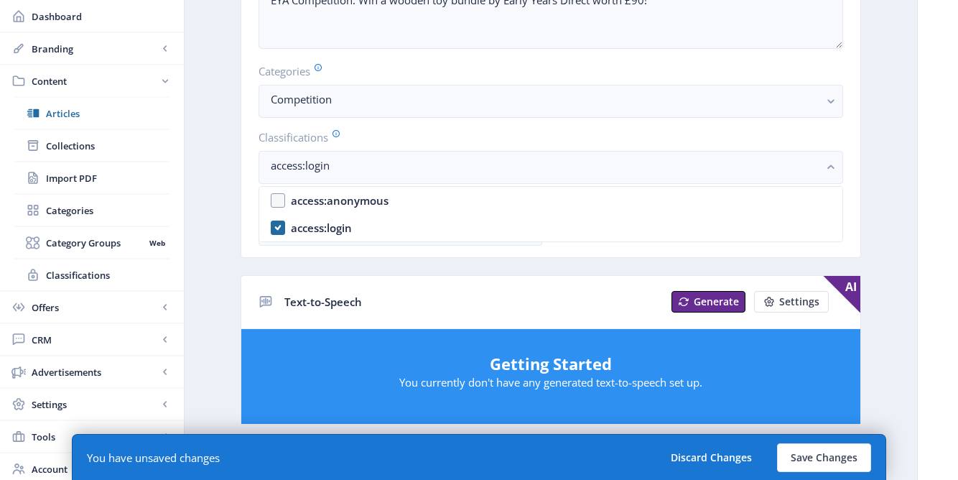
click at [180, 260] on ul "Articles Collections Import PDF Categories Category Groups Web Classifications" at bounding box center [92, 193] width 184 height 194
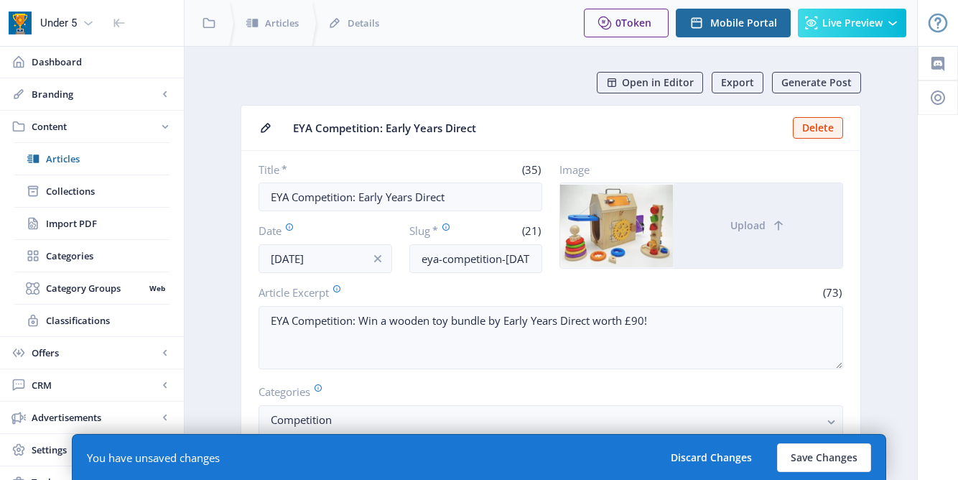
scroll to position [320, 0]
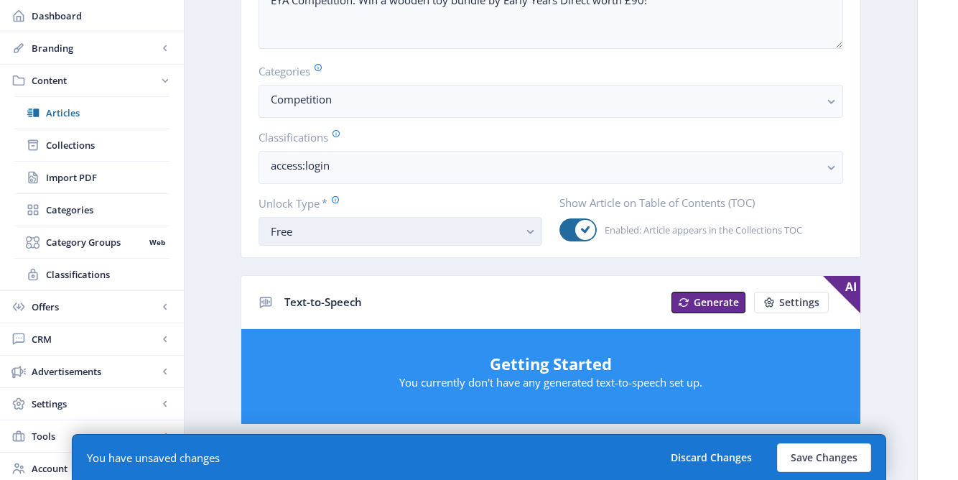
click at [300, 233] on div "Free" at bounding box center [395, 231] width 248 height 17
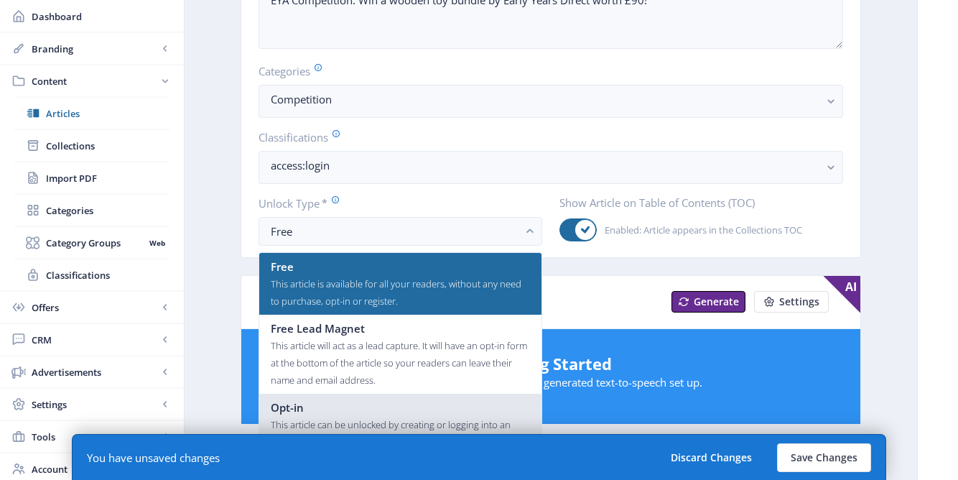
click at [299, 404] on span "Opt-in" at bounding box center [287, 407] width 33 height 17
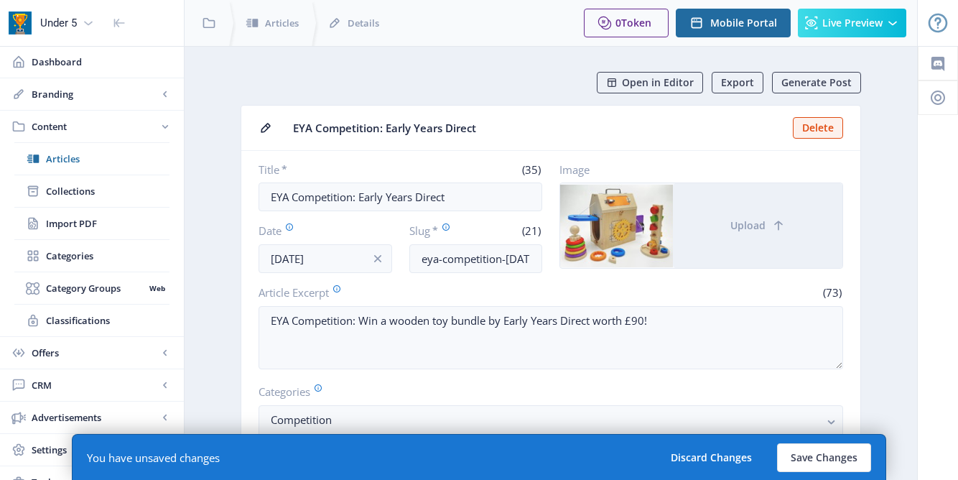
scroll to position [320, 0]
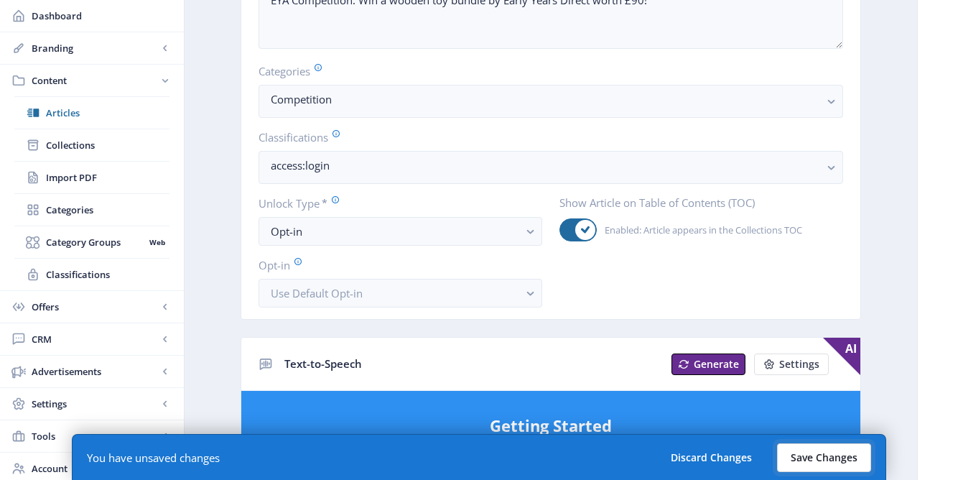
click at [829, 461] on button "Save Changes" at bounding box center [824, 457] width 94 height 29
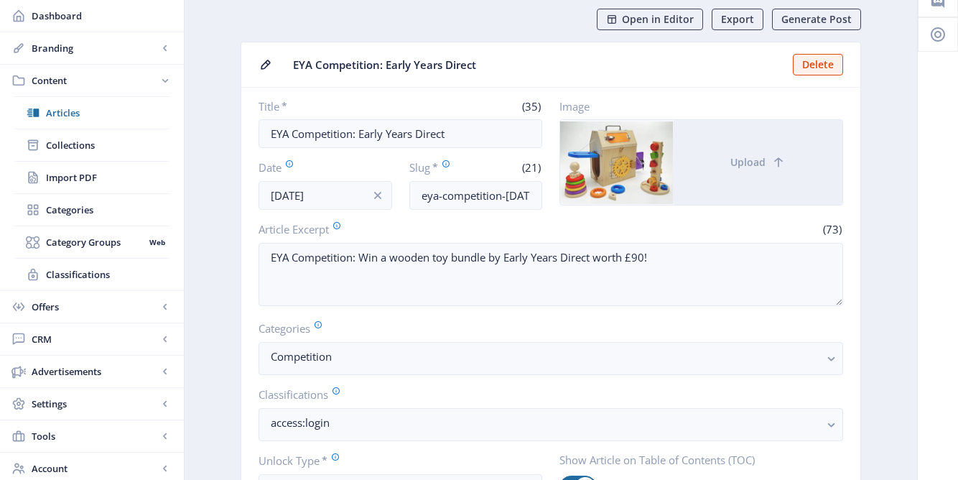
scroll to position [0, 0]
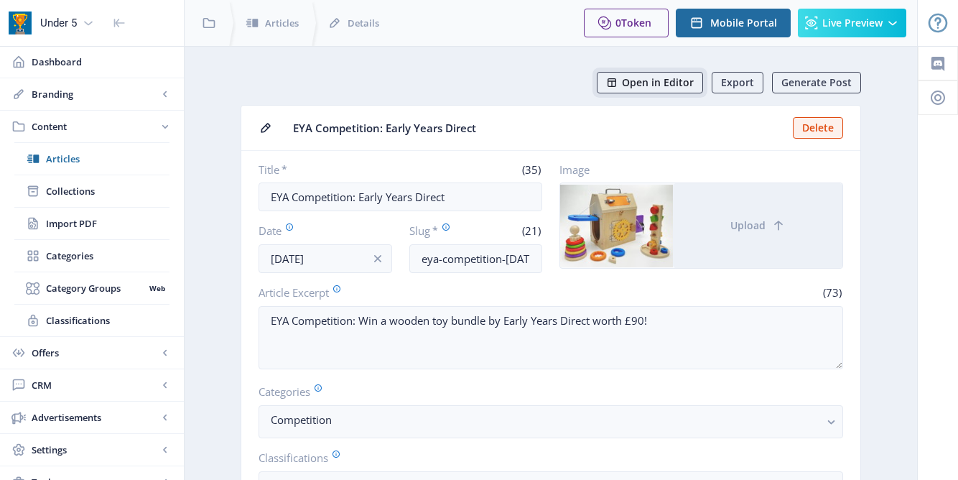
click at [659, 88] on span "Open in Editor" at bounding box center [658, 82] width 72 height 11
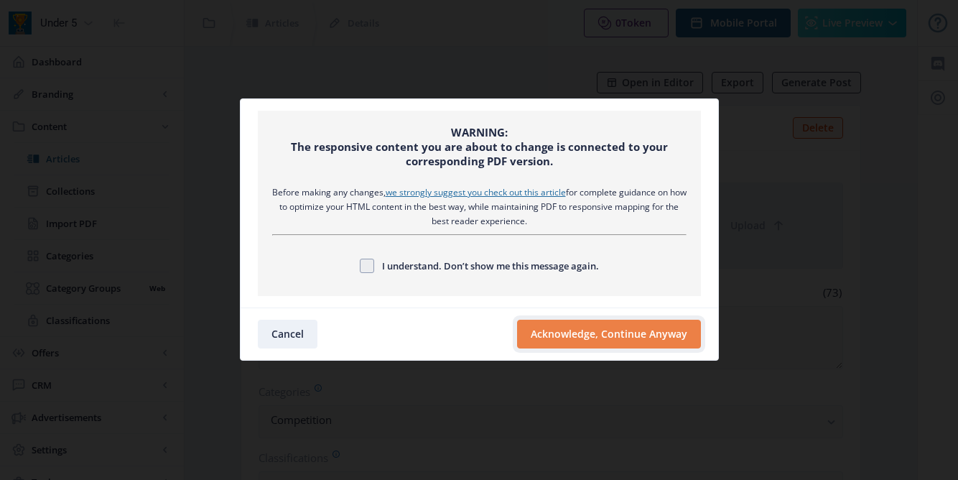
click at [587, 334] on button "Acknowledge, Continue Anyway" at bounding box center [609, 334] width 184 height 29
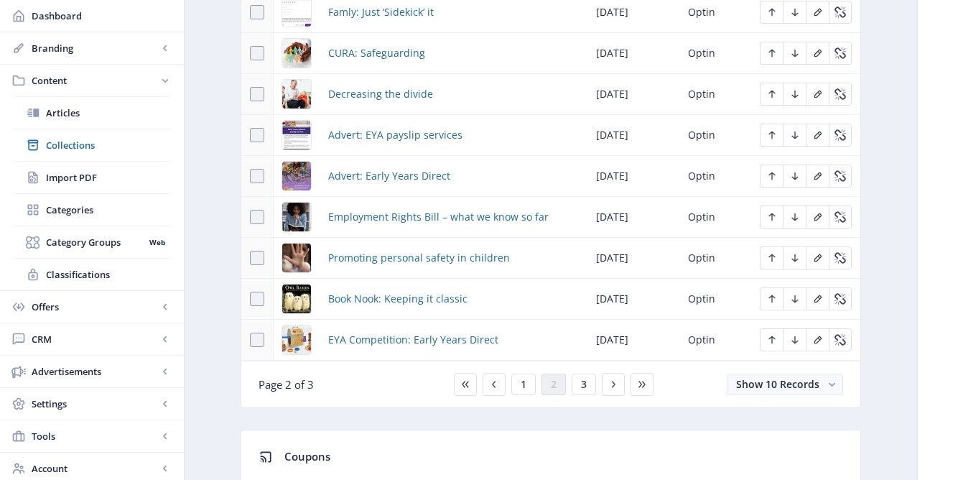
scroll to position [798, 0]
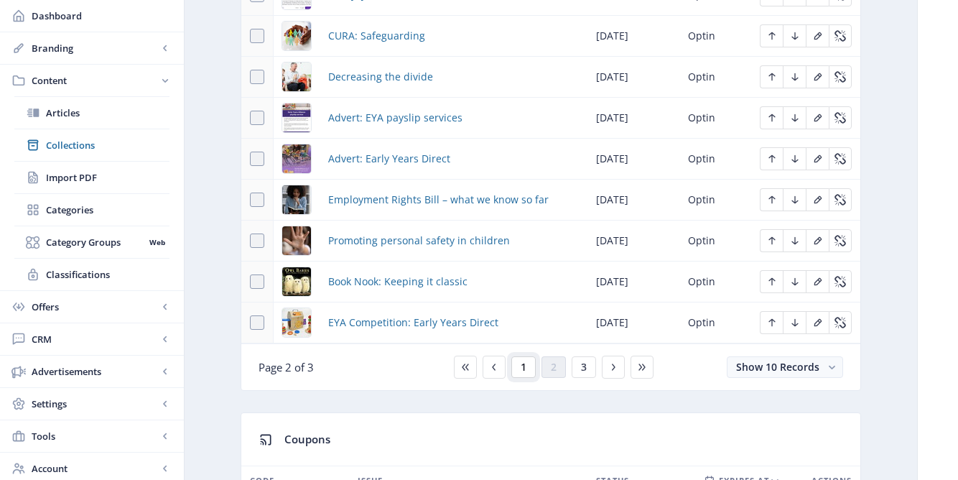
click at [522, 373] on span "1" at bounding box center [524, 366] width 6 height 11
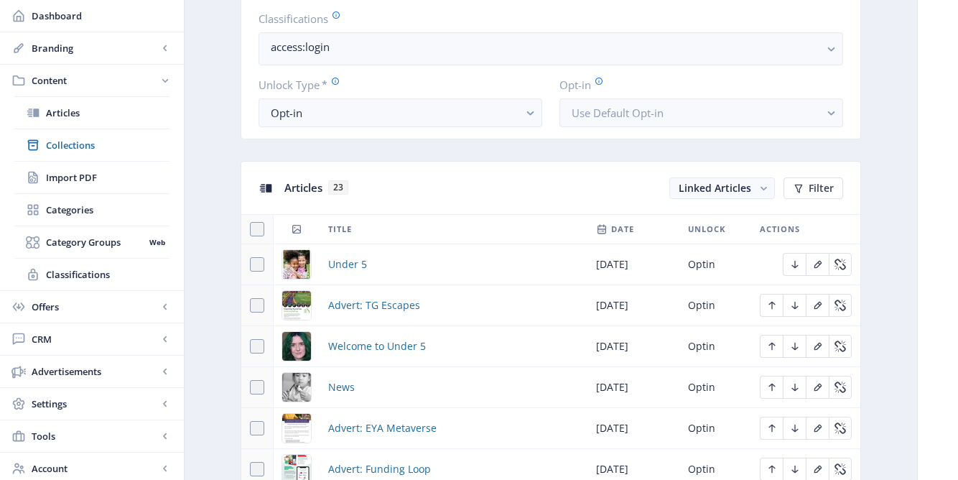
scroll to position [489, 0]
